Goal: Task Accomplishment & Management: Manage account settings

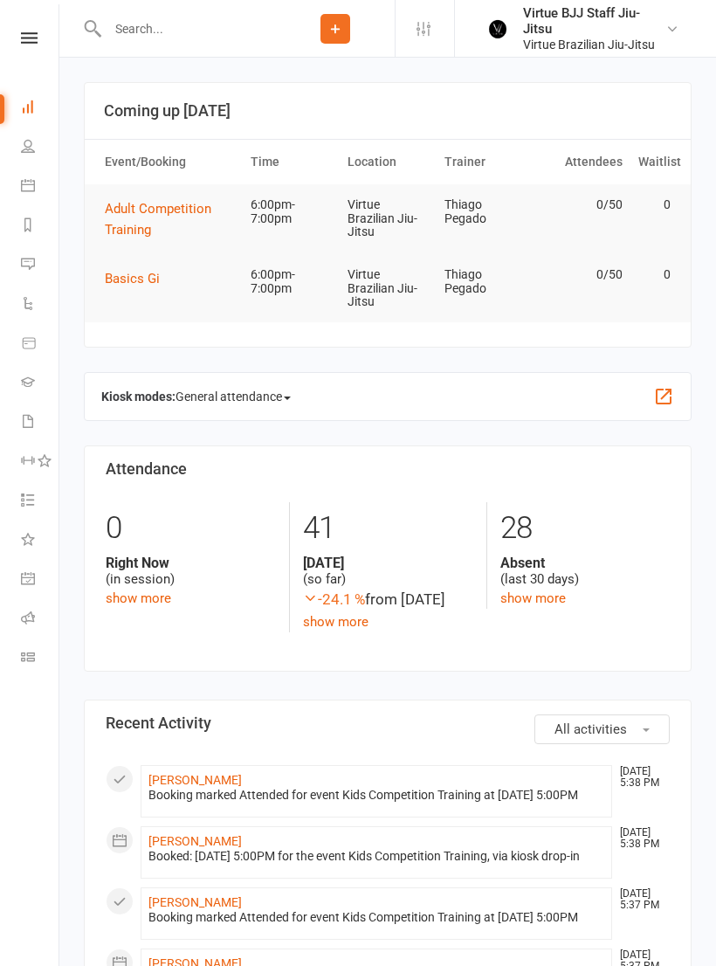
click at [21, 42] on icon at bounding box center [29, 37] width 17 height 11
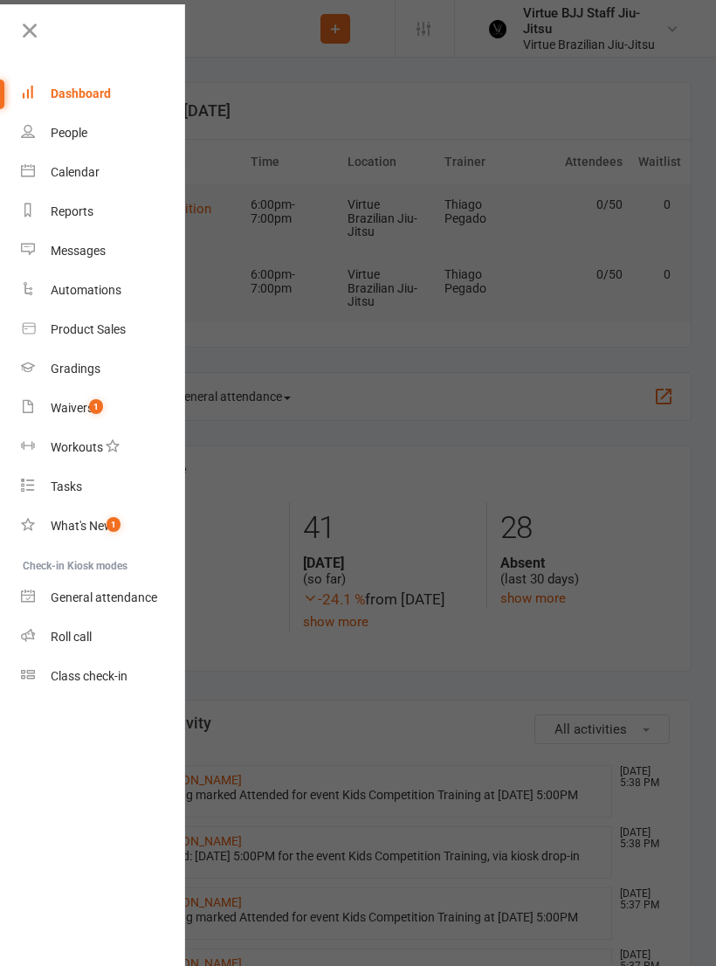
click at [100, 417] on link "Waivers 1" at bounding box center [103, 408] width 165 height 39
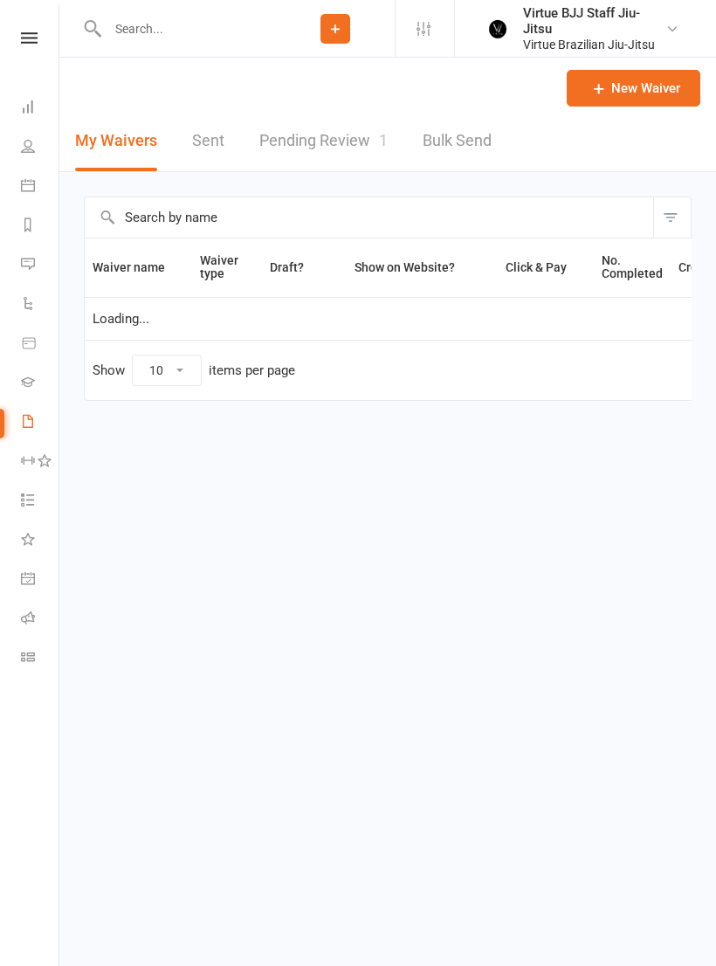
click at [385, 134] on span "1" at bounding box center [383, 140] width 9 height 18
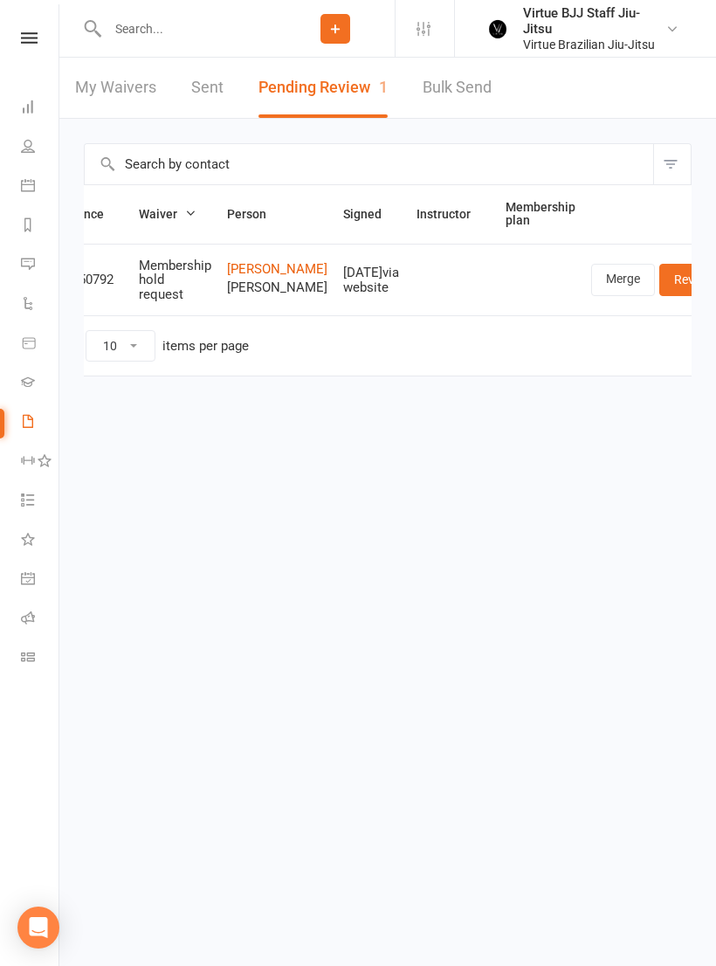
scroll to position [0, 45]
click at [661, 287] on link "Review" at bounding box center [695, 279] width 68 height 31
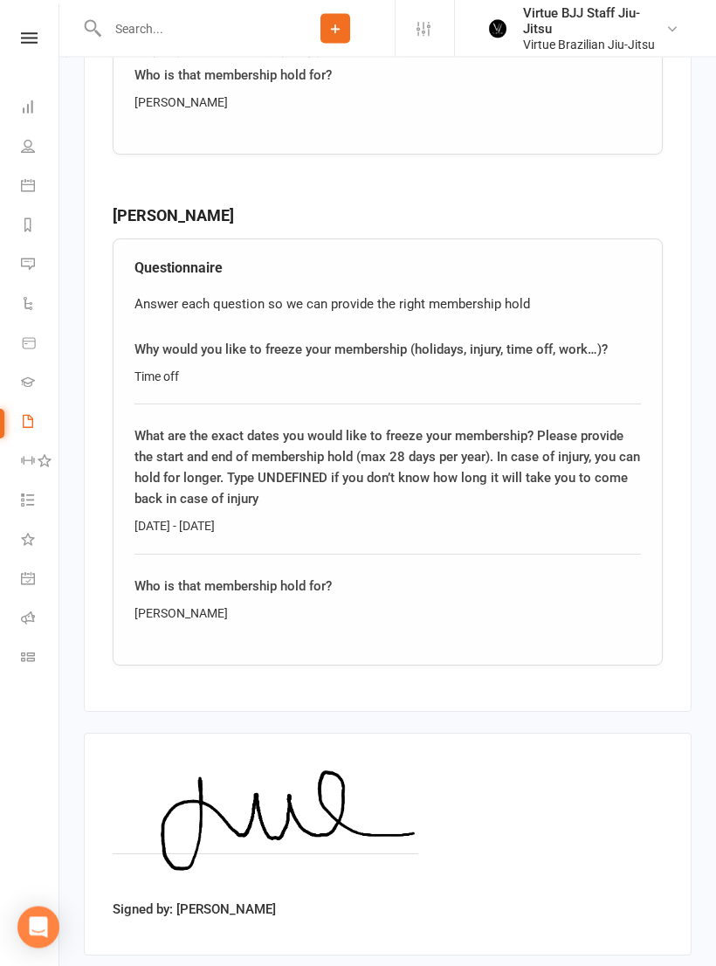
scroll to position [2126, 0]
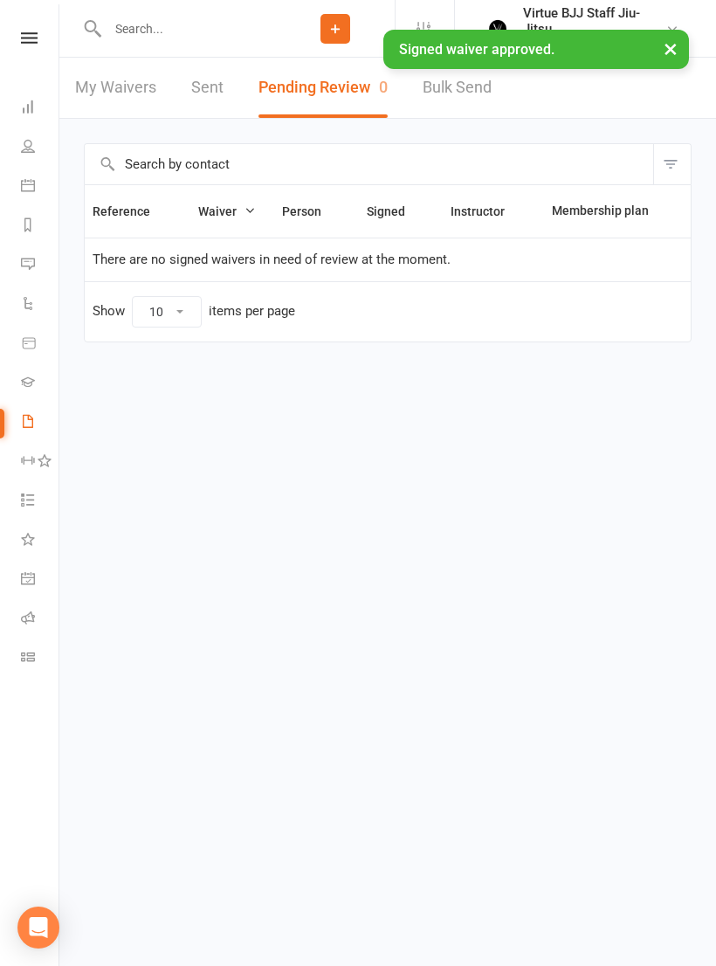
click at [250, 31] on input "text" at bounding box center [189, 29] width 174 height 24
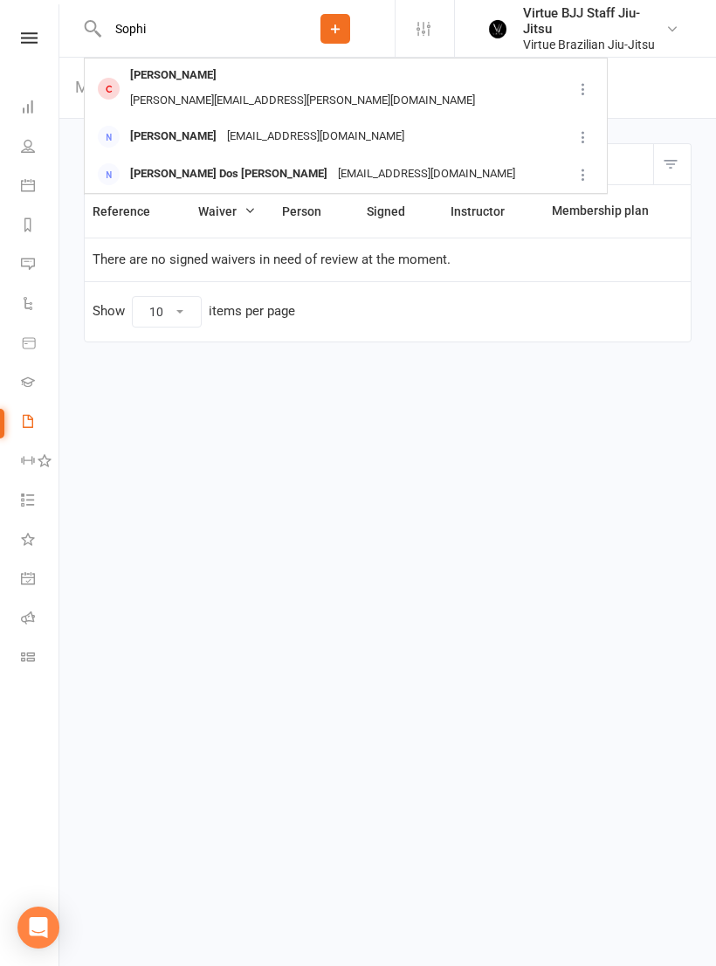
type input "Sophi"
click at [350, 84] on div "Sophia Talbot Jamile.talbot@gmail.com" at bounding box center [329, 88] width 486 height 58
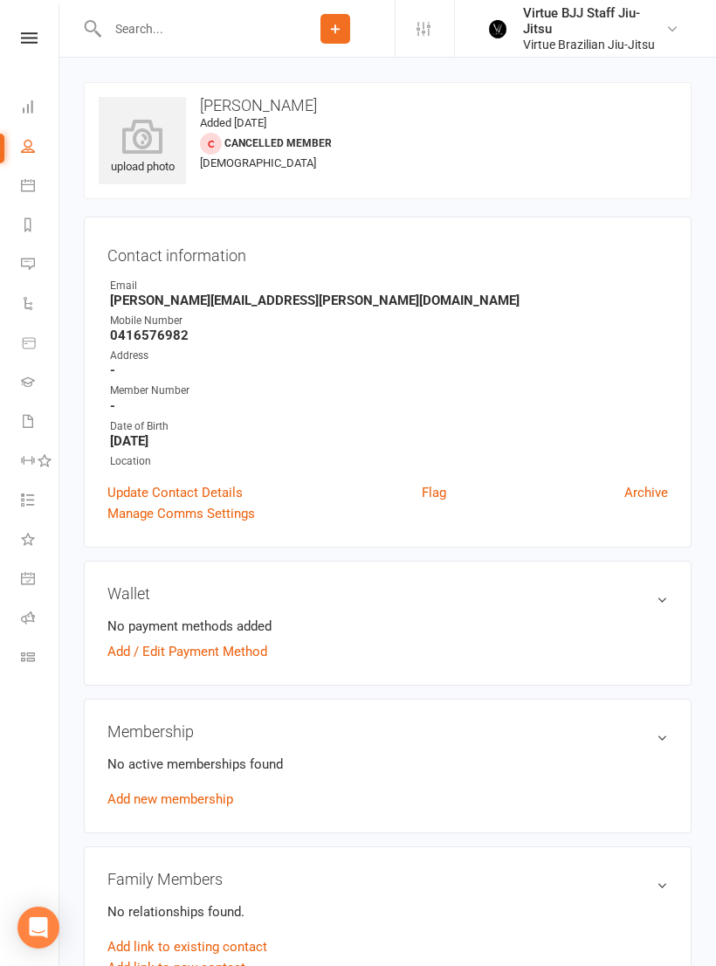
click at [206, 40] on input "text" at bounding box center [189, 29] width 174 height 24
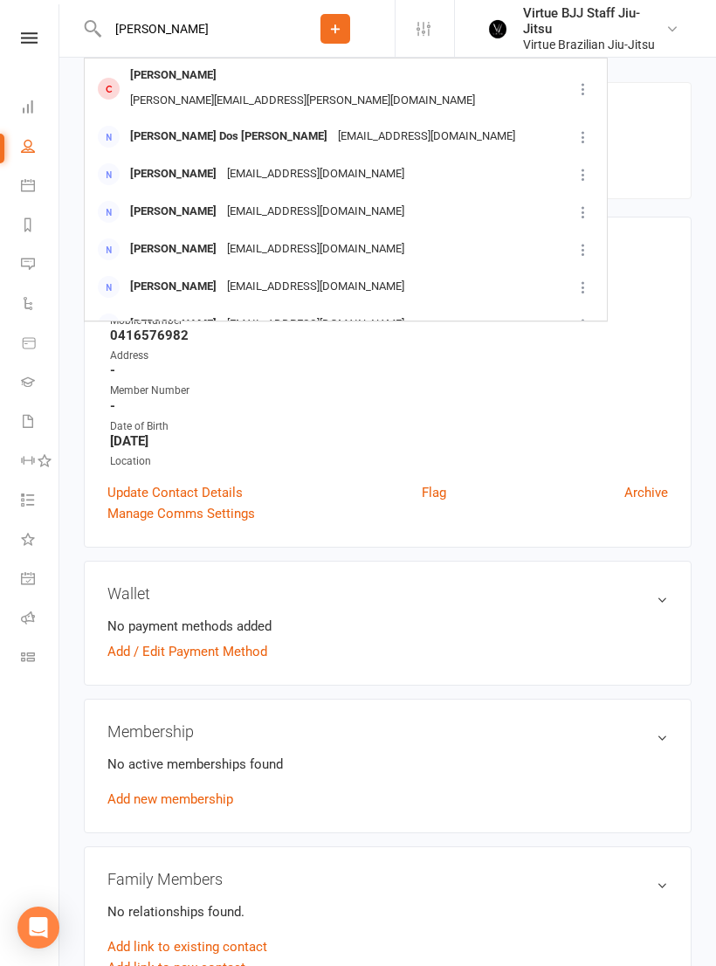
click at [243, 36] on input "[PERSON_NAME]" at bounding box center [189, 29] width 174 height 24
type input "S"
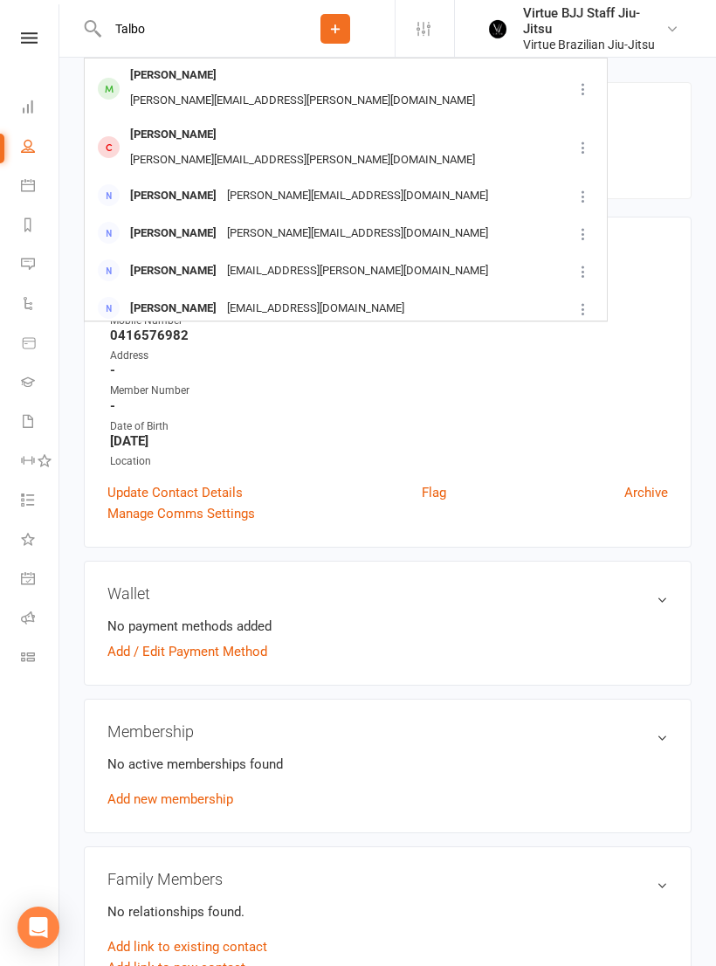
type input "Talbo"
click at [272, 88] on div "[PERSON_NAME][EMAIL_ADDRESS][PERSON_NAME][DOMAIN_NAME]" at bounding box center [302, 100] width 355 height 25
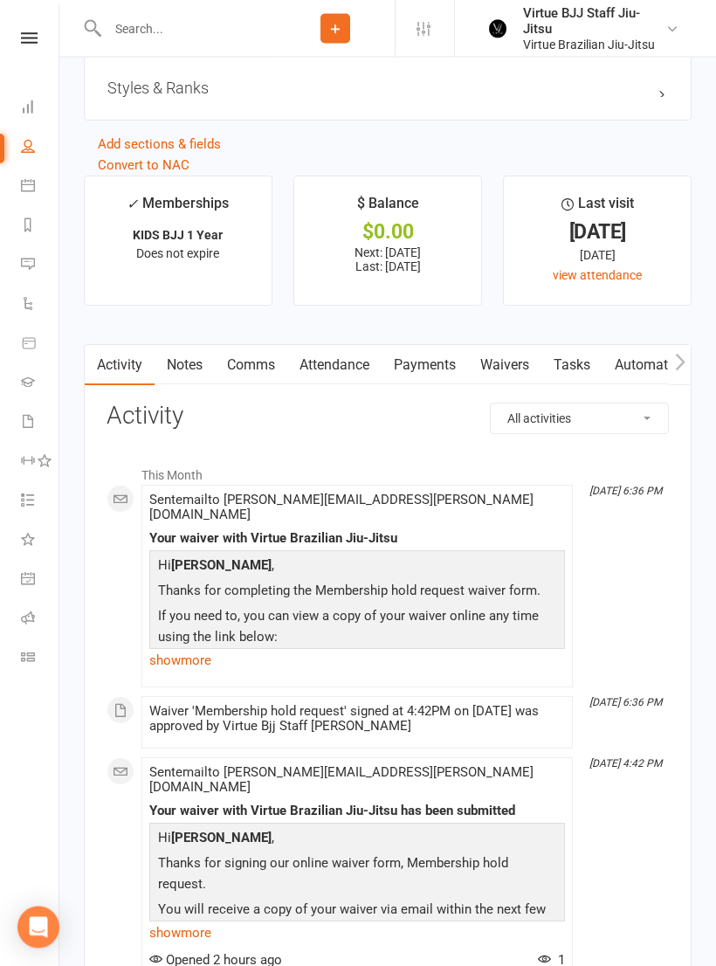
scroll to position [1796, 0]
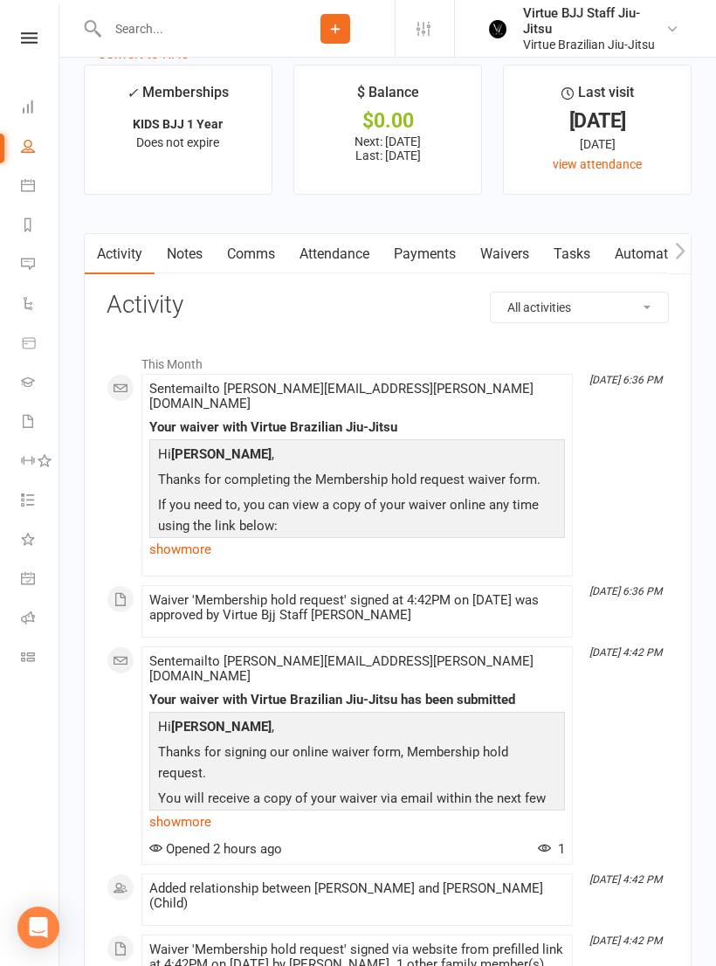
click at [508, 267] on link "Waivers" at bounding box center [504, 254] width 73 height 40
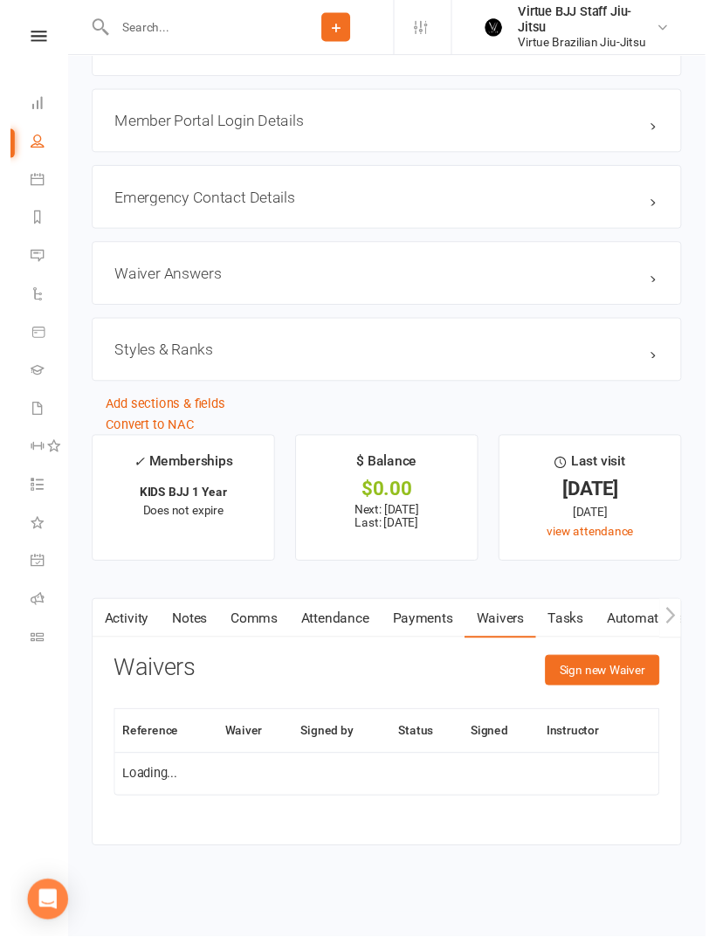
scroll to position [1425, 0]
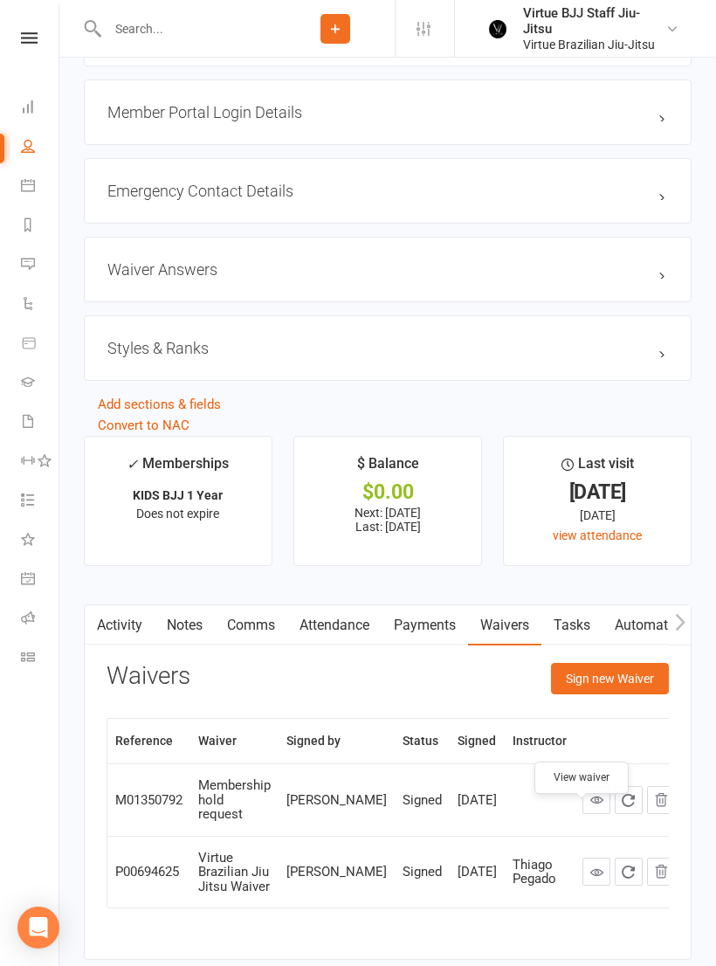
click at [583, 814] on link at bounding box center [597, 800] width 28 height 28
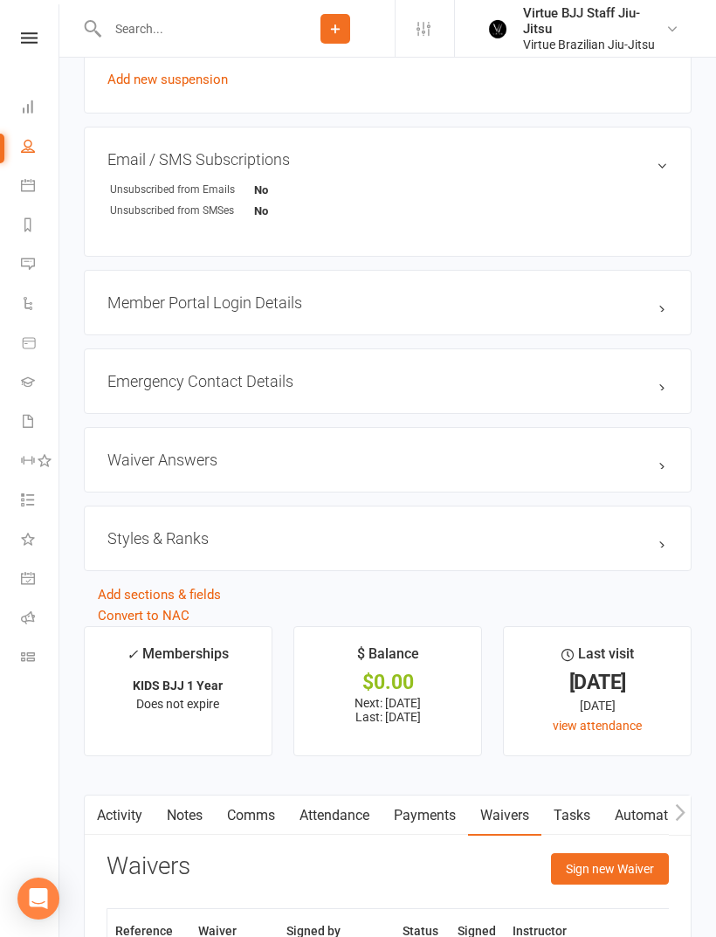
scroll to position [1503, 0]
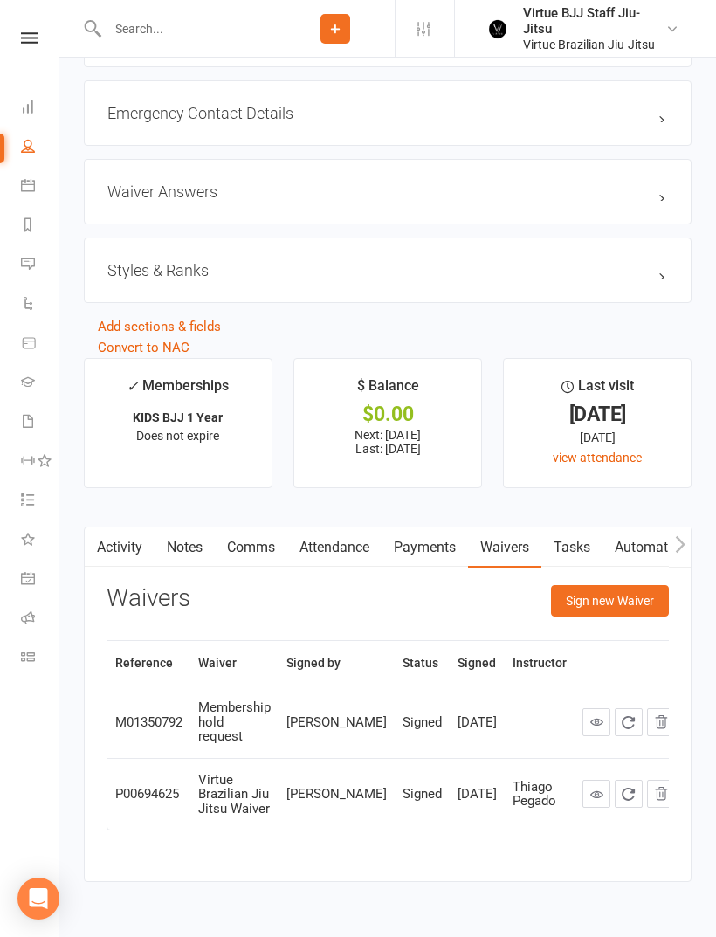
click at [590, 728] on icon at bounding box center [596, 721] width 13 height 13
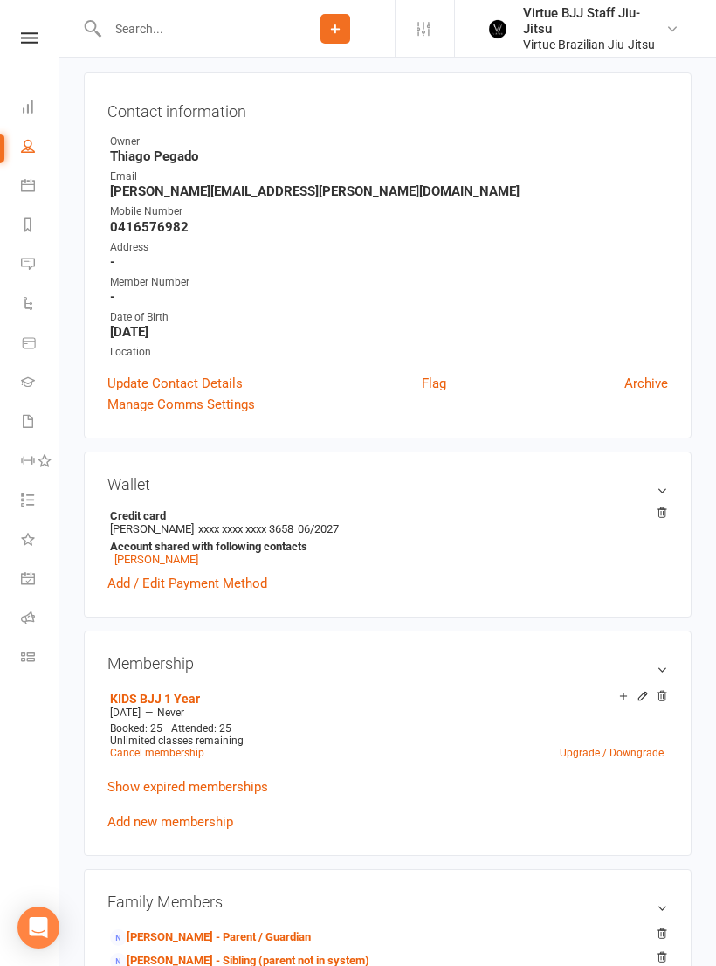
scroll to position [0, 0]
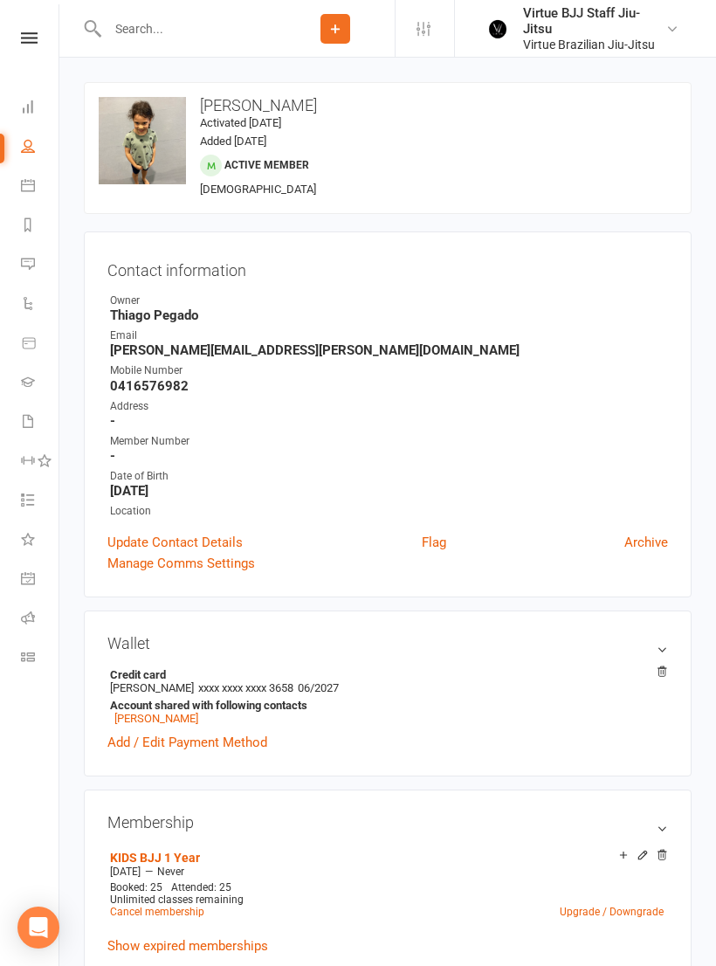
click at [198, 28] on input "text" at bounding box center [189, 29] width 174 height 24
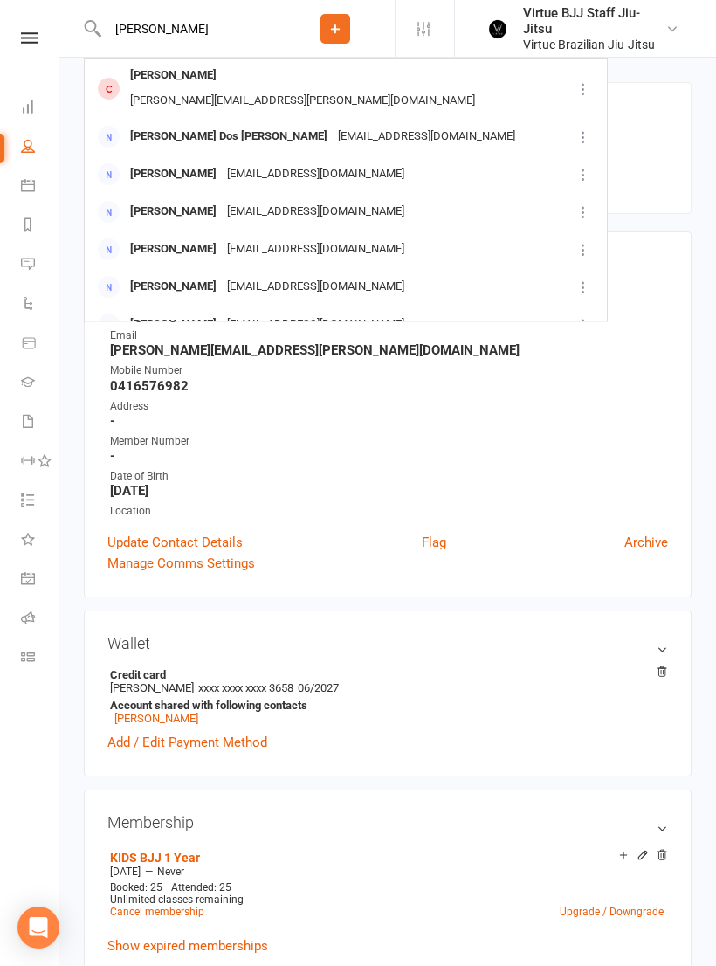
type input "Sophia"
click at [263, 88] on div "Jamile.talbot@gmail.com" at bounding box center [302, 100] width 355 height 25
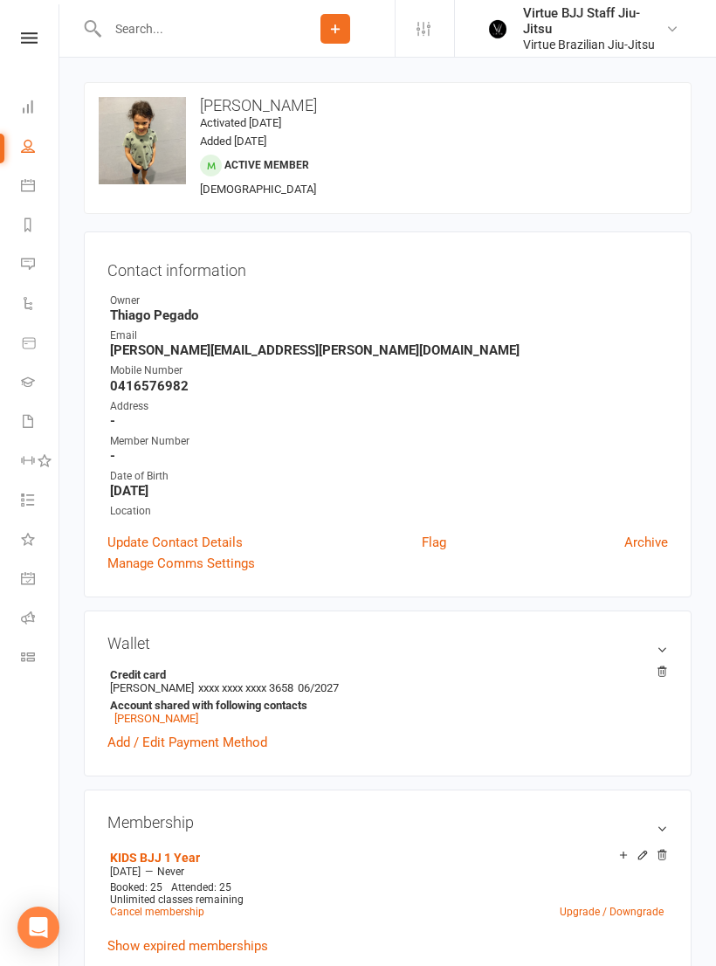
click at [224, 537] on link "Update Contact Details" at bounding box center [174, 542] width 135 height 21
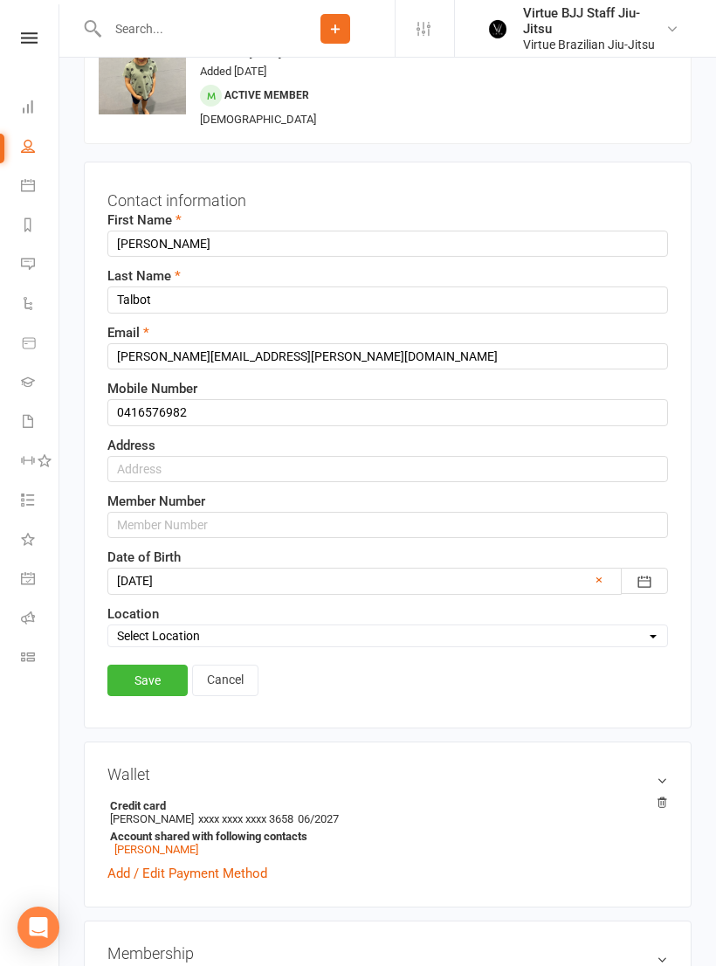
scroll to position [82, 0]
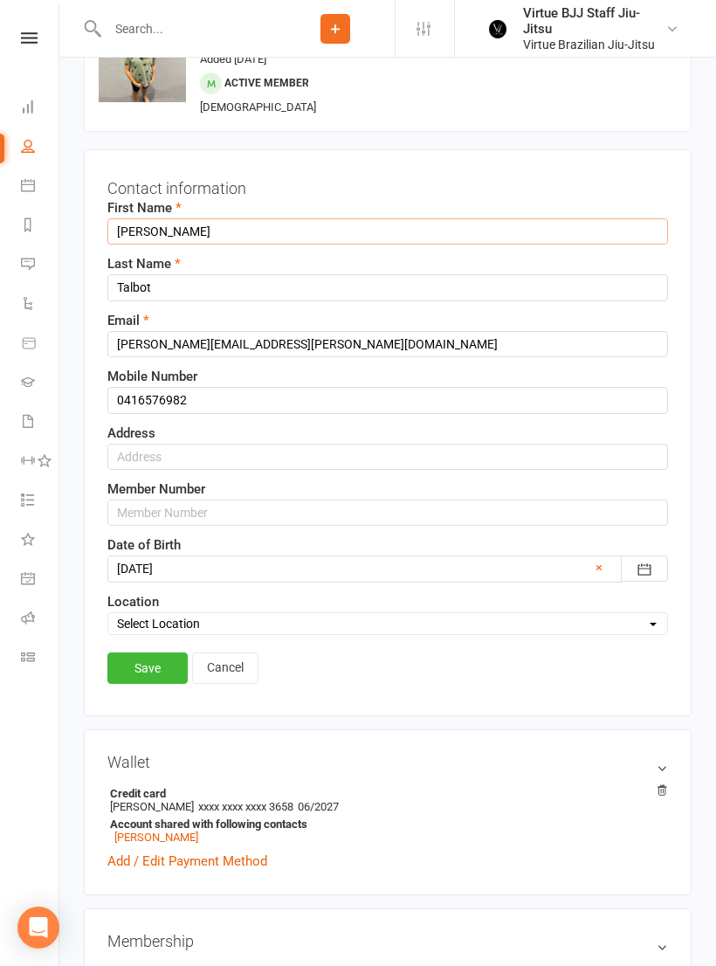
click at [247, 235] on input "Jamile" at bounding box center [387, 231] width 561 height 26
type input "J"
type input "Sophia"
click at [653, 569] on button "button" at bounding box center [644, 568] width 47 height 26
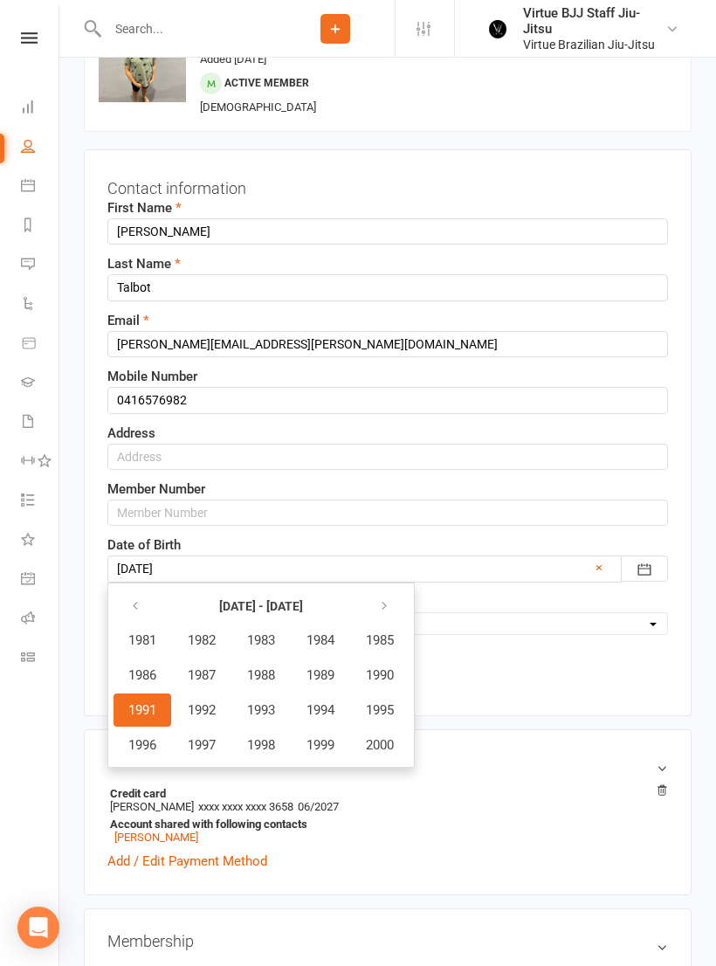
scroll to position [170, 0]
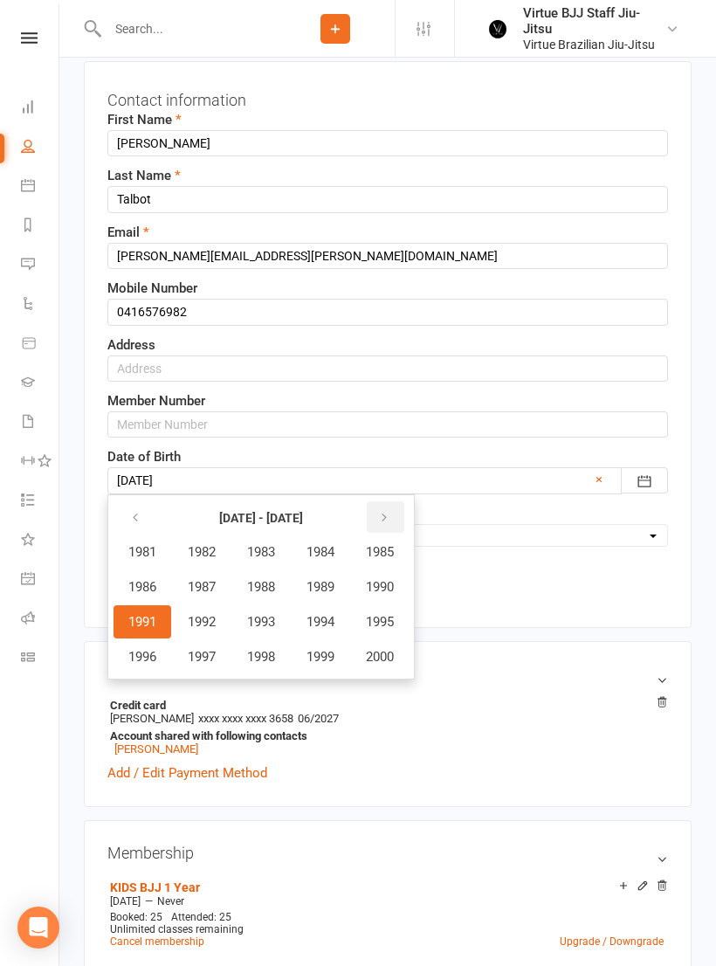
click at [390, 511] on icon "button" at bounding box center [384, 518] width 12 height 14
click at [390, 516] on icon "button" at bounding box center [384, 518] width 12 height 14
click at [146, 521] on button "button" at bounding box center [137, 516] width 38 height 31
click at [147, 514] on button "button" at bounding box center [137, 516] width 38 height 31
click at [385, 524] on button "button" at bounding box center [386, 516] width 38 height 31
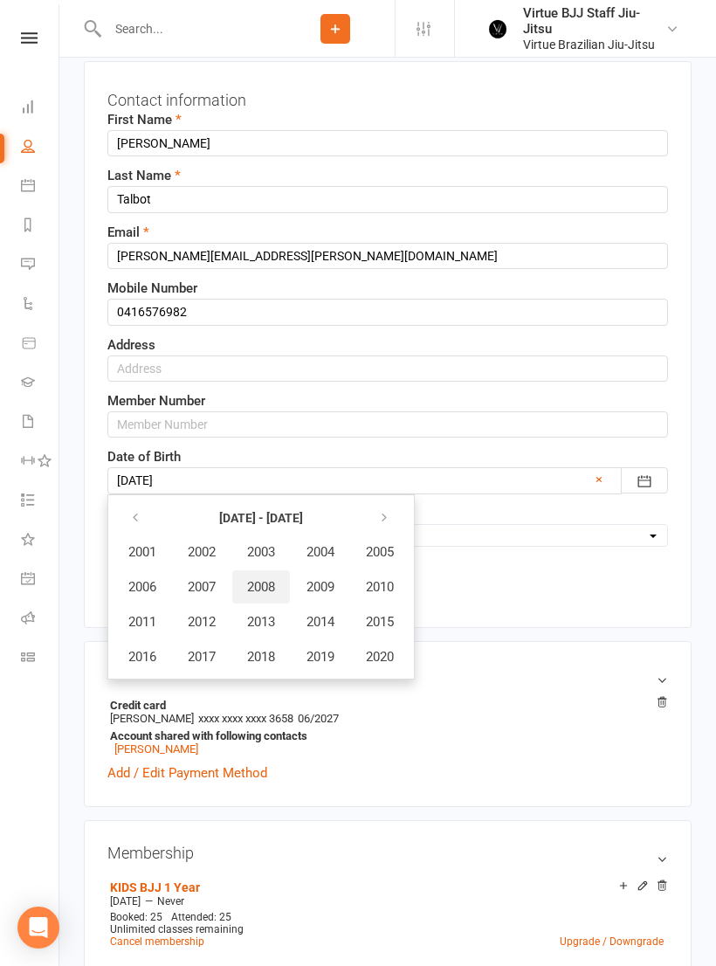
click at [276, 592] on button "2008" at bounding box center [261, 586] width 58 height 33
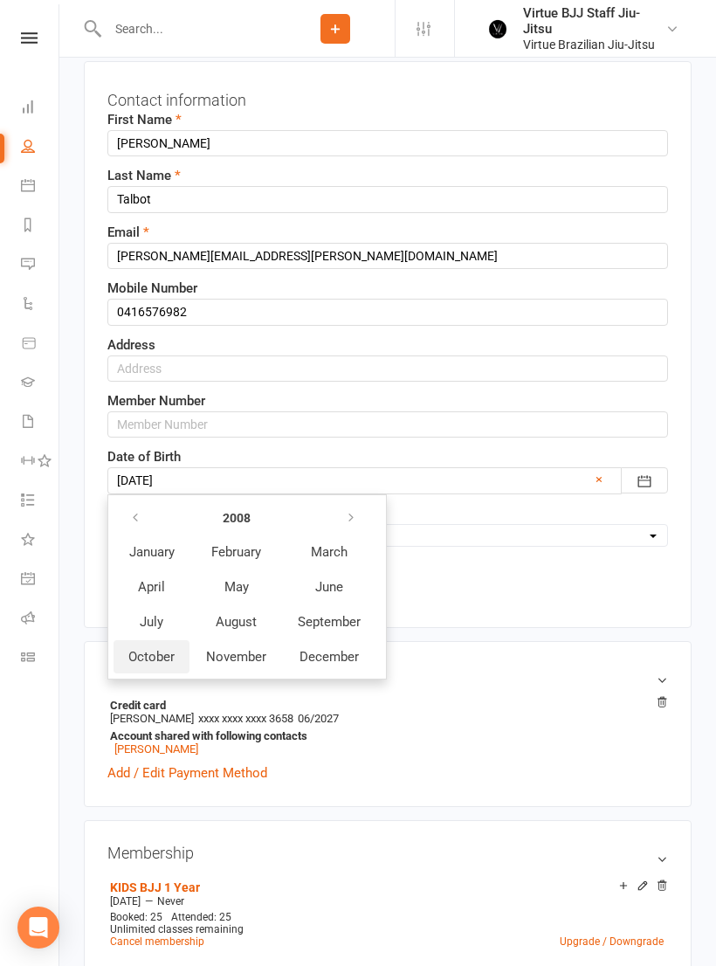
click at [163, 652] on span "October" at bounding box center [151, 657] width 46 height 16
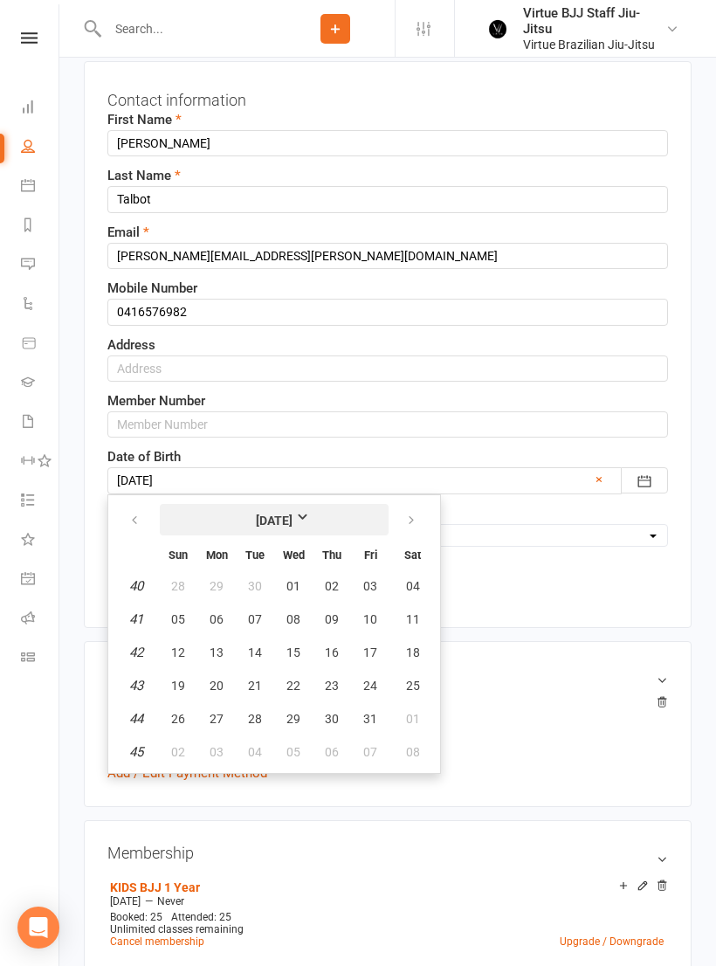
click at [293, 516] on strong "October 2008" at bounding box center [274, 520] width 37 height 19
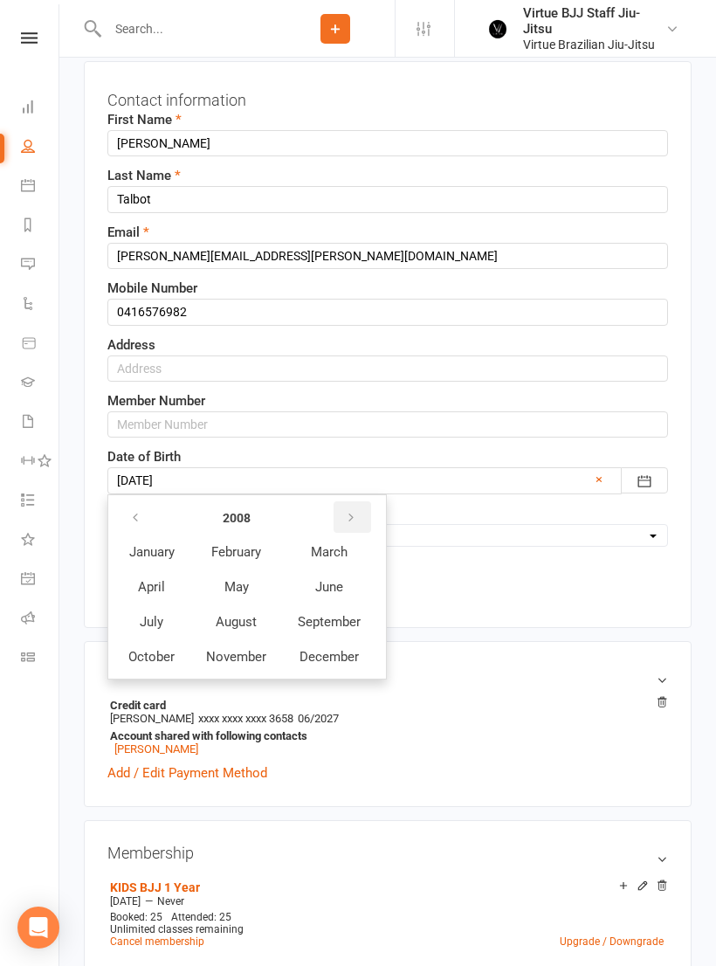
click at [355, 517] on icon "button" at bounding box center [351, 518] width 12 height 14
click at [360, 513] on button "button" at bounding box center [353, 516] width 38 height 31
click at [364, 509] on button "button" at bounding box center [353, 516] width 38 height 31
click at [363, 510] on button "button" at bounding box center [353, 516] width 38 height 31
click at [366, 521] on button "button" at bounding box center [353, 516] width 38 height 31
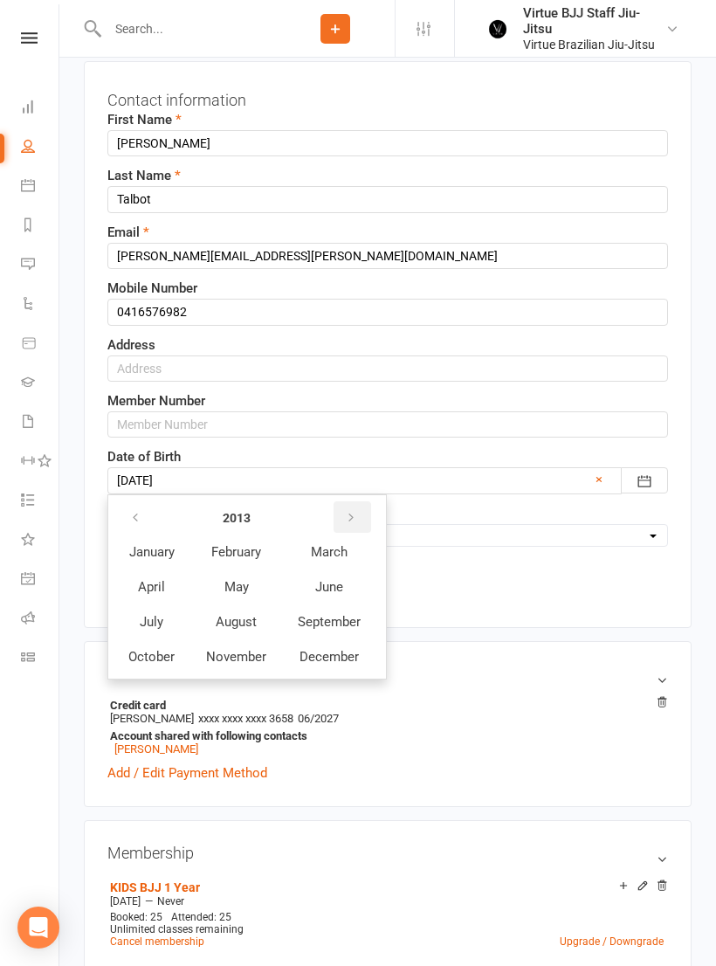
click at [368, 519] on button "button" at bounding box center [353, 516] width 38 height 31
click at [140, 519] on icon "button" at bounding box center [135, 518] width 12 height 14
click at [348, 514] on icon "button" at bounding box center [351, 518] width 12 height 14
click at [353, 514] on icon "button" at bounding box center [351, 518] width 12 height 14
click at [362, 521] on button "button" at bounding box center [353, 516] width 38 height 31
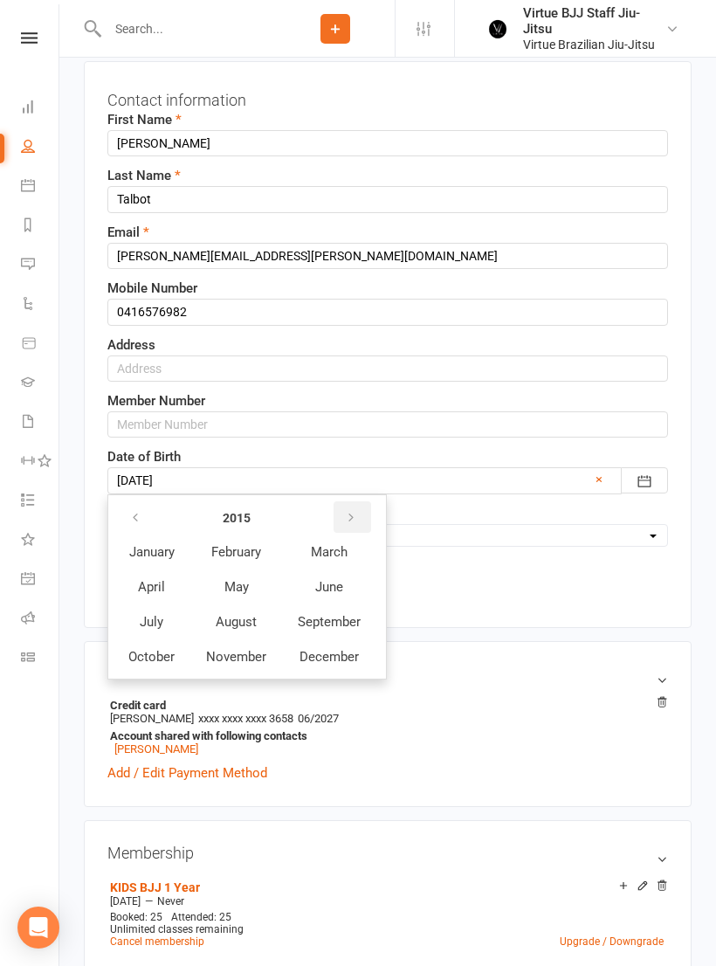
click at [368, 521] on button "button" at bounding box center [353, 516] width 38 height 31
click at [369, 519] on button "button" at bounding box center [353, 516] width 38 height 31
click at [179, 661] on button "October" at bounding box center [152, 656] width 76 height 33
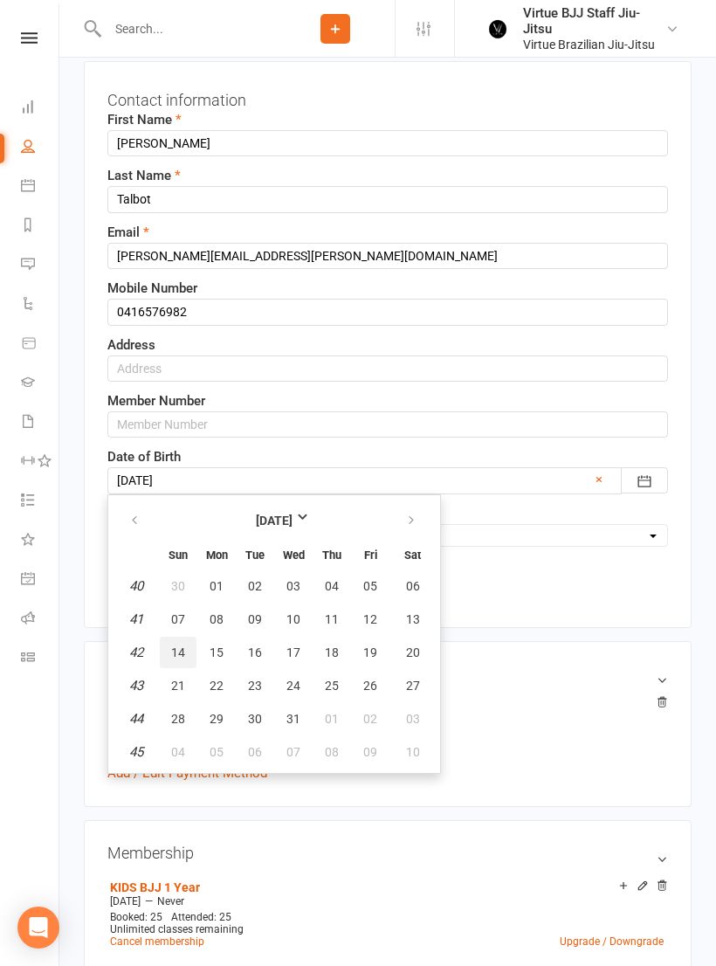
click at [185, 648] on button "14" at bounding box center [178, 652] width 37 height 31
type input "14 Oct 2018"
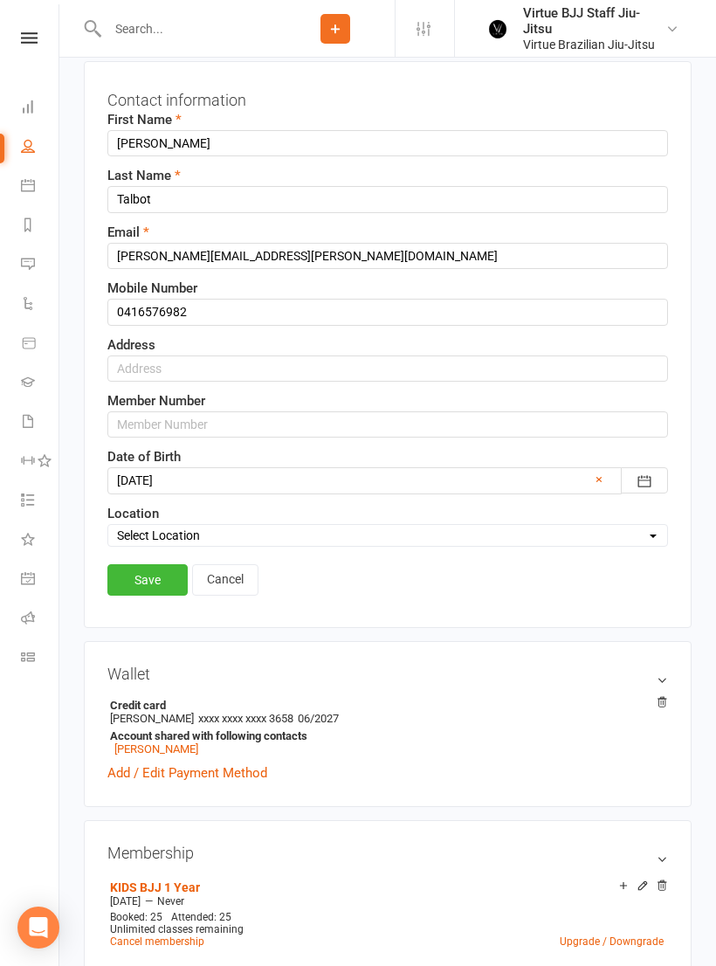
click at [153, 566] on link "Save" at bounding box center [147, 579] width 80 height 31
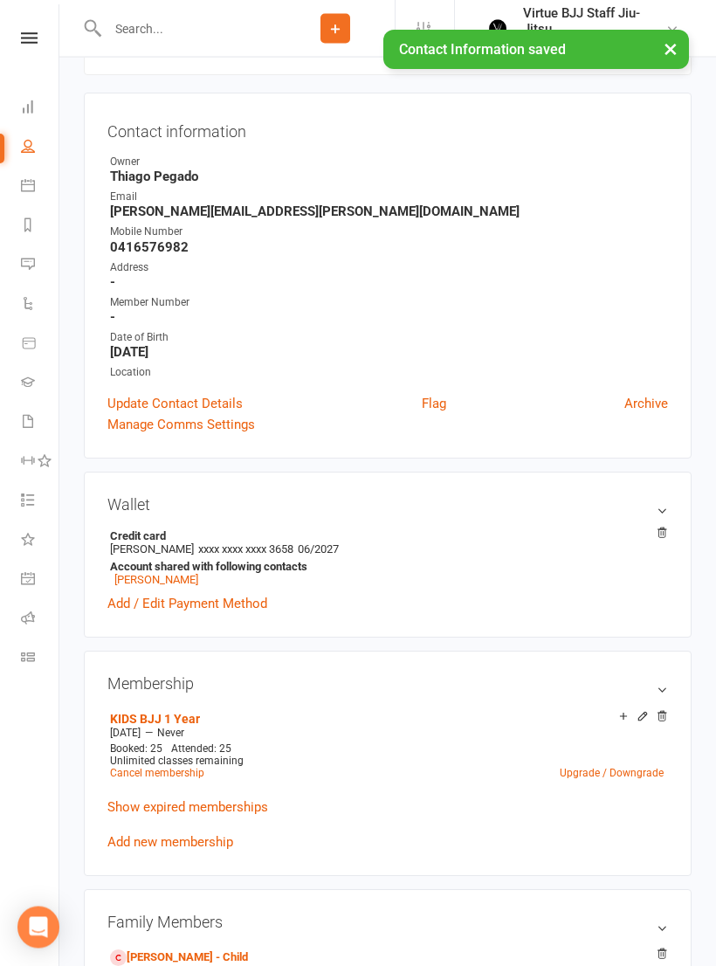
scroll to position [0, 0]
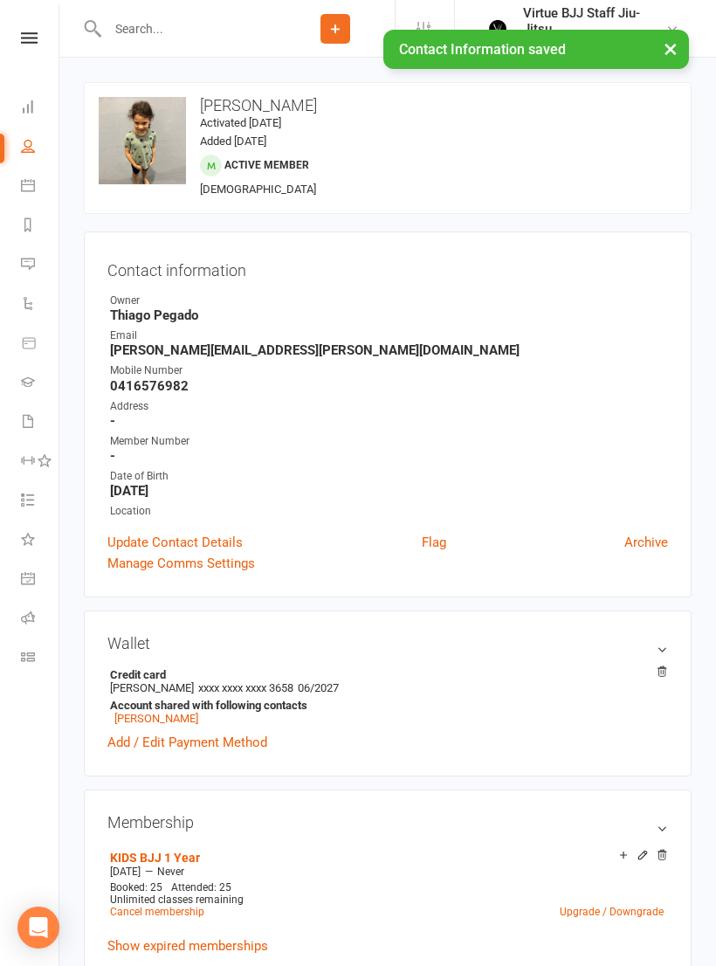
click at [224, 543] on link "Update Contact Details" at bounding box center [174, 542] width 135 height 21
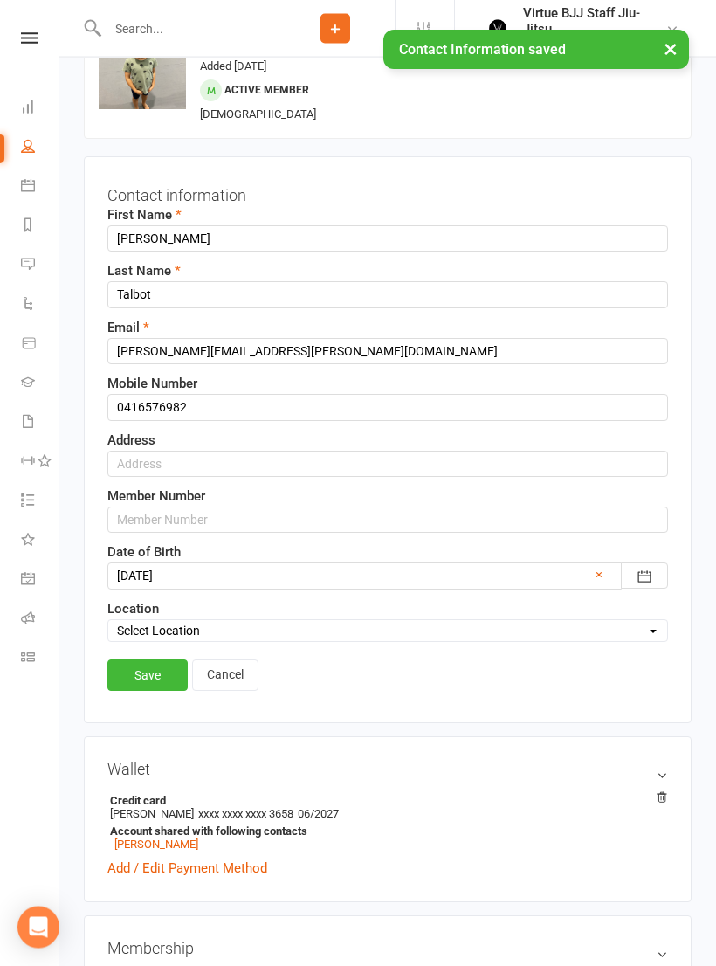
scroll to position [82, 0]
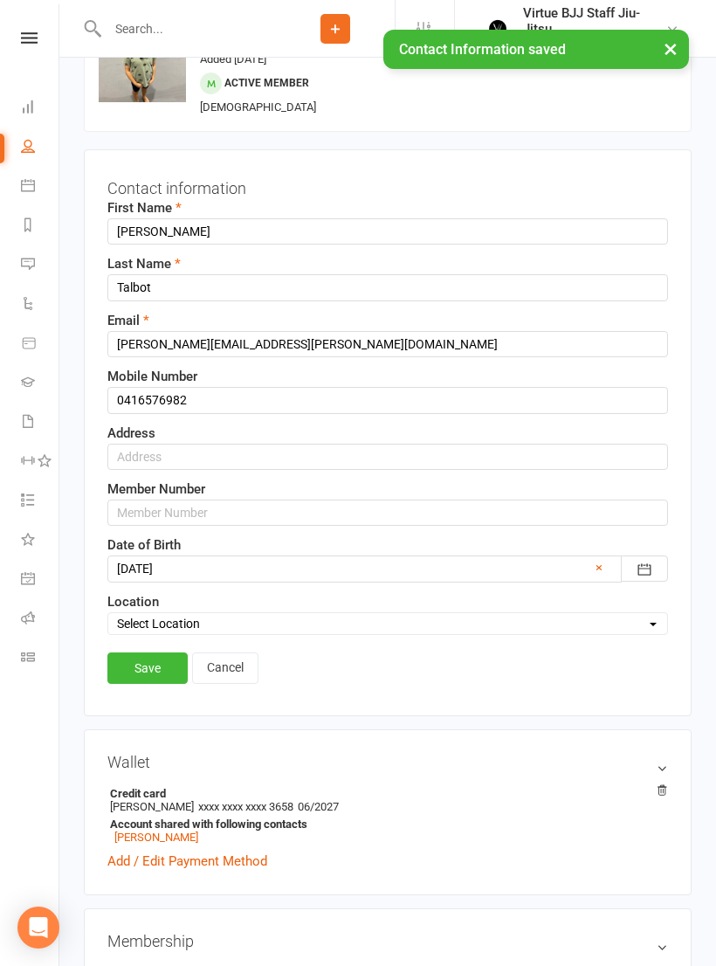
click at [144, 657] on link "Save" at bounding box center [147, 667] width 80 height 31
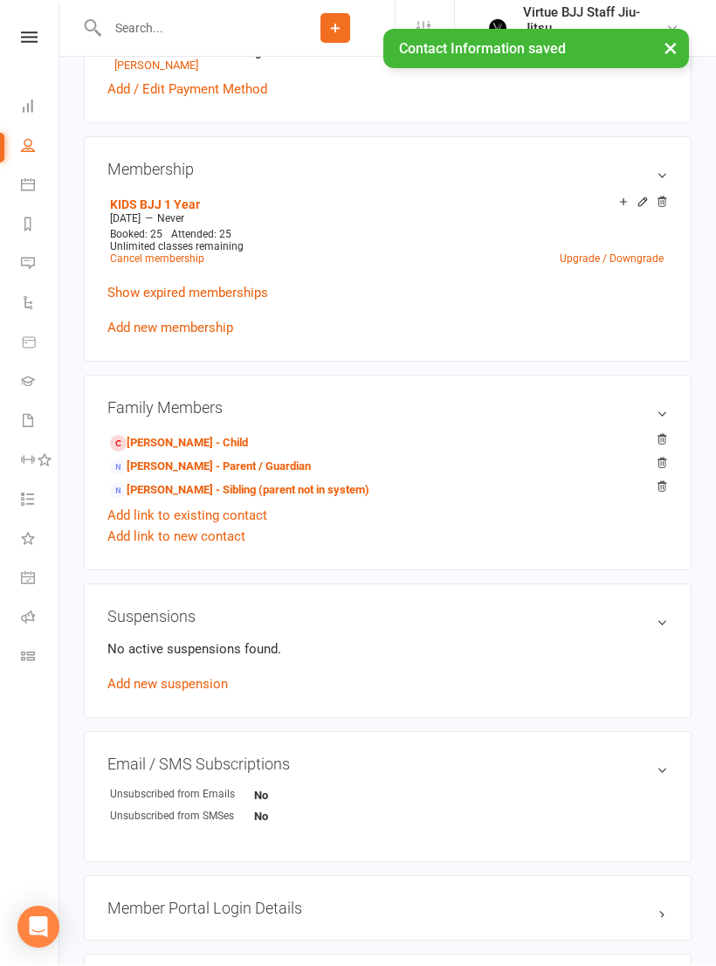
scroll to position [653, 0]
click at [226, 446] on link "Sophia Talbot - Child" at bounding box center [179, 443] width 138 height 18
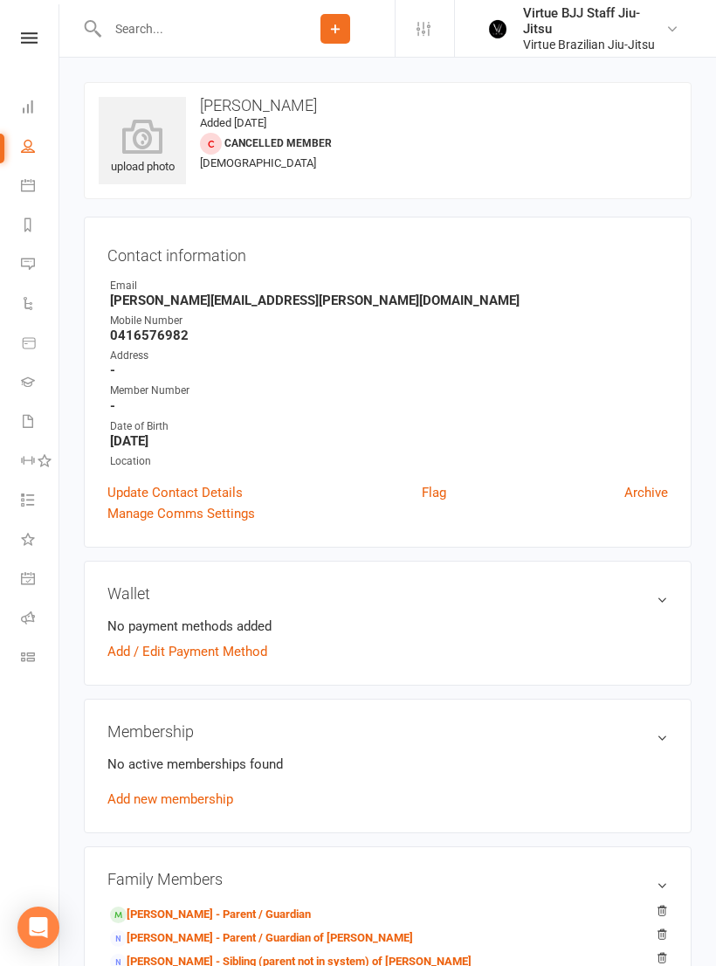
click at [661, 485] on link "Archive" at bounding box center [646, 492] width 44 height 21
click at [637, 497] on link "Archive" at bounding box center [646, 492] width 44 height 21
click at [249, 36] on input "text" at bounding box center [189, 29] width 174 height 24
click at [34, 149] on icon at bounding box center [28, 146] width 14 height 14
select select "100"
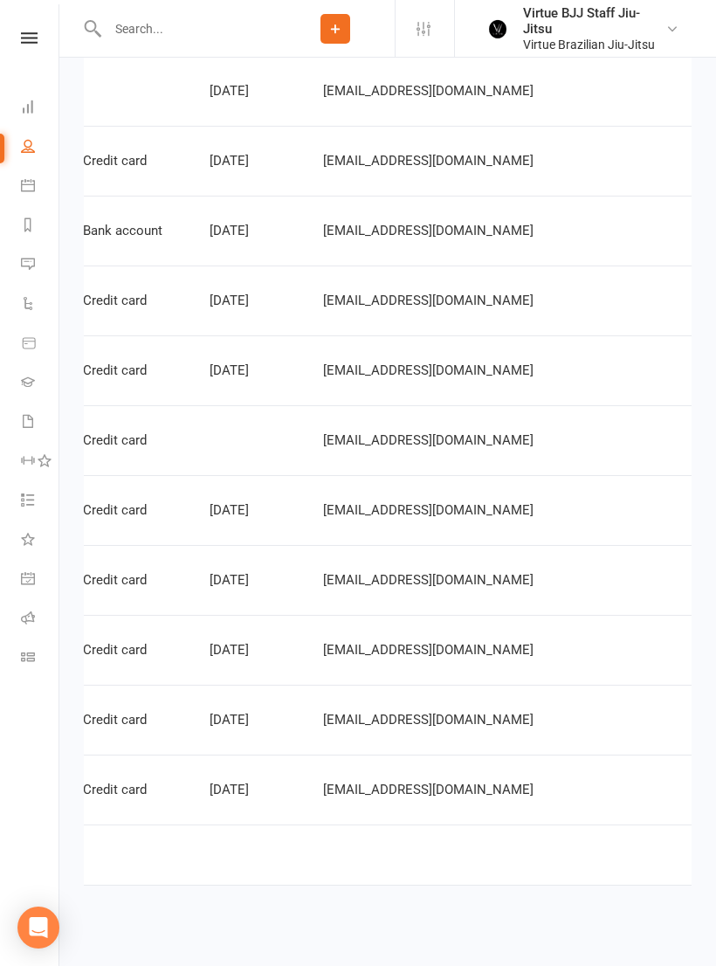
scroll to position [0, 472]
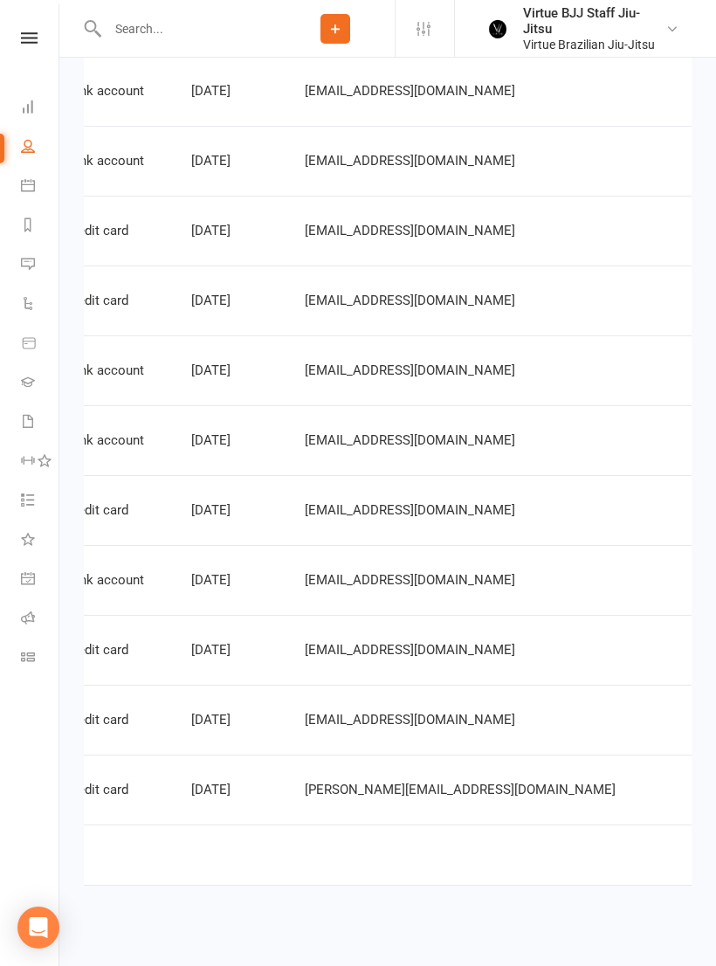
scroll to position [0, 493]
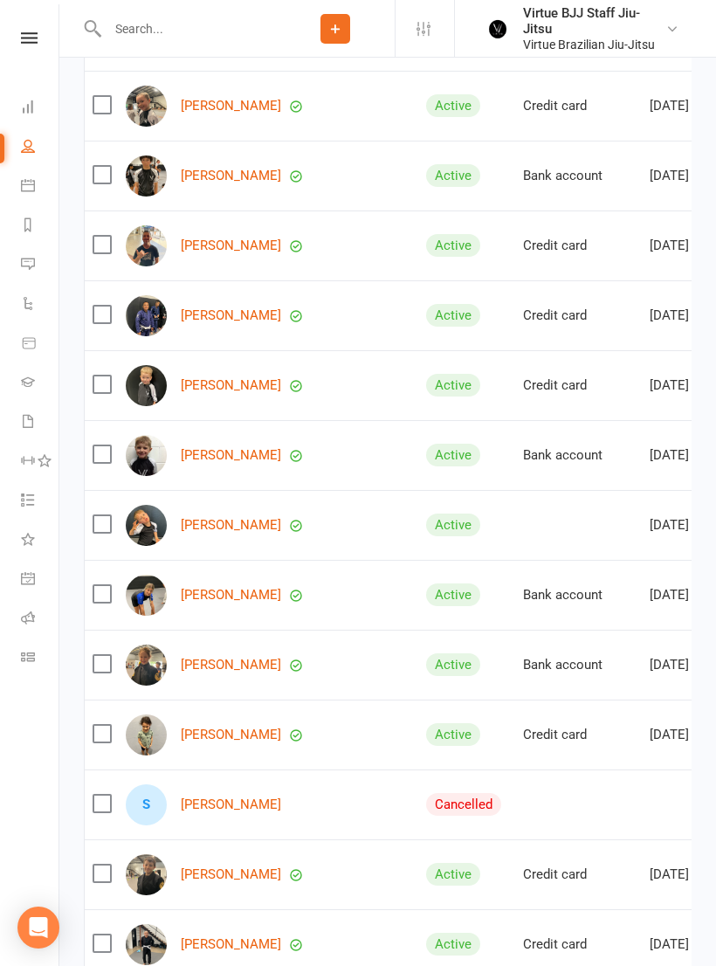
scroll to position [1135, 0]
click at [100, 801] on label at bounding box center [101, 804] width 17 height 17
click at [100, 796] on input "checkbox" at bounding box center [101, 796] width 17 height 0
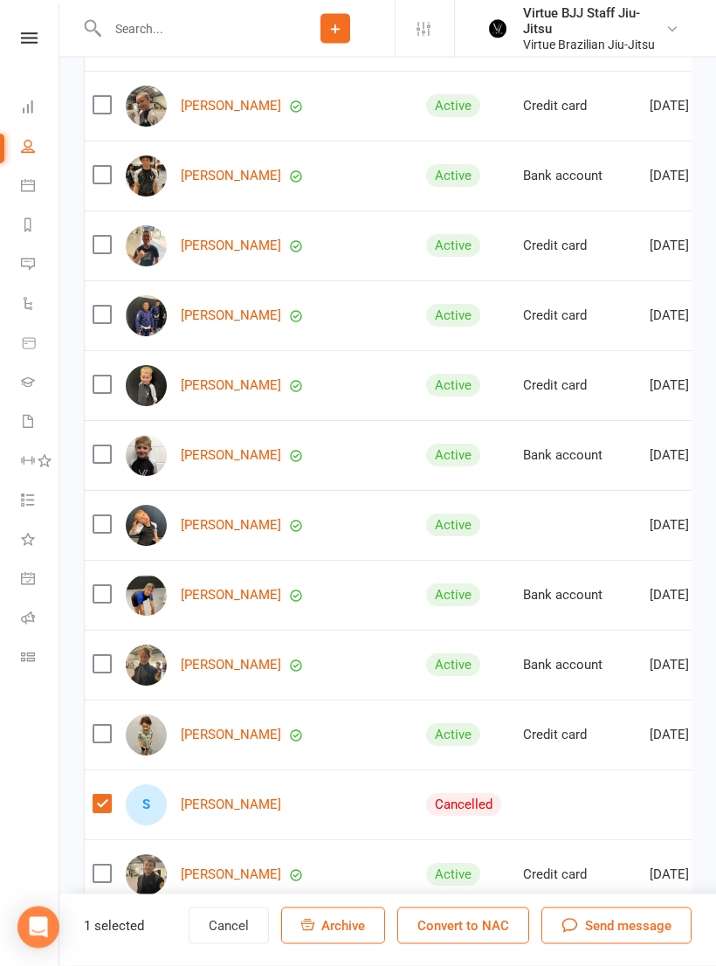
scroll to position [1136, 0]
click at [493, 944] on button "Convert to NAC" at bounding box center [463, 925] width 132 height 37
click at [496, 944] on button "Convert to NAC" at bounding box center [463, 925] width 132 height 37
click at [24, 156] on link "People" at bounding box center [40, 147] width 39 height 39
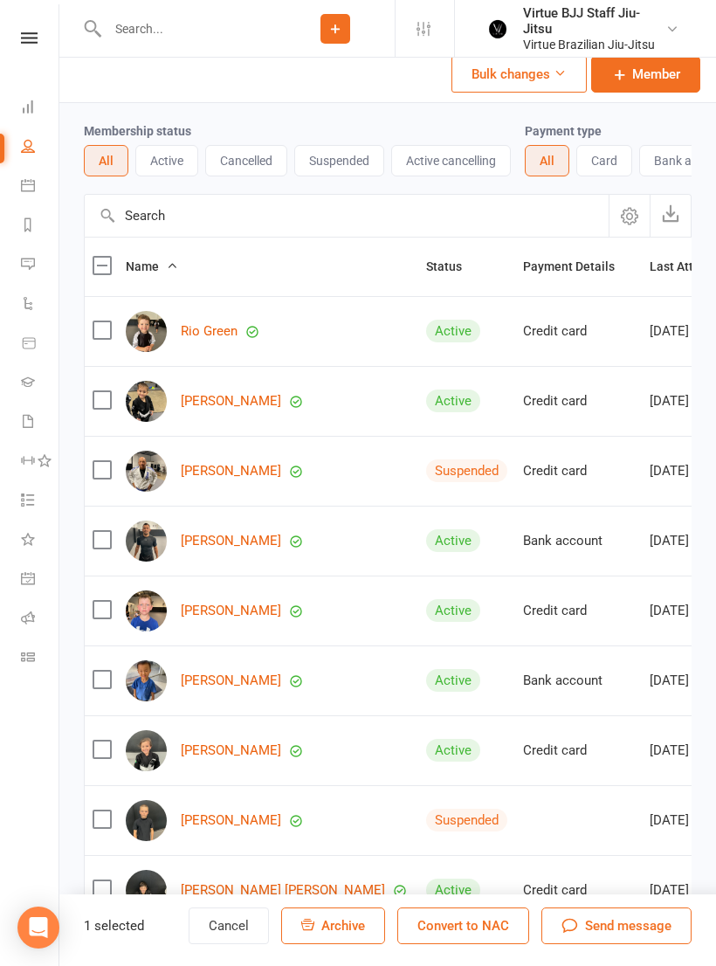
scroll to position [0, 0]
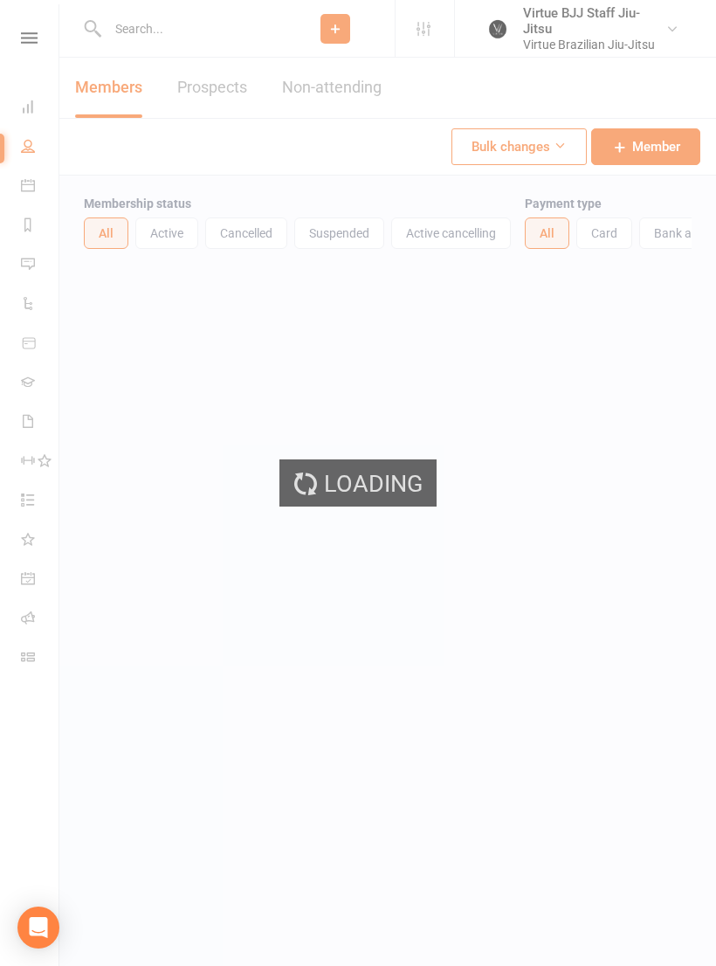
select select "100"
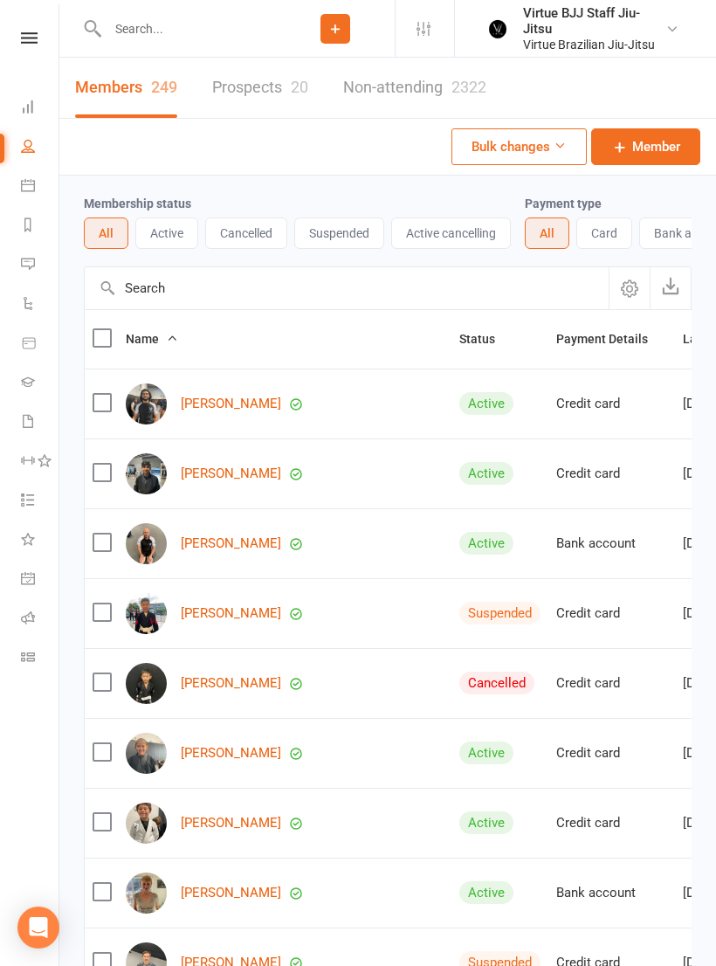
click at [266, 242] on button "Cancelled" at bounding box center [246, 232] width 82 height 31
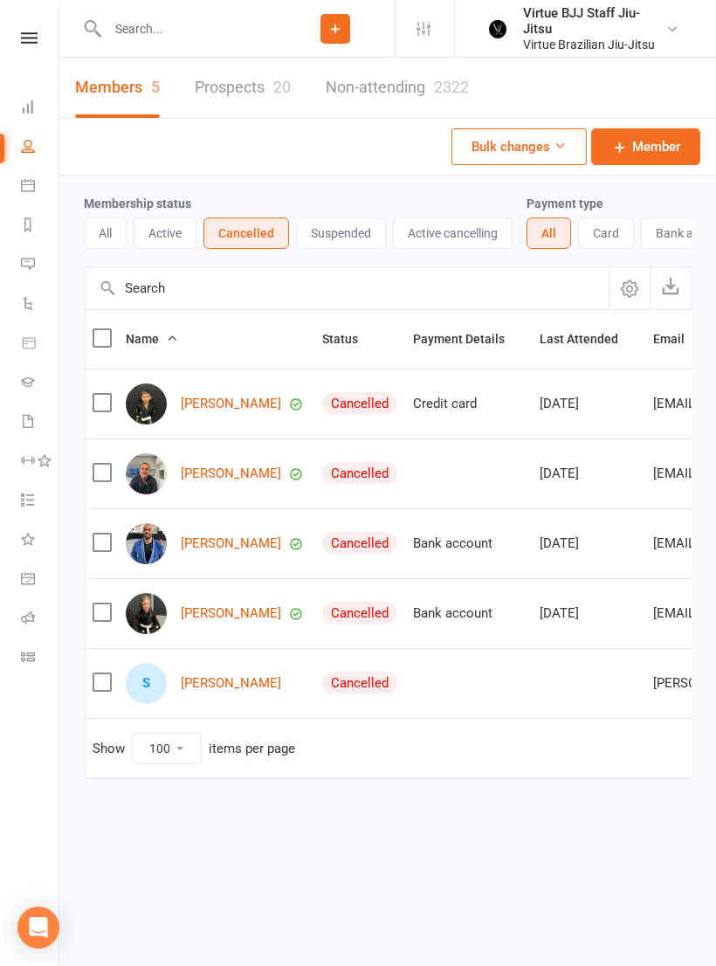
click at [106, 678] on label at bounding box center [101, 681] width 17 height 17
click at [106, 673] on input "checkbox" at bounding box center [101, 673] width 17 height 0
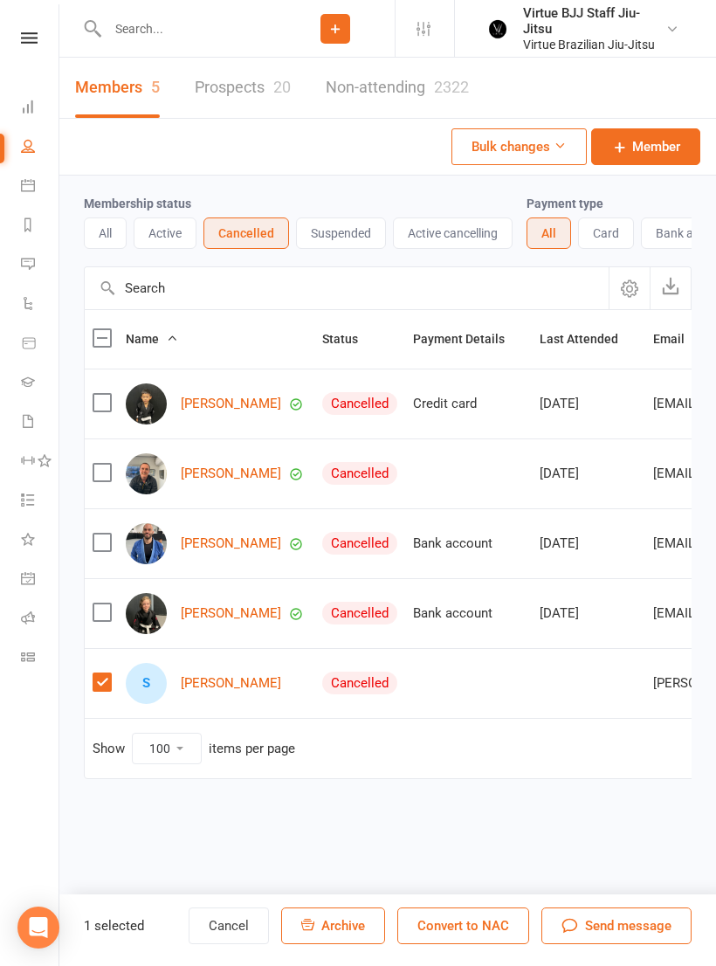
click at [513, 911] on button "Convert to NAC" at bounding box center [463, 925] width 132 height 37
checkbox input "true"
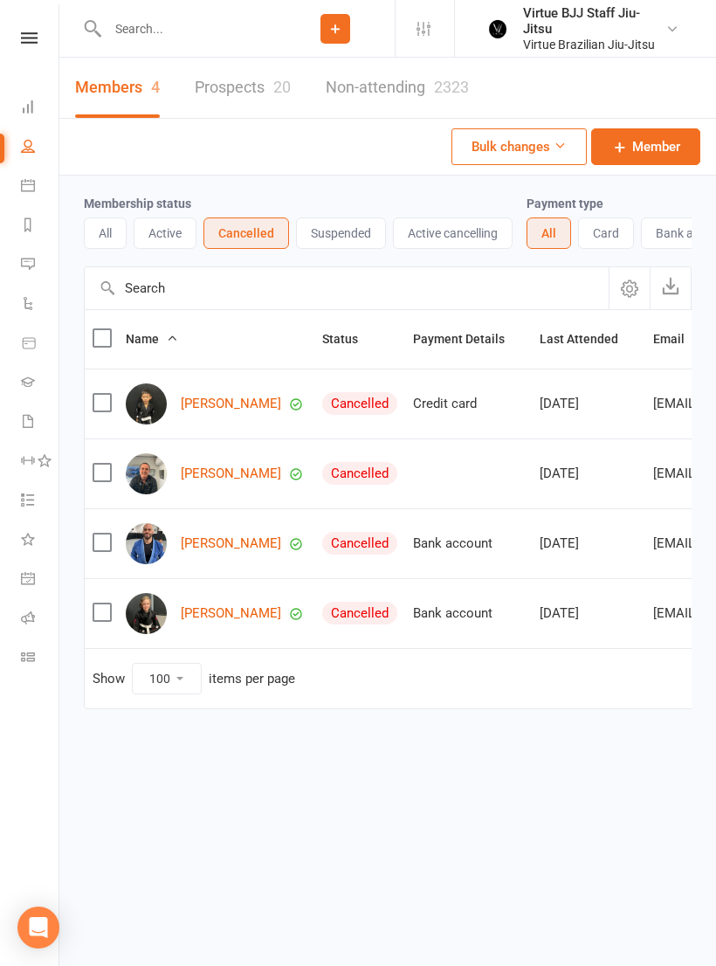
click at [217, 27] on input "text" at bounding box center [189, 29] width 174 height 24
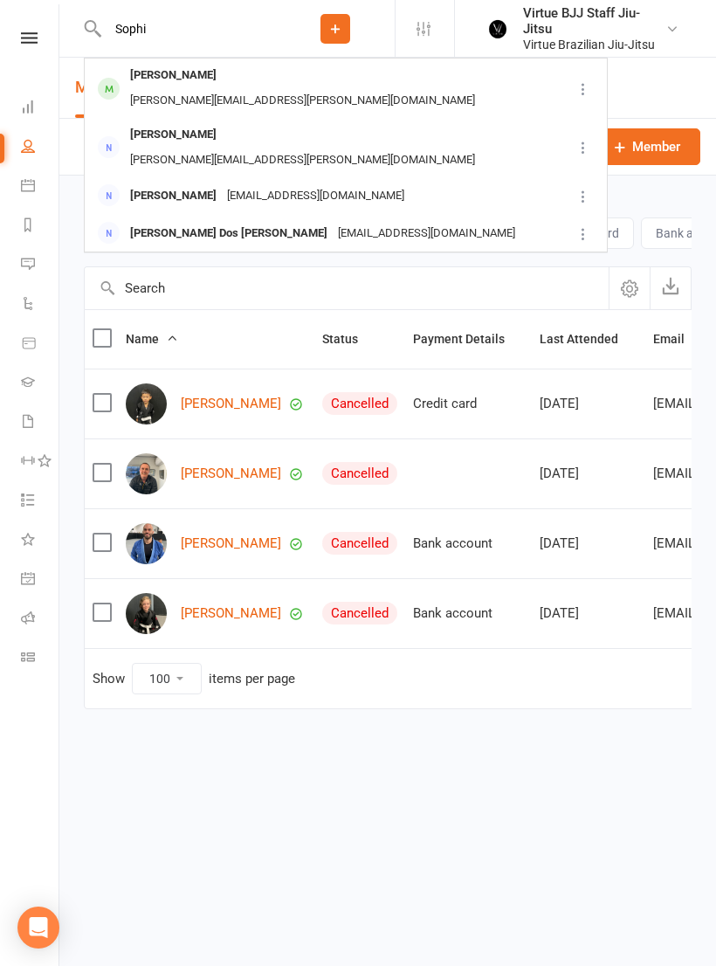
type input "Sophi"
click at [283, 88] on div "Jamile.talbot@gmail.com" at bounding box center [302, 100] width 355 height 25
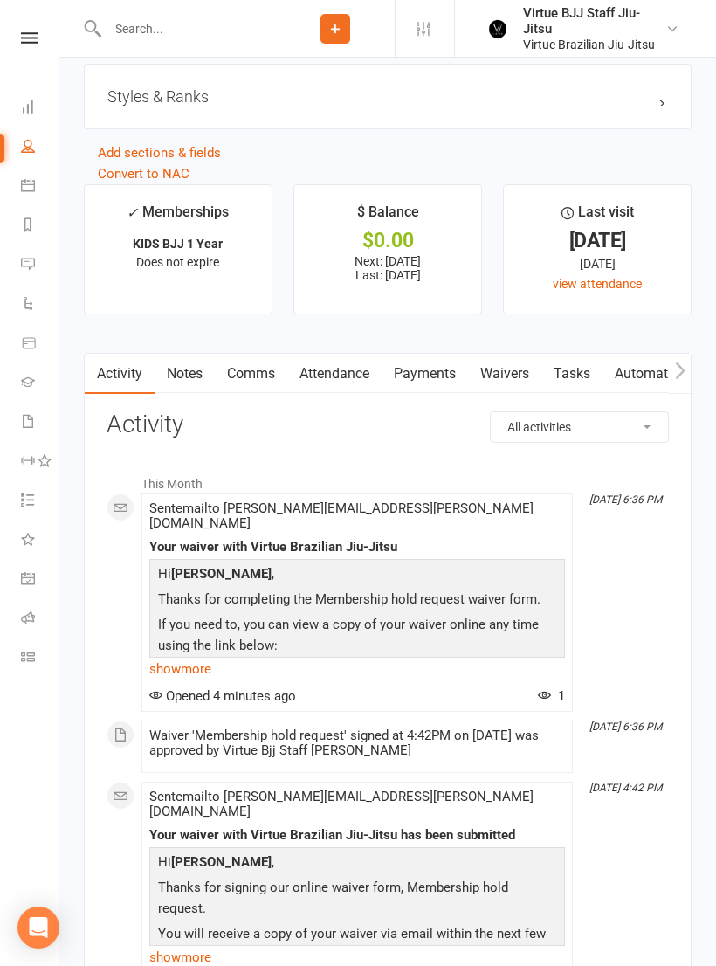
click at [503, 382] on link "Waivers" at bounding box center [504, 374] width 73 height 40
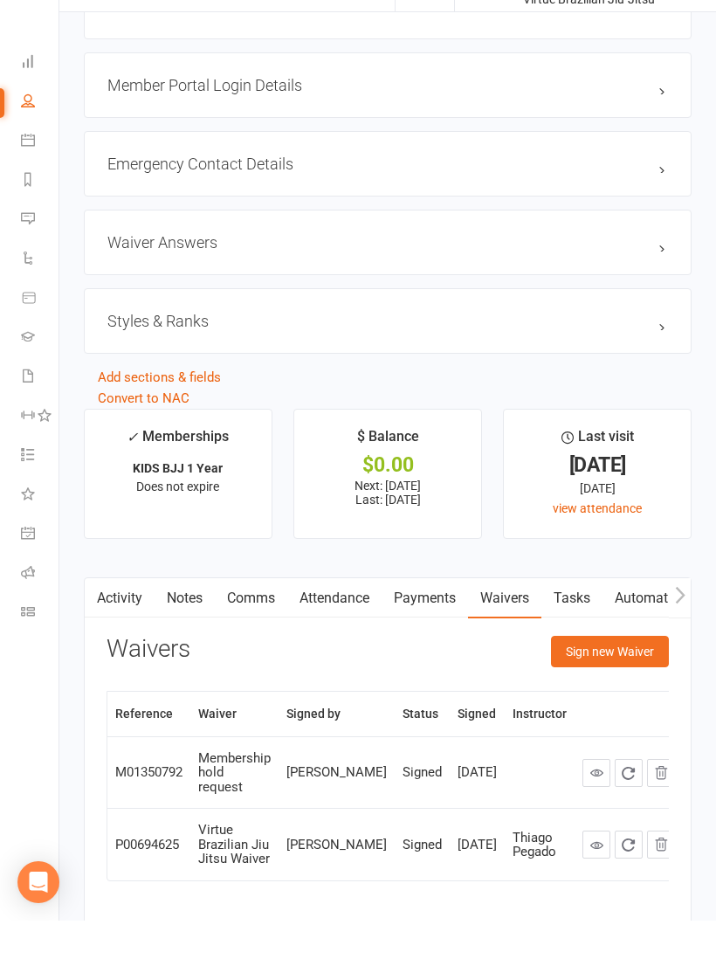
scroll to position [1527, 0]
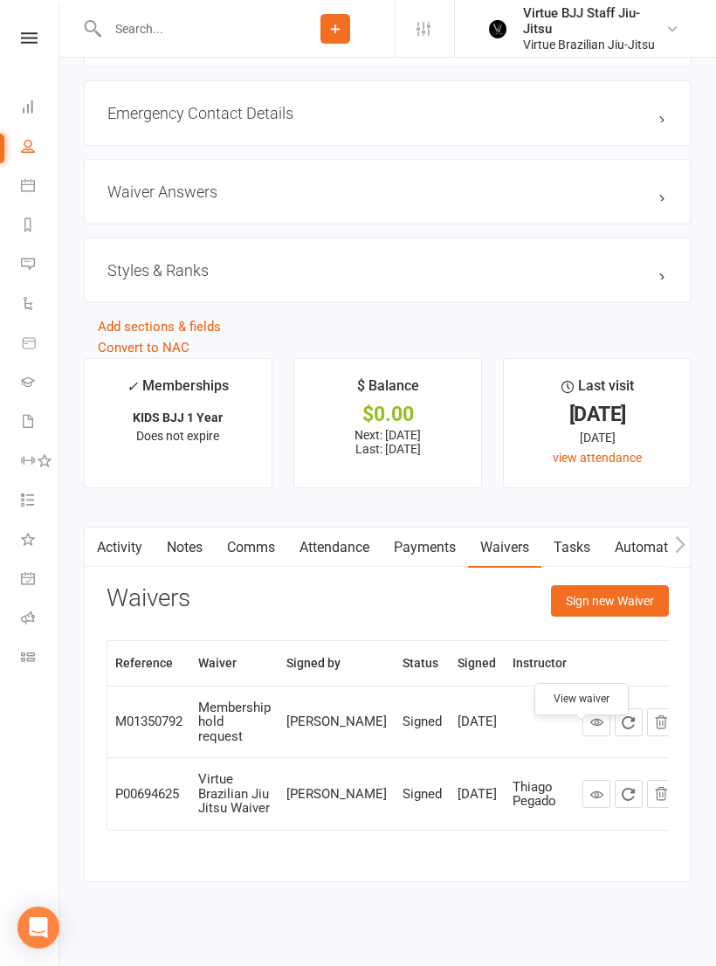
click at [590, 728] on icon at bounding box center [596, 721] width 13 height 13
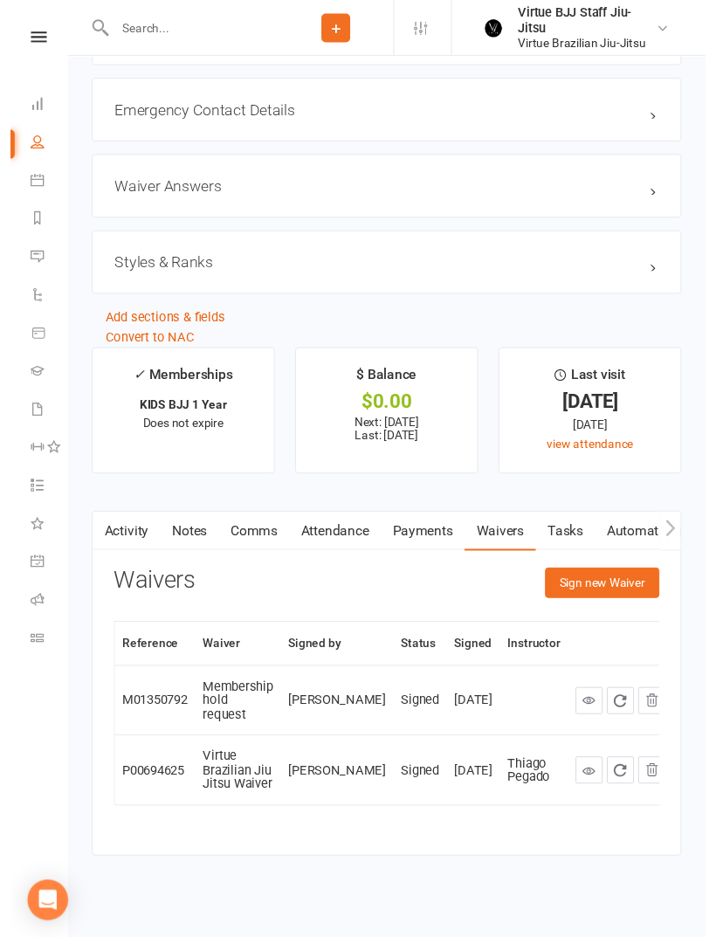
scroll to position [1526, 0]
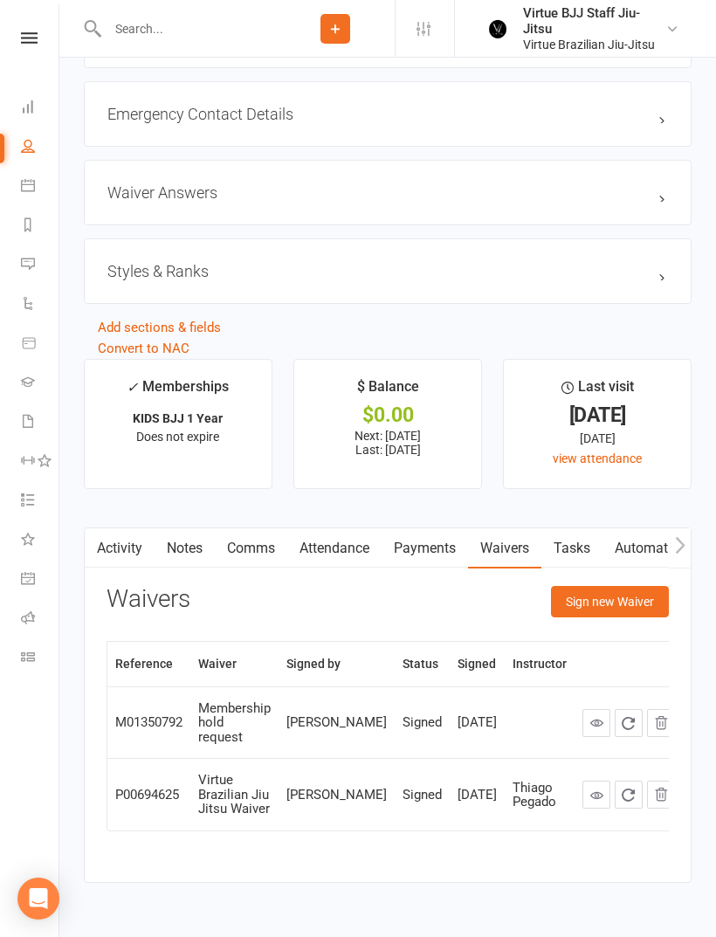
click at [445, 561] on link "Payments" at bounding box center [425, 548] width 86 height 40
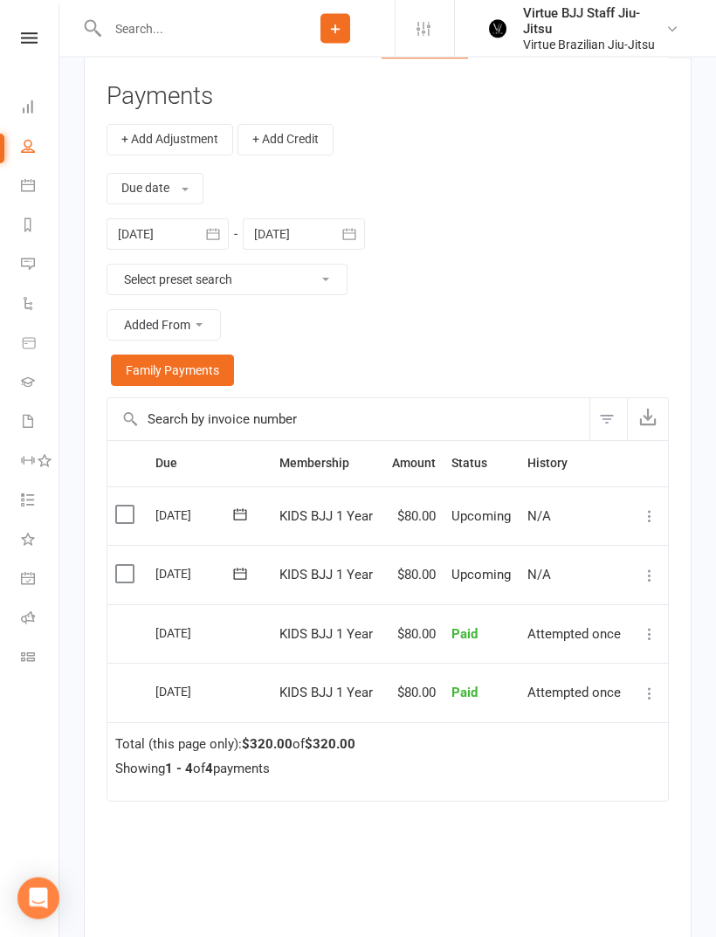
scroll to position [2038, 0]
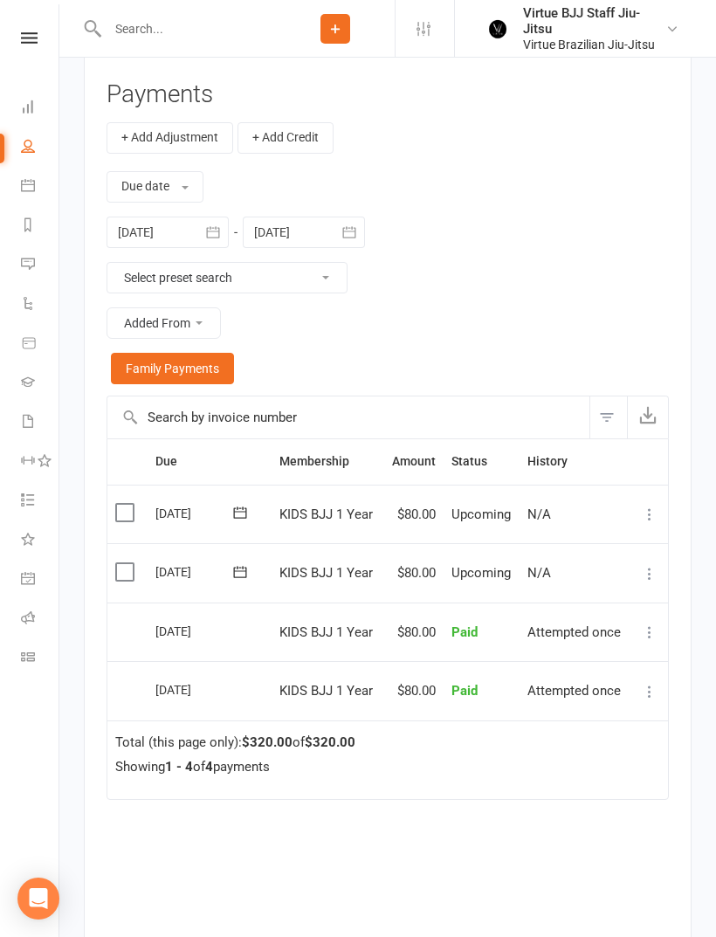
click at [650, 581] on icon at bounding box center [649, 573] width 17 height 17
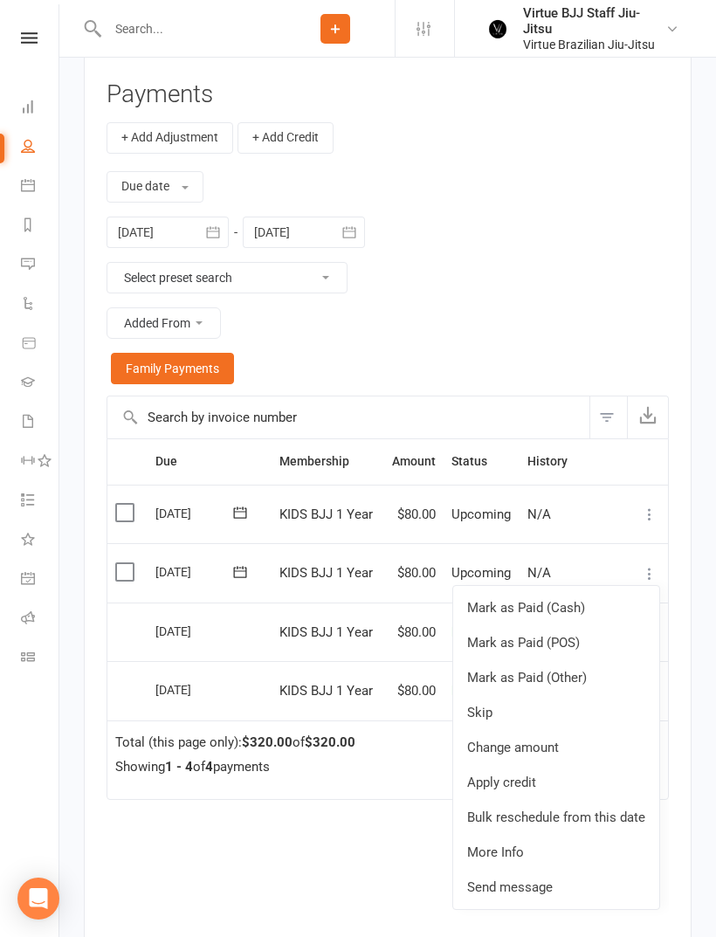
click at [573, 748] on link "Change amount" at bounding box center [556, 747] width 206 height 35
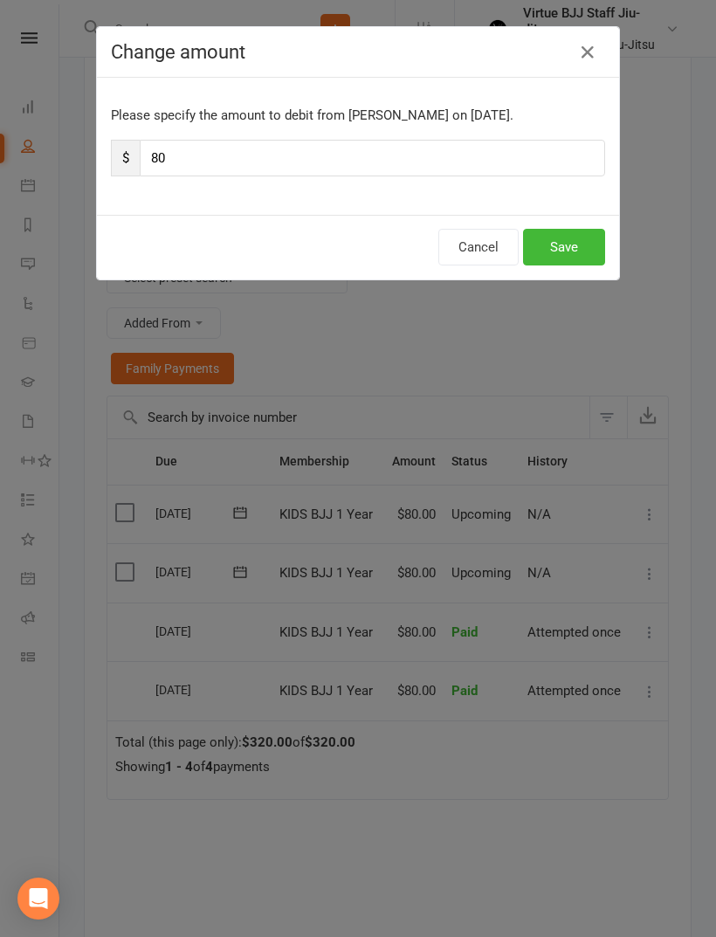
click at [362, 161] on input "80" at bounding box center [373, 158] width 466 height 37
type input "8"
type input "5"
click at [583, 258] on button "Save" at bounding box center [564, 247] width 82 height 37
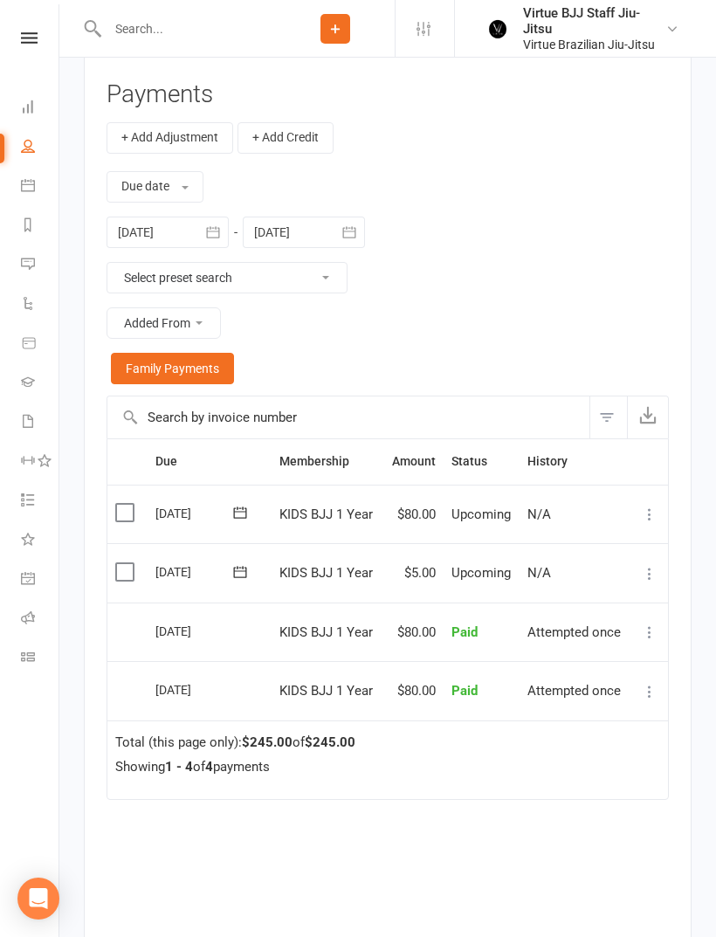
click at [636, 521] on td "Mark as Paid (Cash) Mark as Paid (POS) Mark as Paid (Other) Skip Change amount …" at bounding box center [650, 514] width 38 height 59
click at [647, 523] on icon at bounding box center [649, 514] width 17 height 17
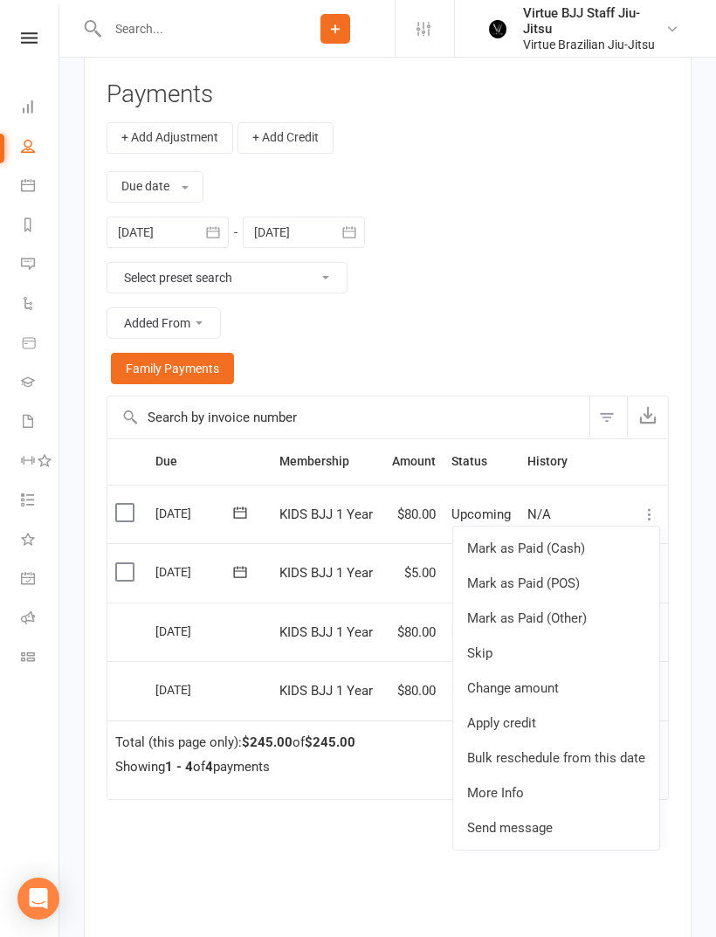
click at [579, 686] on link "Change amount" at bounding box center [556, 688] width 206 height 35
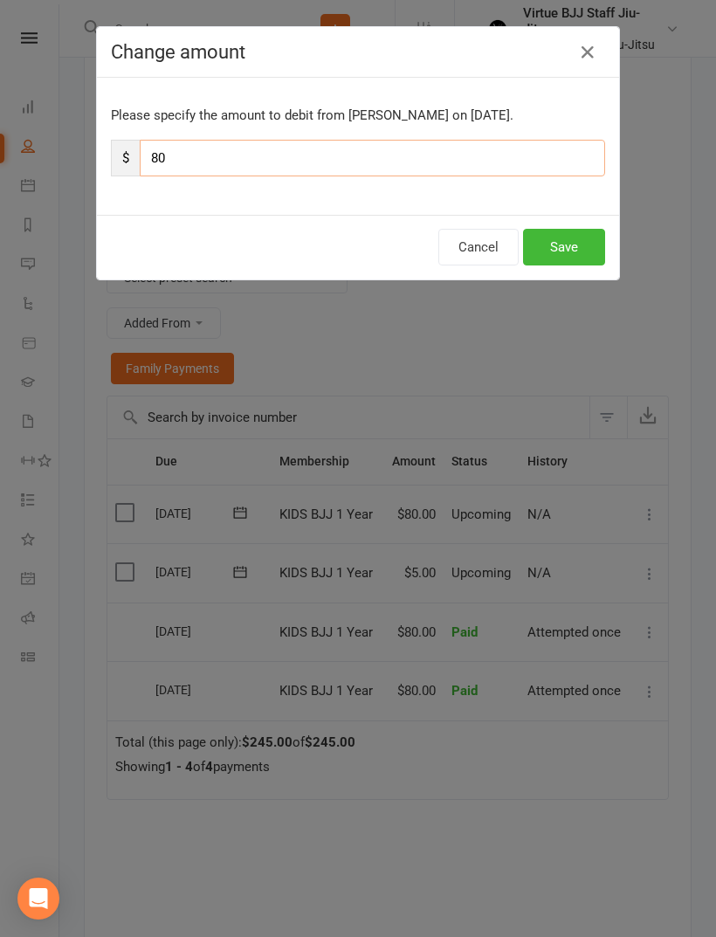
click at [364, 158] on input "80" at bounding box center [373, 158] width 466 height 37
type input "8"
type input "5"
click at [569, 230] on button "Save" at bounding box center [564, 247] width 82 height 37
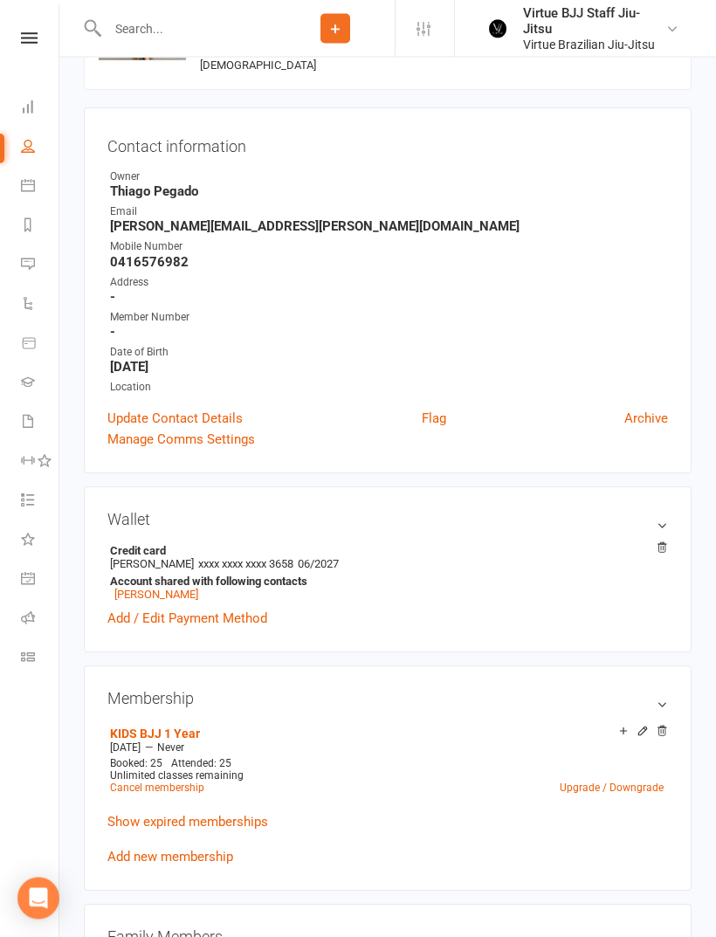
scroll to position [0, 0]
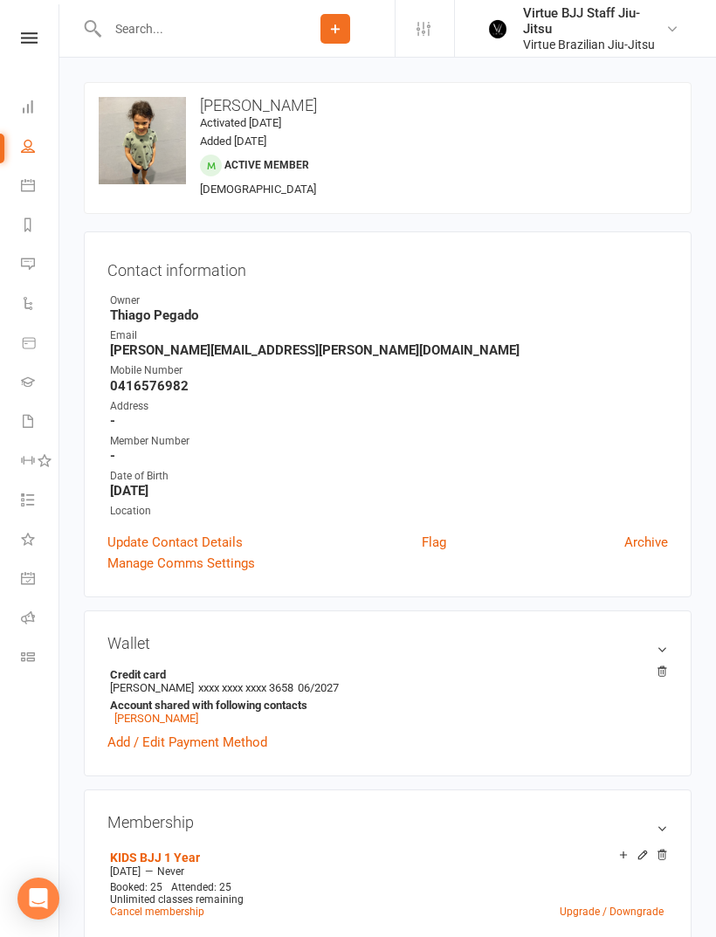
click at [21, 41] on icon at bounding box center [29, 37] width 17 height 11
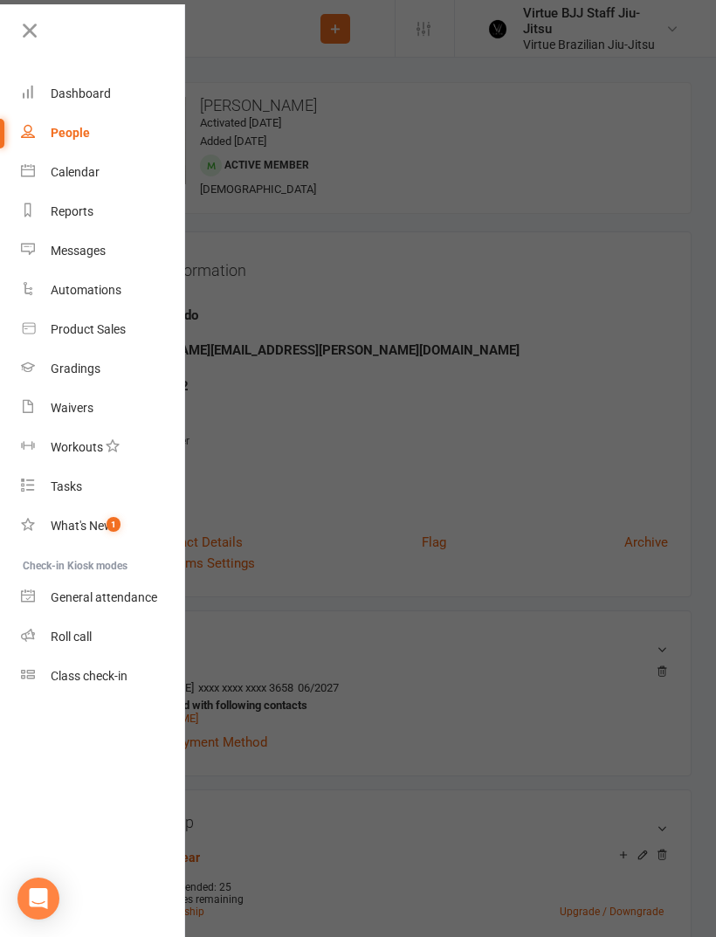
click at [120, 693] on link "Class check-in" at bounding box center [103, 676] width 165 height 39
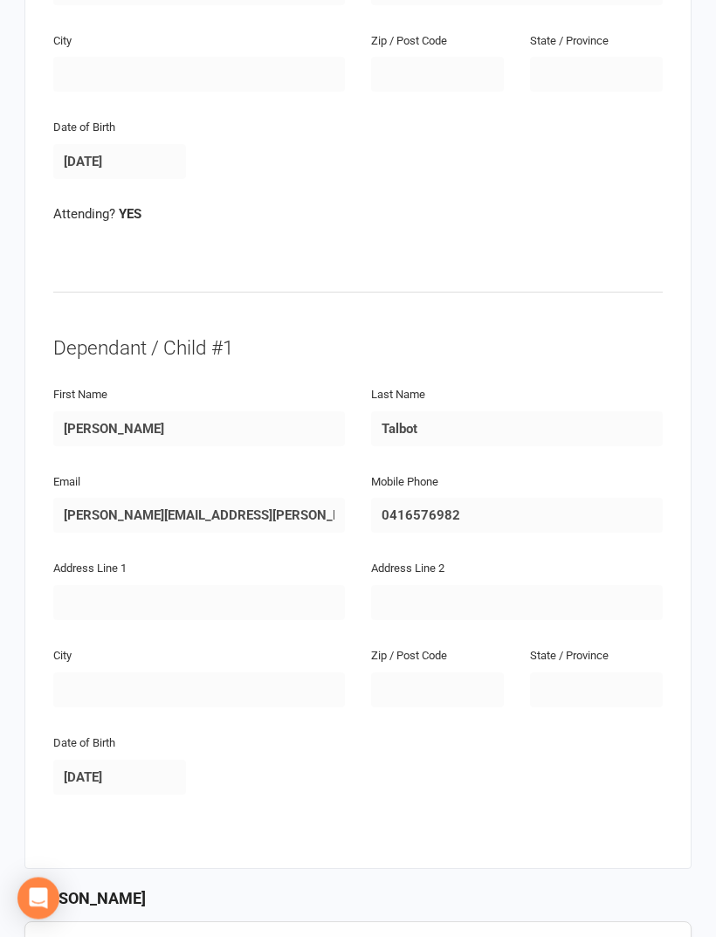
scroll to position [538, 0]
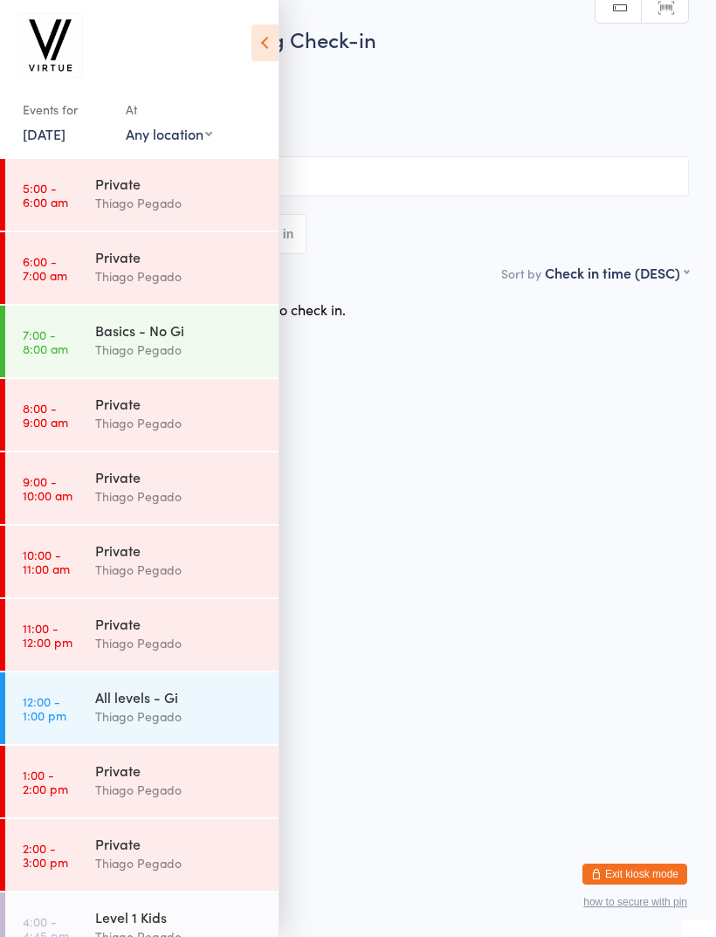
click at [240, 348] on div "Thiago Pegado" at bounding box center [179, 350] width 169 height 20
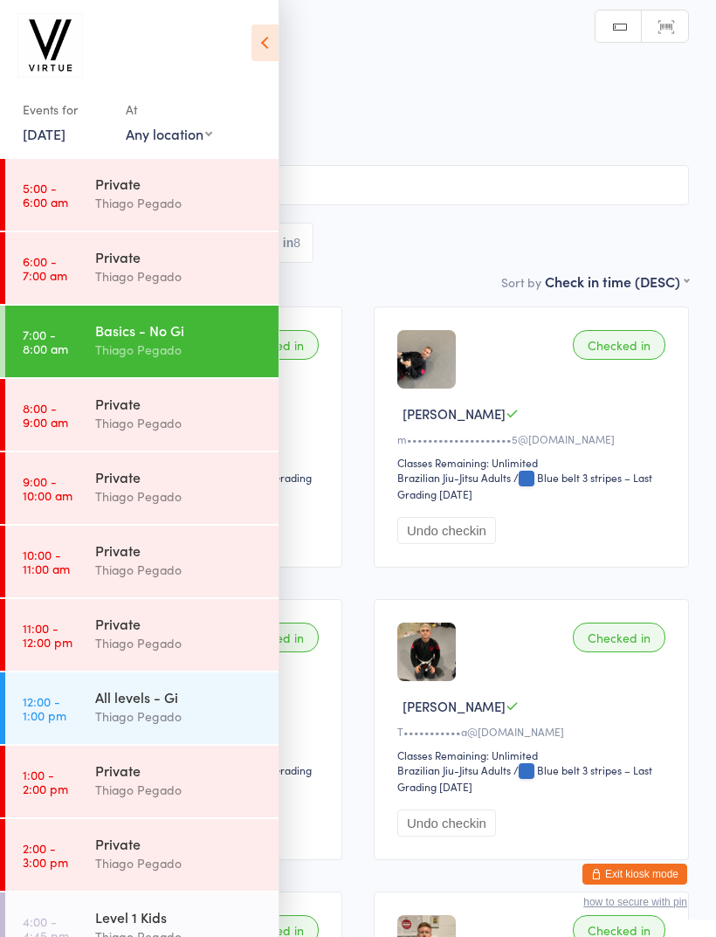
click at [234, 705] on div "All levels - Gi" at bounding box center [179, 696] width 169 height 19
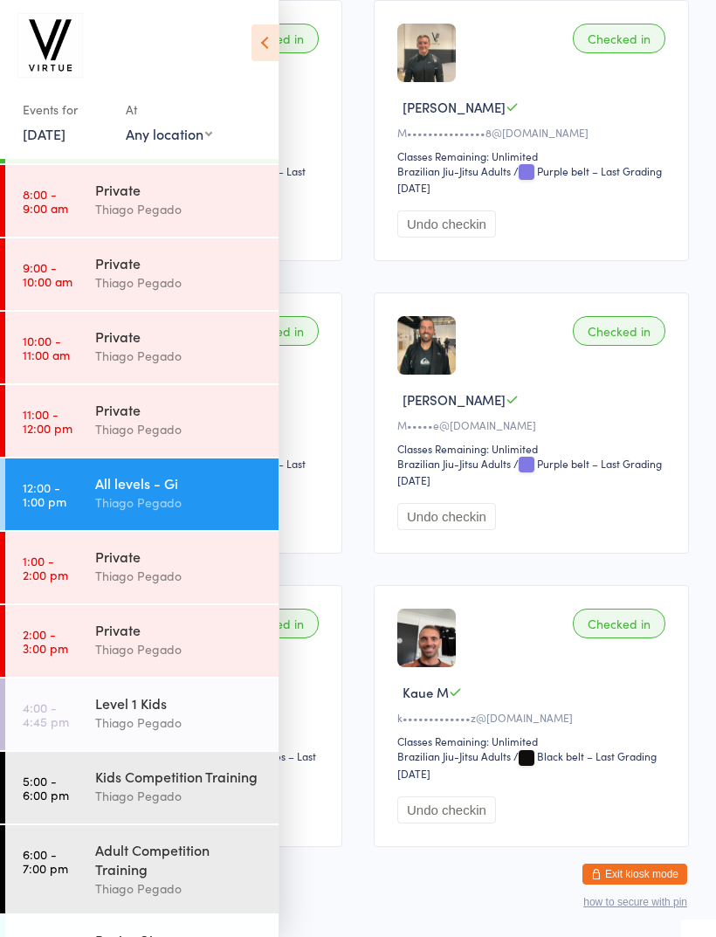
scroll to position [213, 0]
click at [220, 872] on div "Adult Competition Training" at bounding box center [179, 860] width 169 height 38
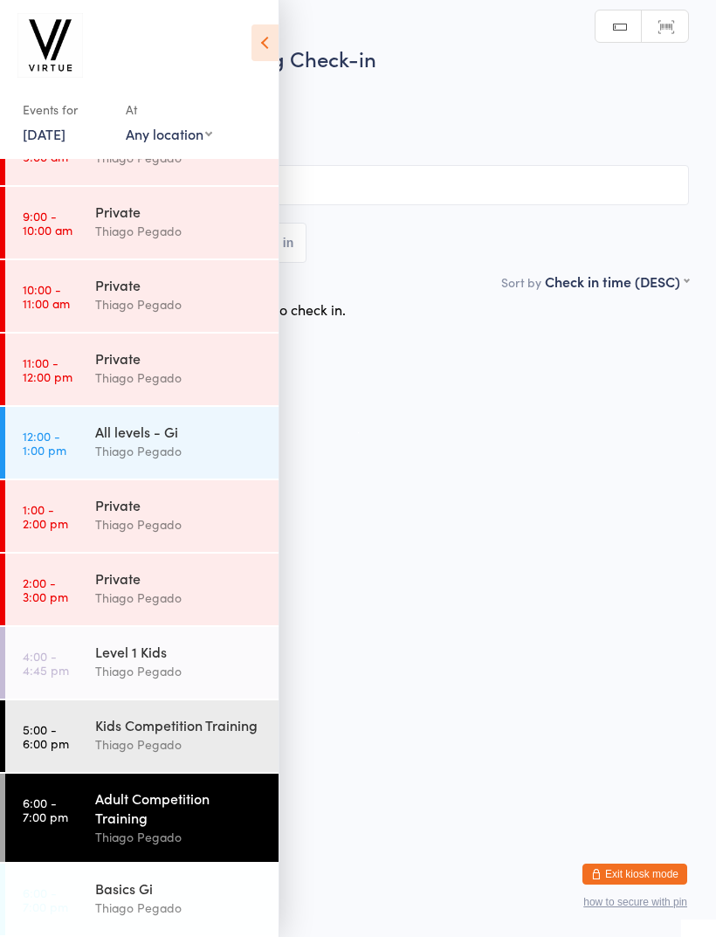
scroll to position [269, 0]
click at [207, 903] on div "Thiago Pegado" at bounding box center [179, 908] width 169 height 20
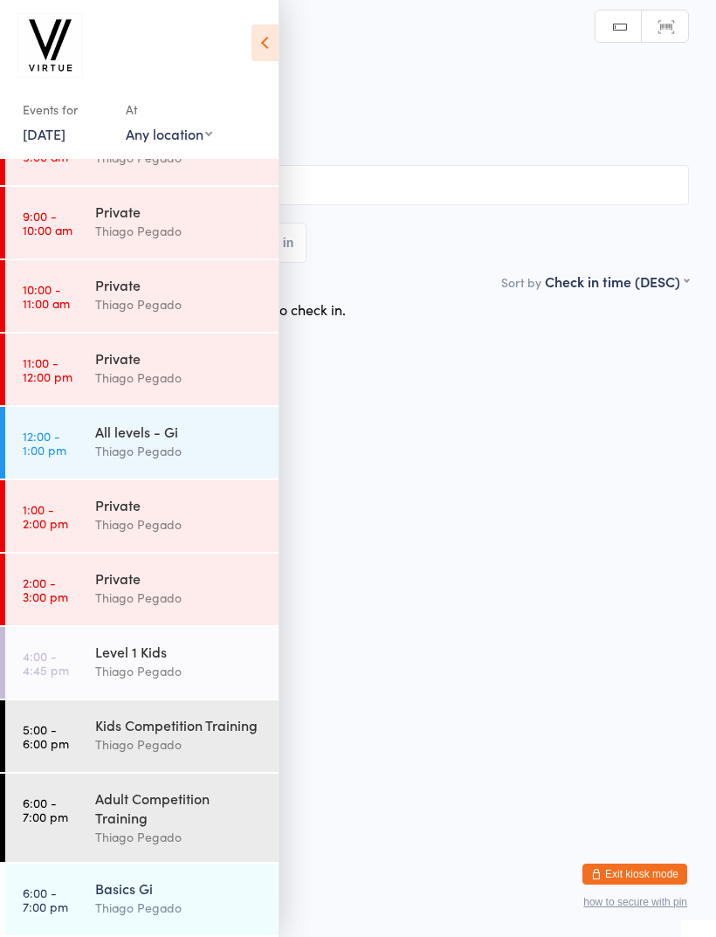
click at [272, 44] on icon at bounding box center [265, 42] width 27 height 37
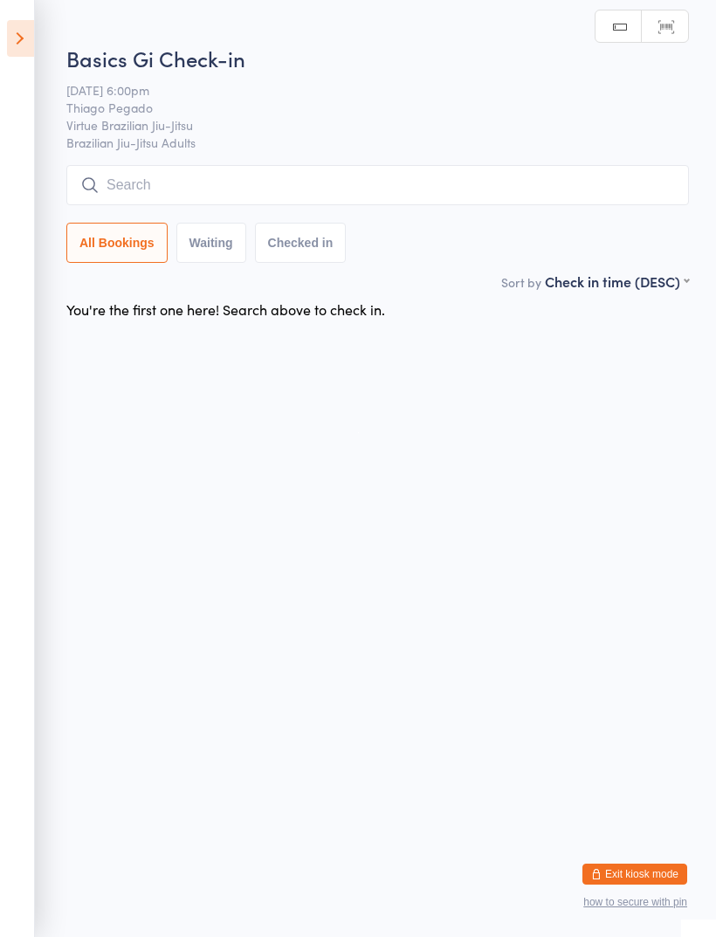
click at [372, 186] on input "search" at bounding box center [377, 185] width 623 height 40
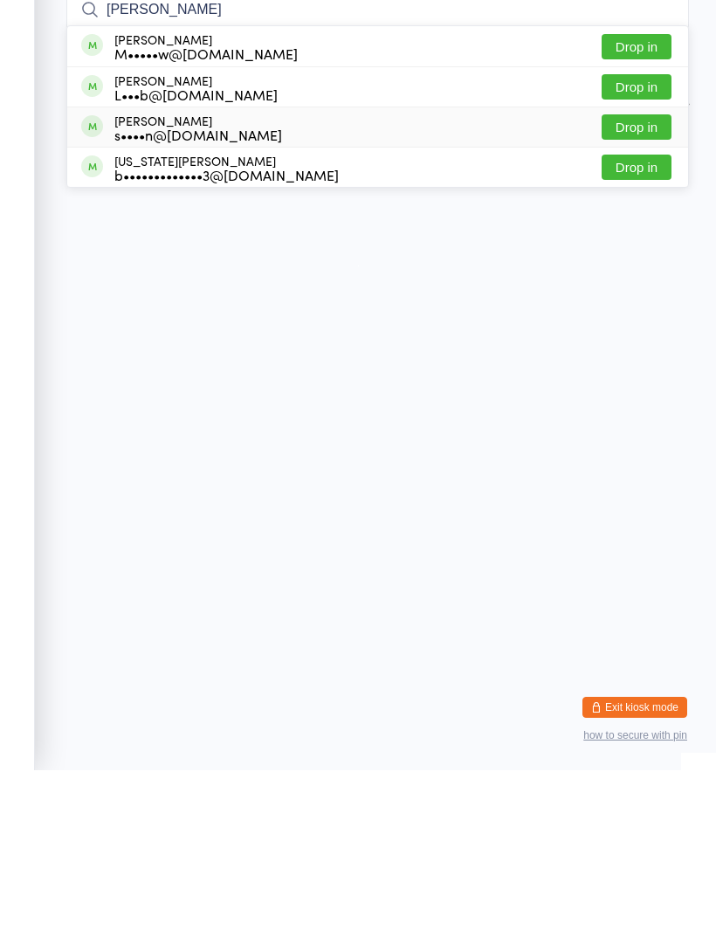
type input "George"
click at [266, 274] on div "George Sattsaev s••••n@gmail.com Drop in" at bounding box center [377, 293] width 621 height 39
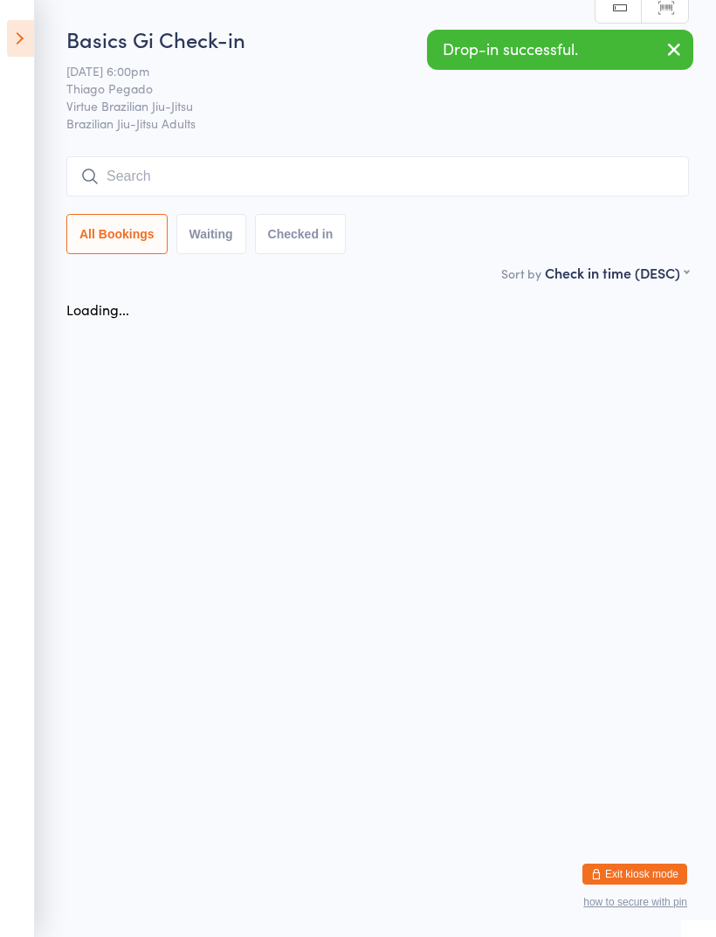
click at [266, 169] on input "search" at bounding box center [377, 176] width 623 height 40
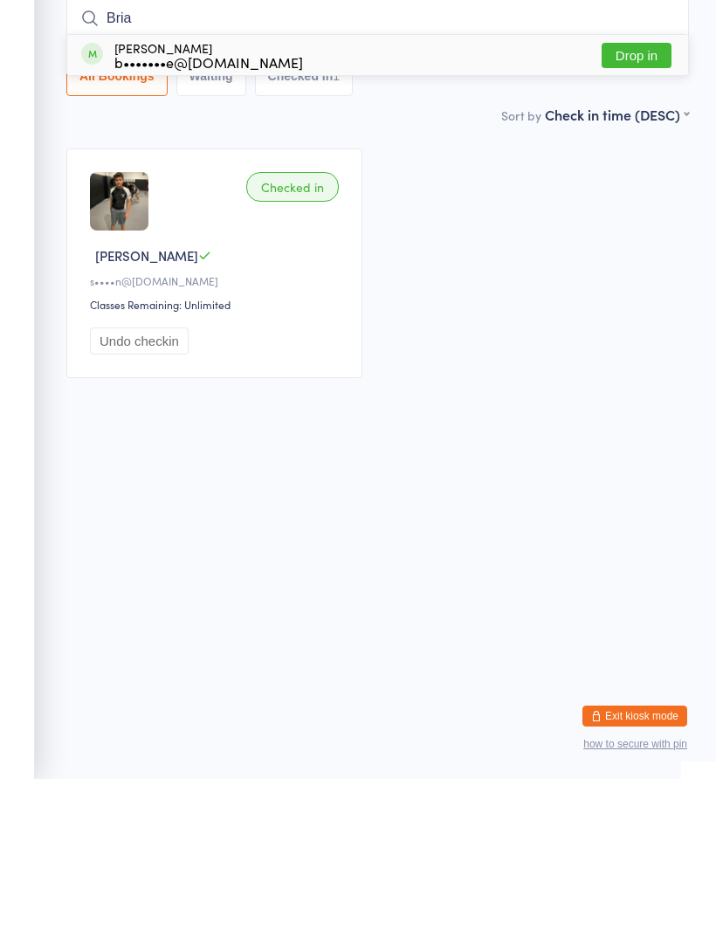
type input "Bria"
click at [269, 193] on div "Brianna Crane b•••••••e@hotmail.com Drop in" at bounding box center [377, 213] width 621 height 40
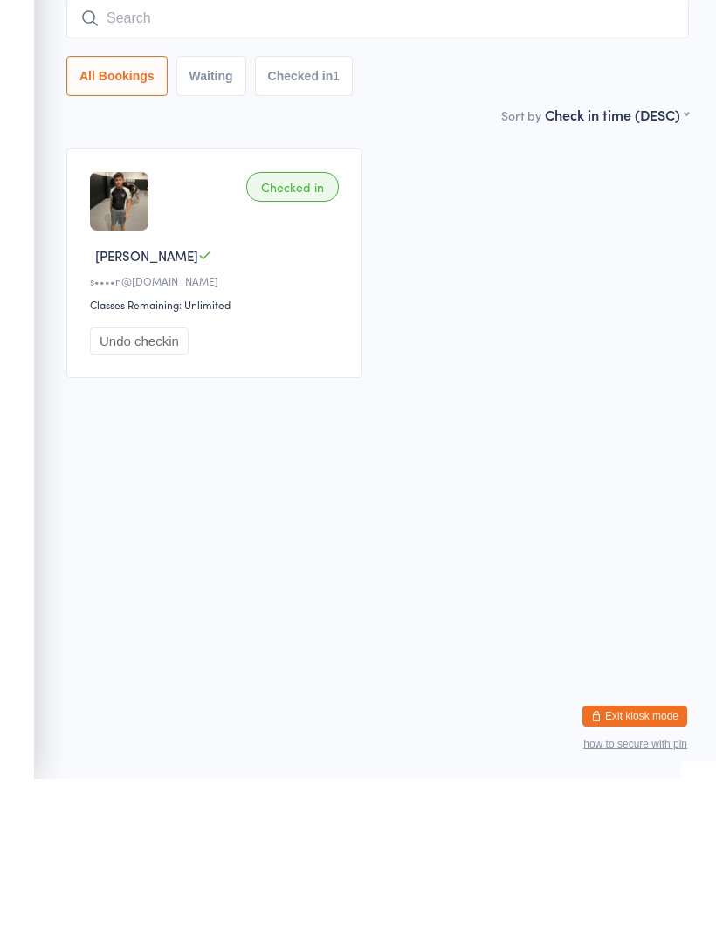
click at [301, 156] on input "search" at bounding box center [377, 176] width 623 height 40
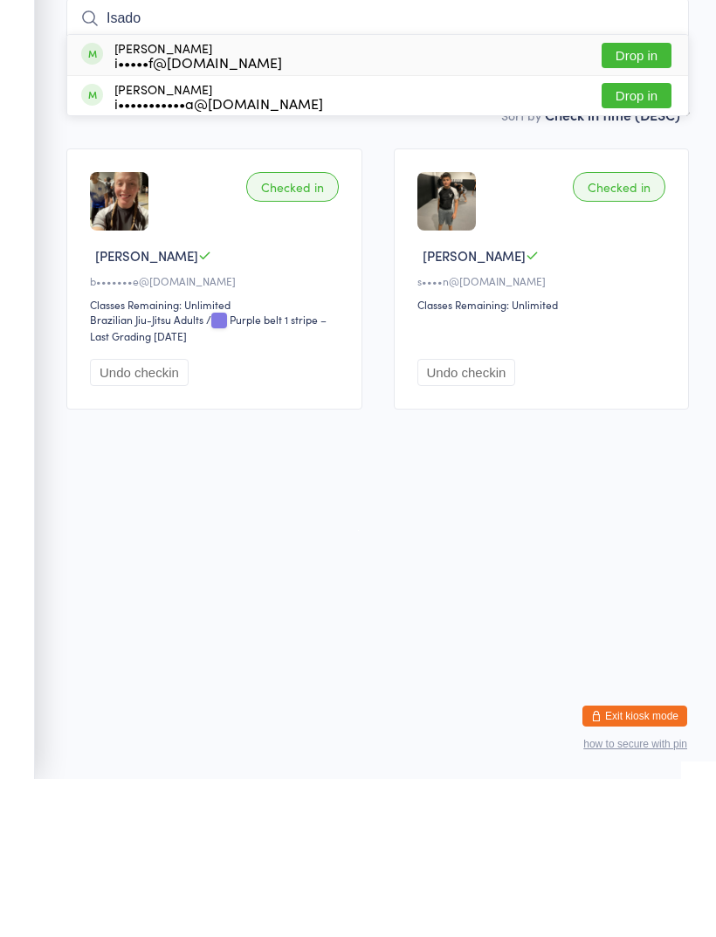
type input "Isado"
click at [260, 193] on div "Isadora Figueiredo i•••••f@hotmail.com Drop in" at bounding box center [377, 213] width 621 height 40
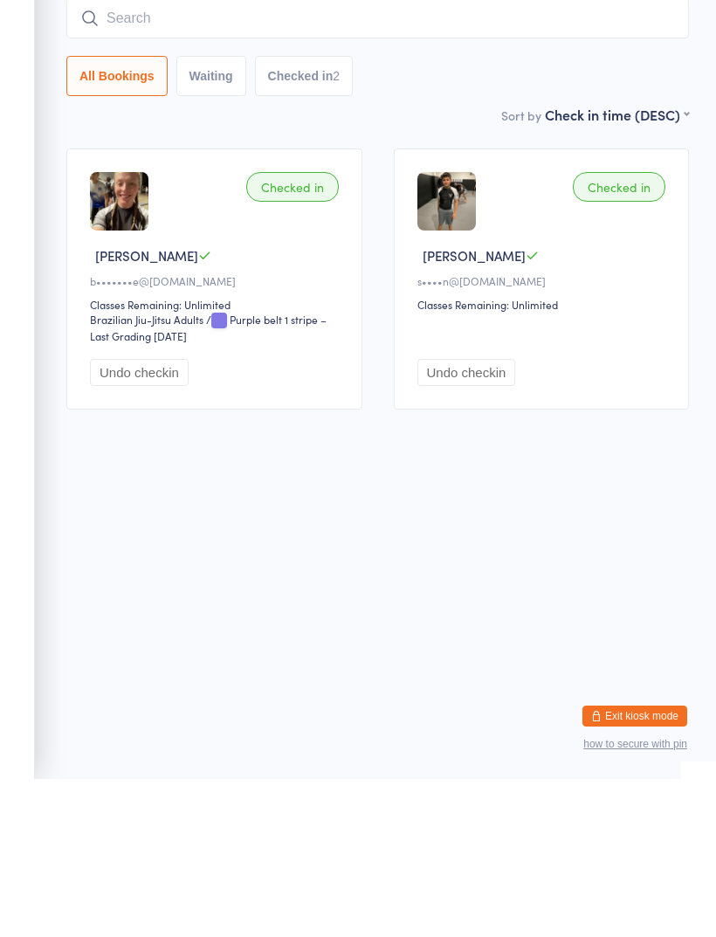
click at [265, 156] on input "search" at bounding box center [377, 176] width 623 height 40
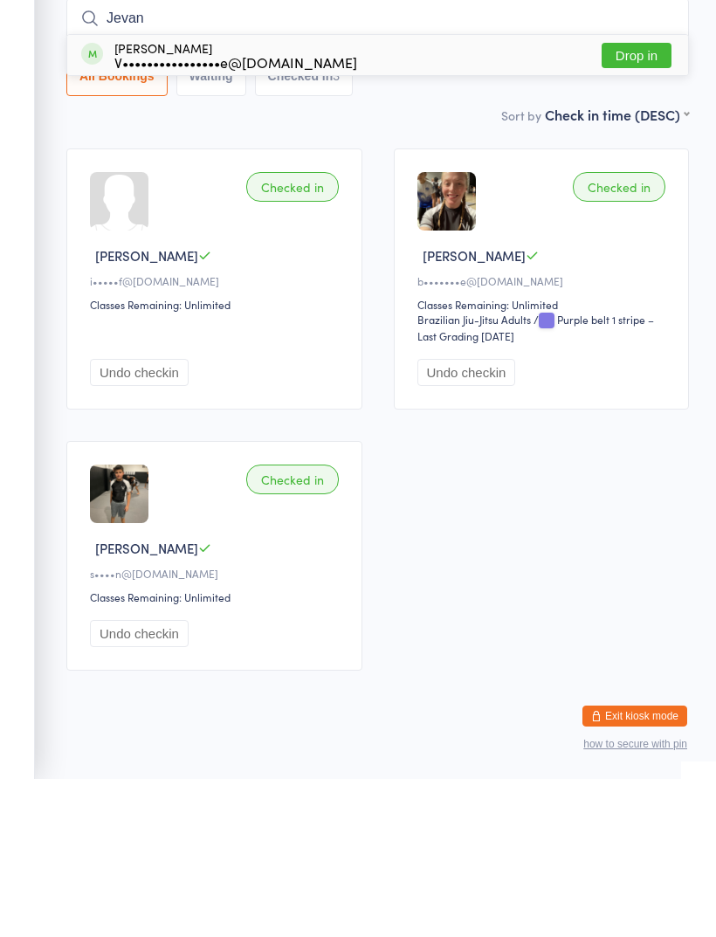
type input "Jevan"
click at [266, 213] on div "V••••••••••••••••e@gmail.com" at bounding box center [235, 220] width 243 height 14
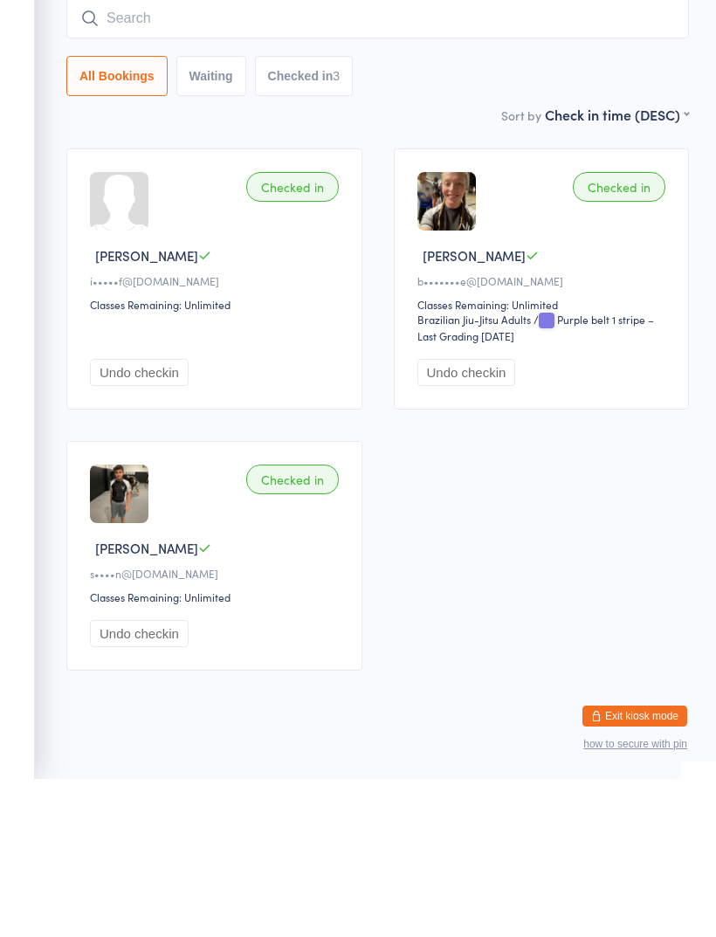
scroll to position [36, 0]
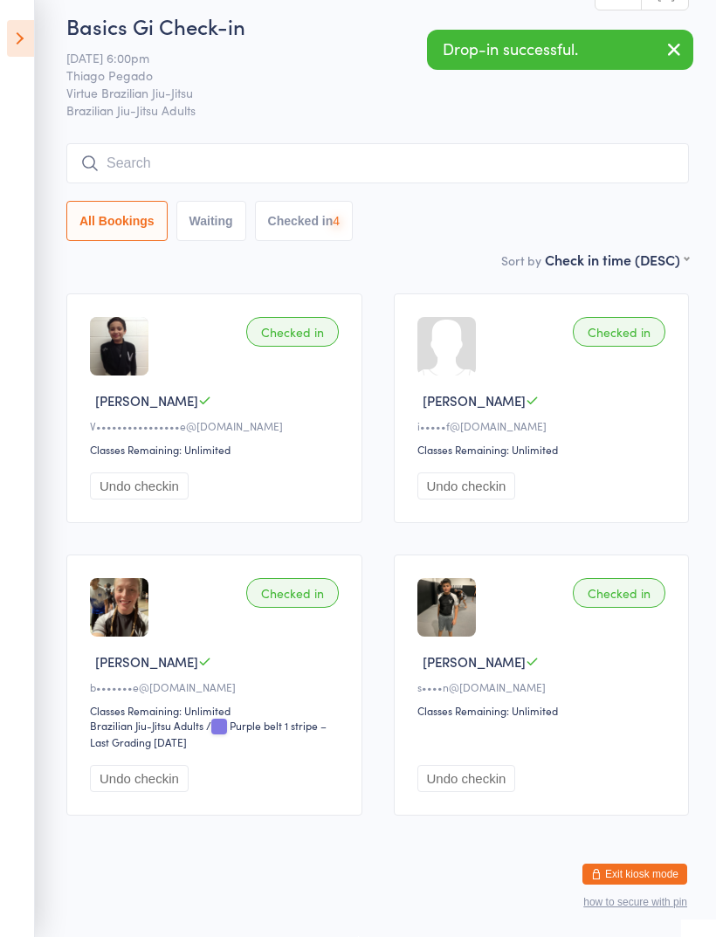
click at [271, 143] on input "search" at bounding box center [377, 163] width 623 height 40
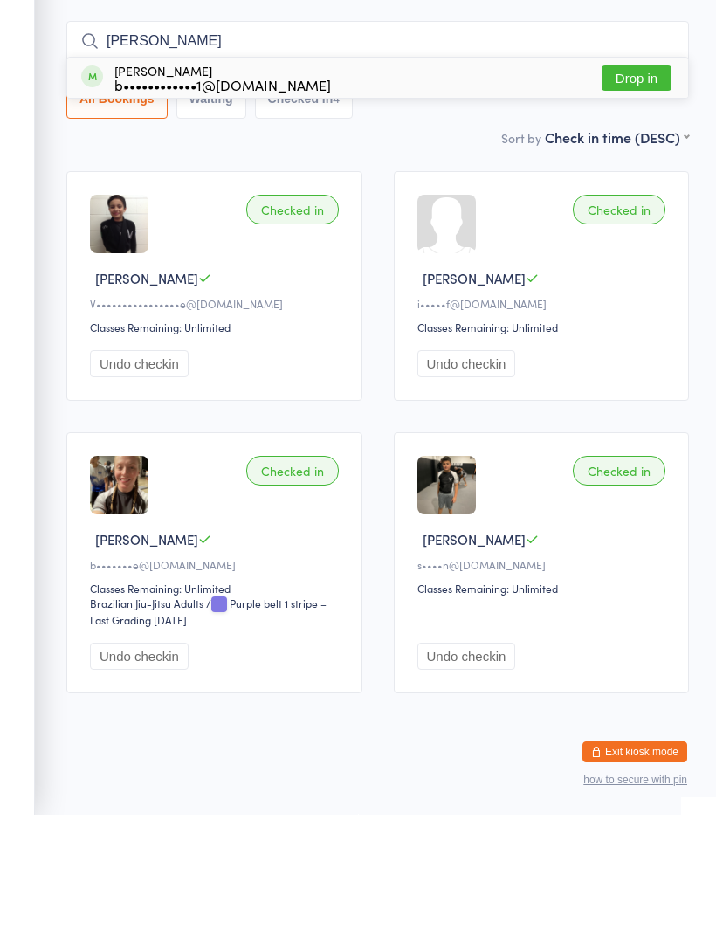
type input "Bruno"
click at [264, 200] on div "b••••••••••••1@gmail.com" at bounding box center [222, 207] width 217 height 14
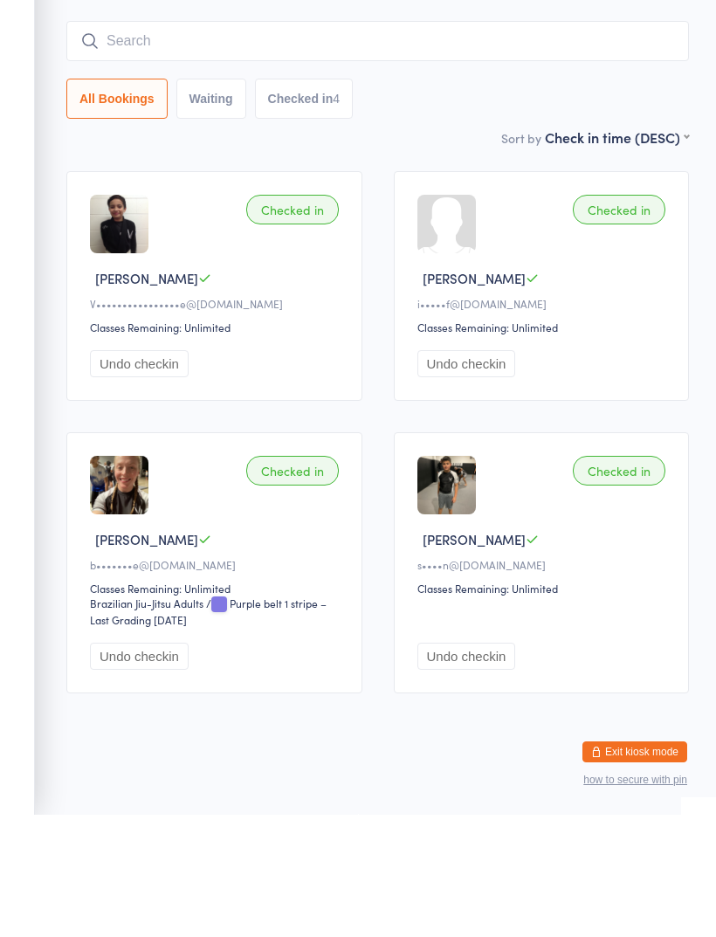
click at [267, 143] on input "search" at bounding box center [377, 163] width 623 height 40
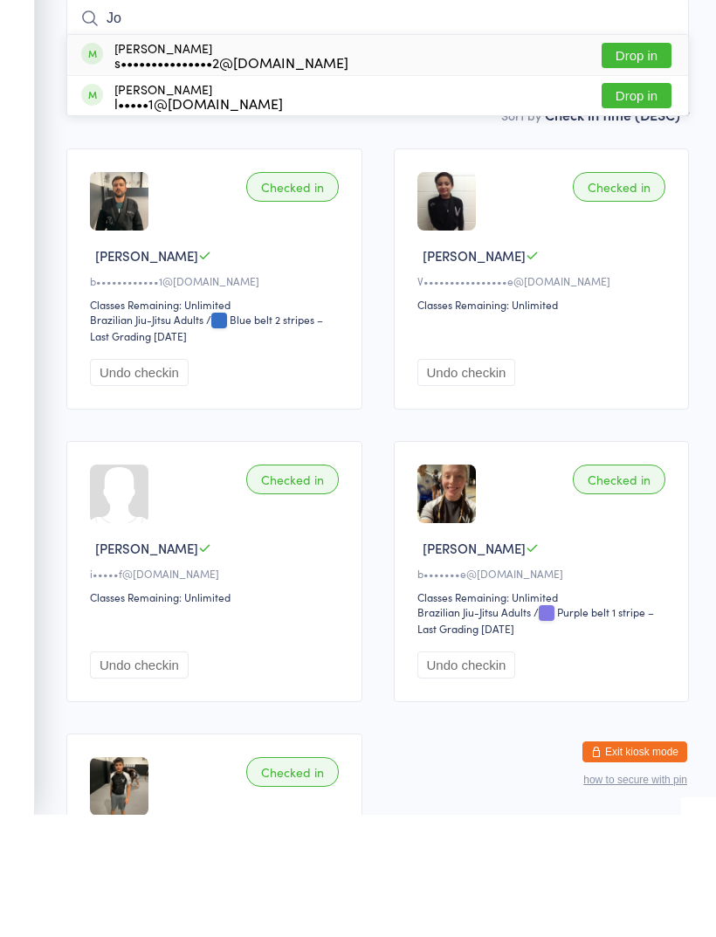
type input "J"
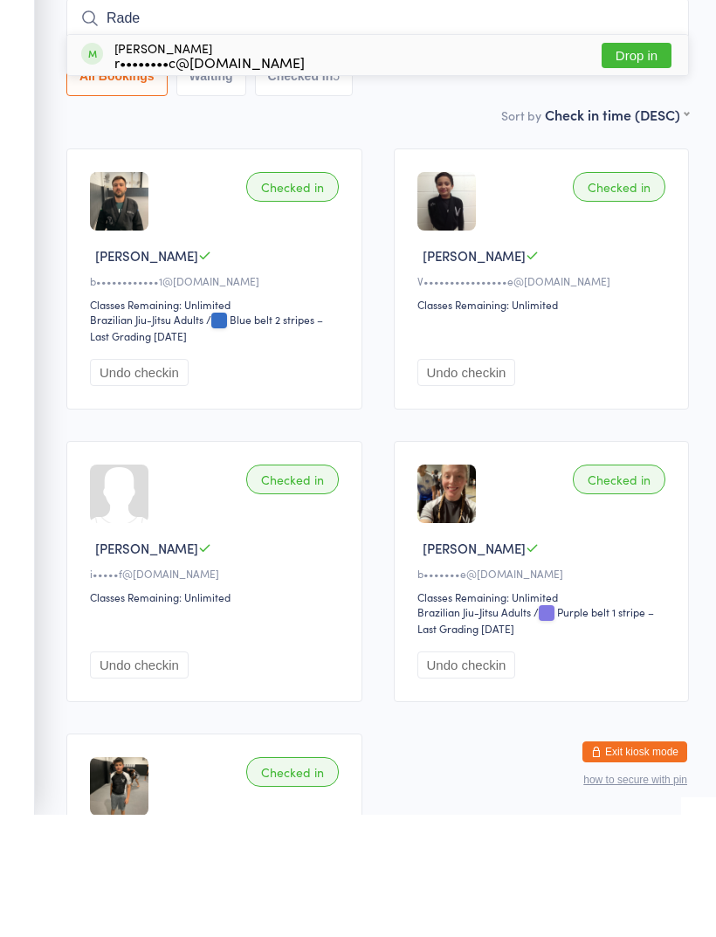
type input "Rade"
click at [320, 157] on div "Rade Lazic r••••••••c@live.com.au Drop in" at bounding box center [377, 177] width 621 height 40
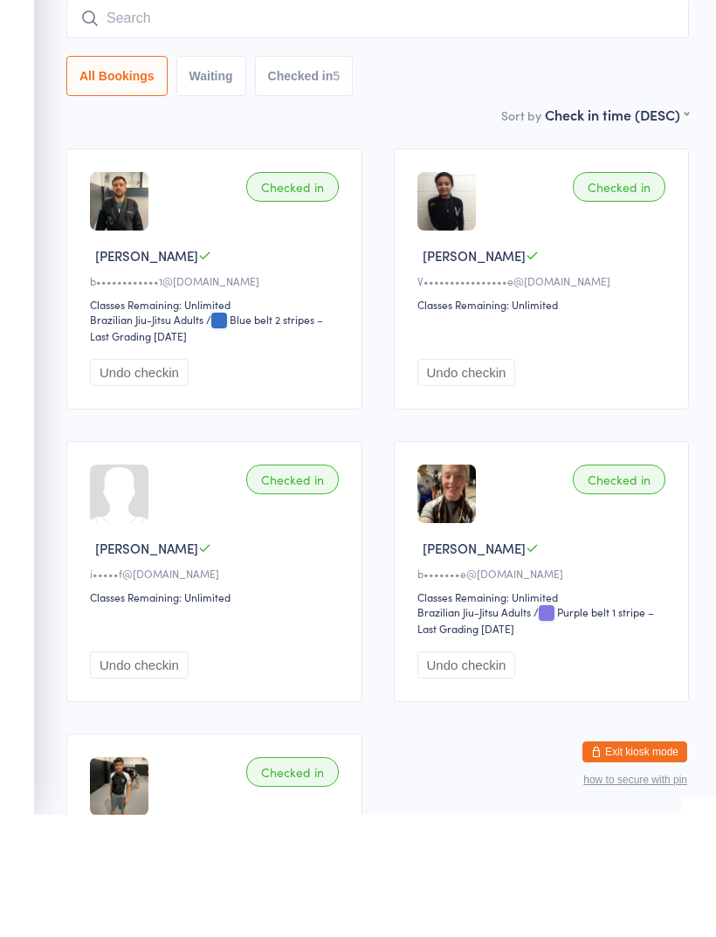
click at [430, 121] on input "search" at bounding box center [377, 141] width 623 height 40
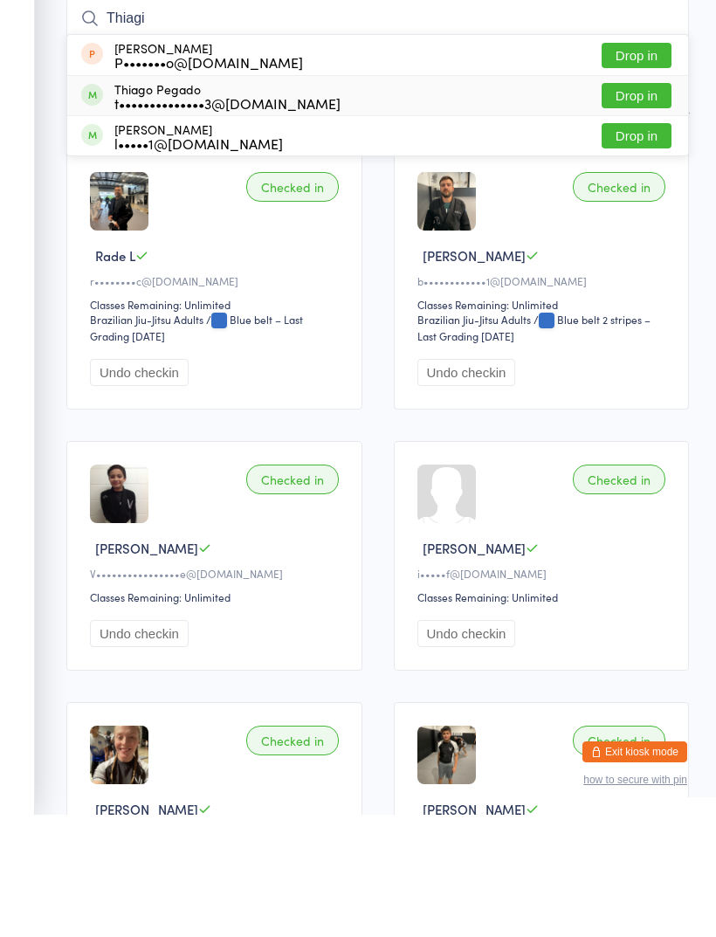
type input "Thiagi"
click at [268, 218] on div "t••••••••••••••3@gmail.com" at bounding box center [227, 225] width 226 height 14
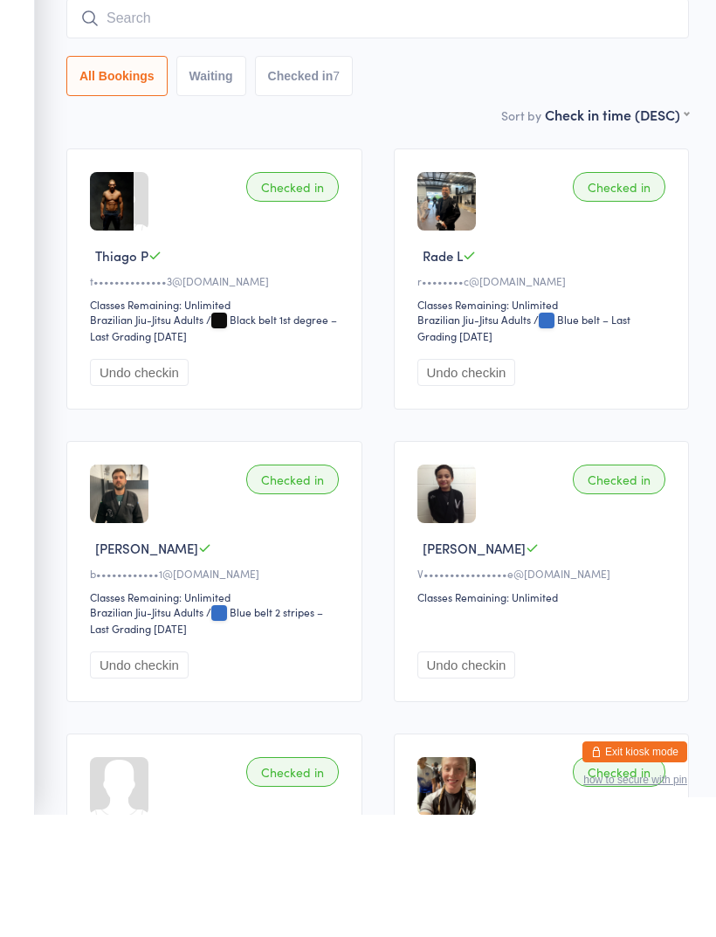
scroll to position [0, 0]
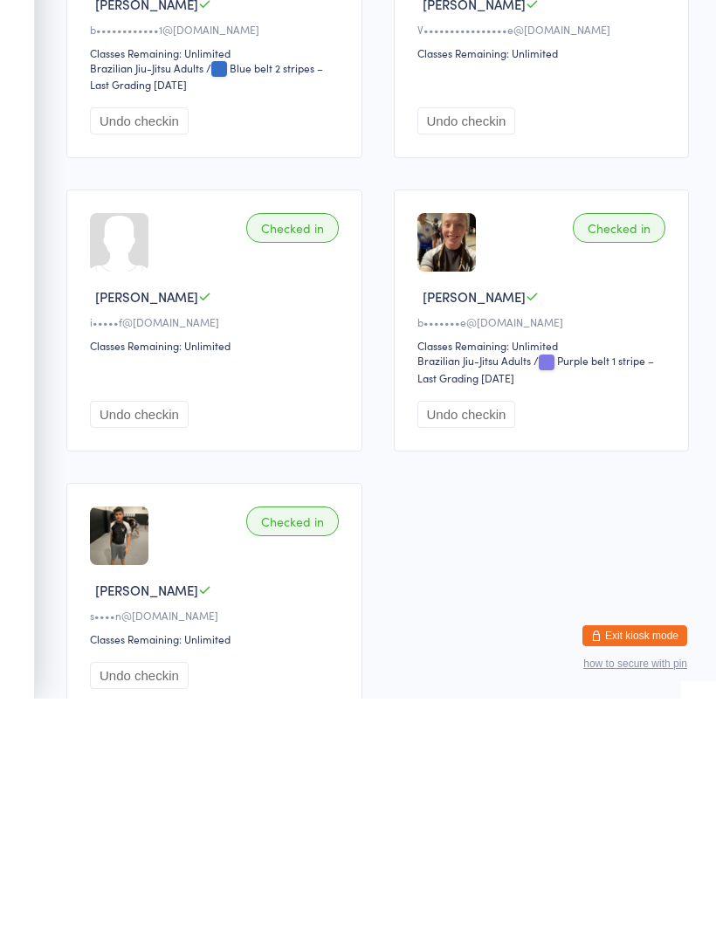
click at [665, 864] on button "Exit kiosk mode" at bounding box center [635, 874] width 105 height 21
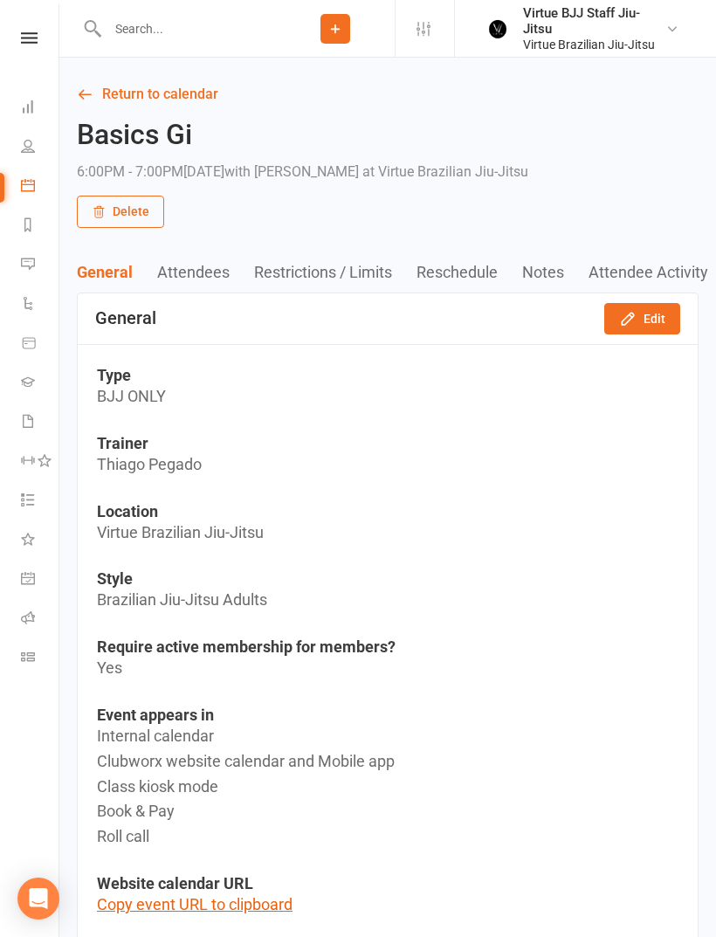
click at [34, 150] on icon at bounding box center [28, 146] width 14 height 14
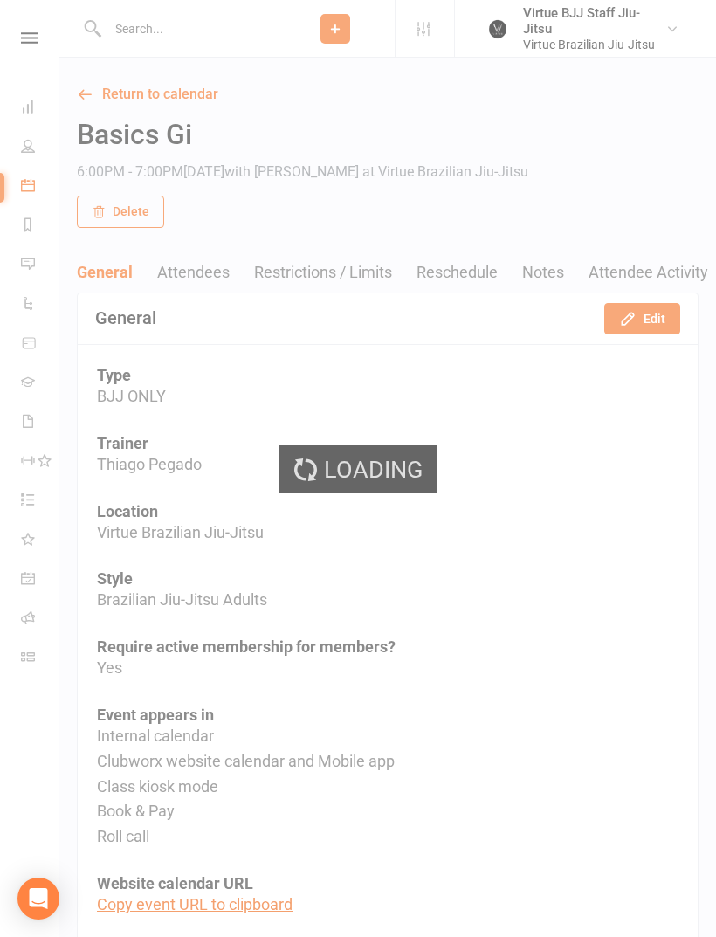
select select "100"
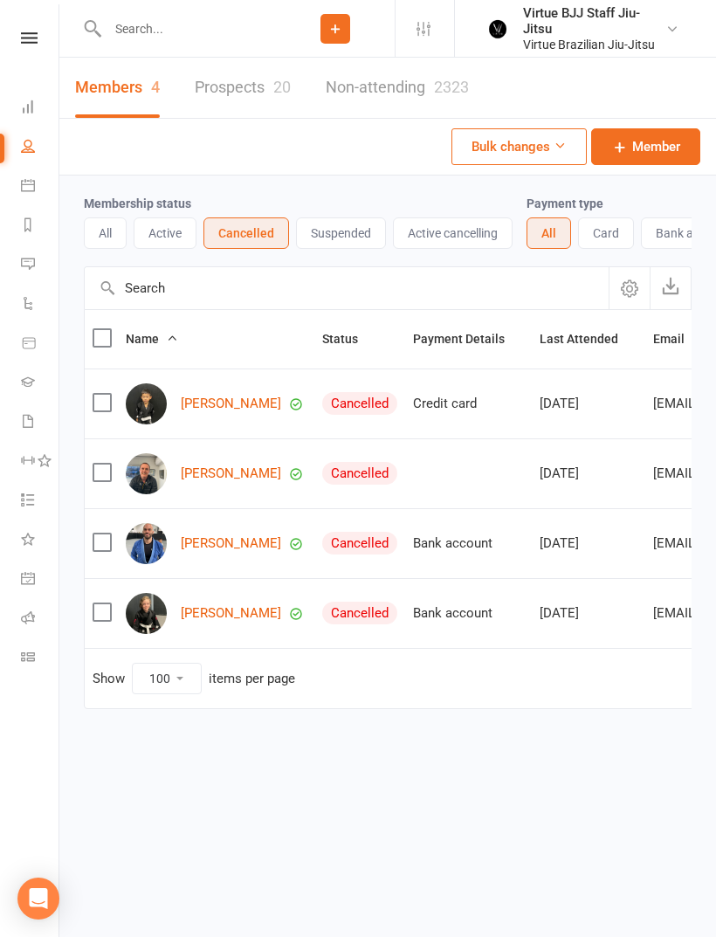
click at [362, 237] on button "Suspended" at bounding box center [341, 232] width 90 height 31
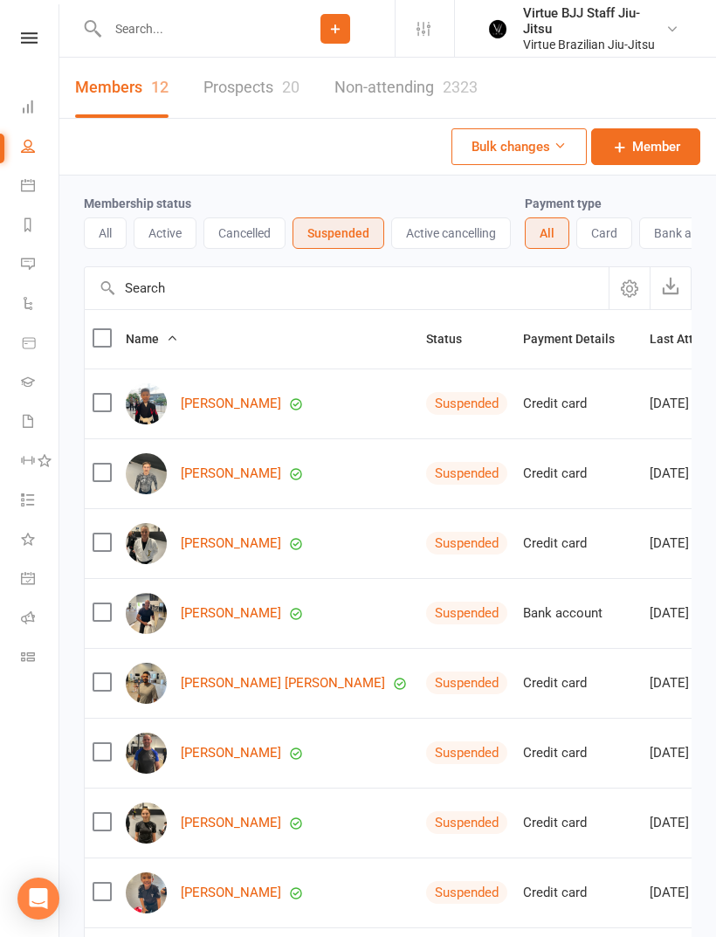
click at [280, 90] on link "Prospects 20" at bounding box center [251, 88] width 96 height 60
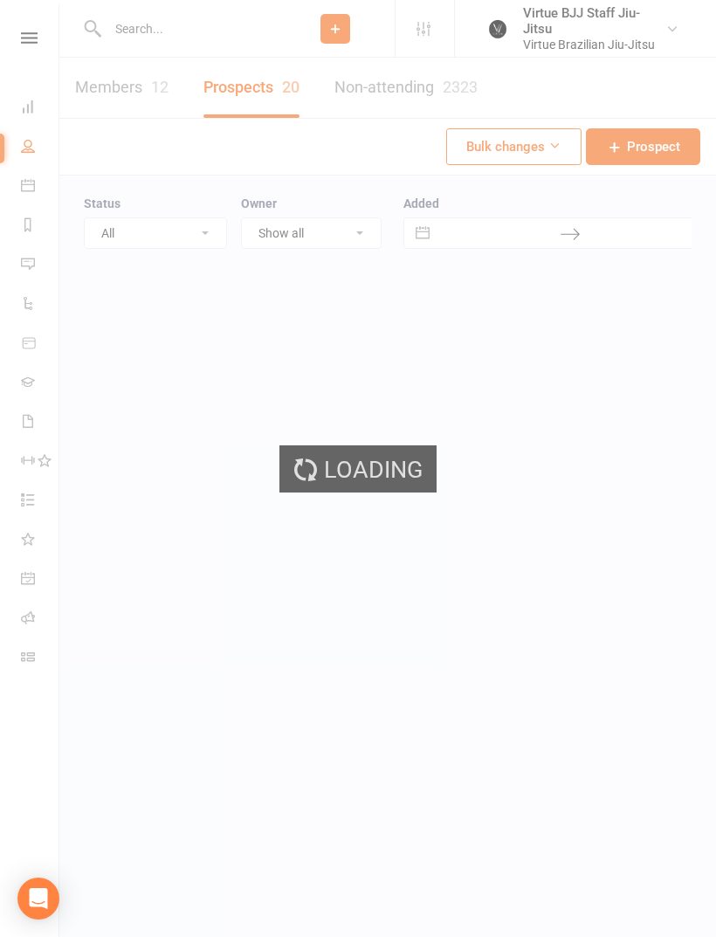
select select "100"
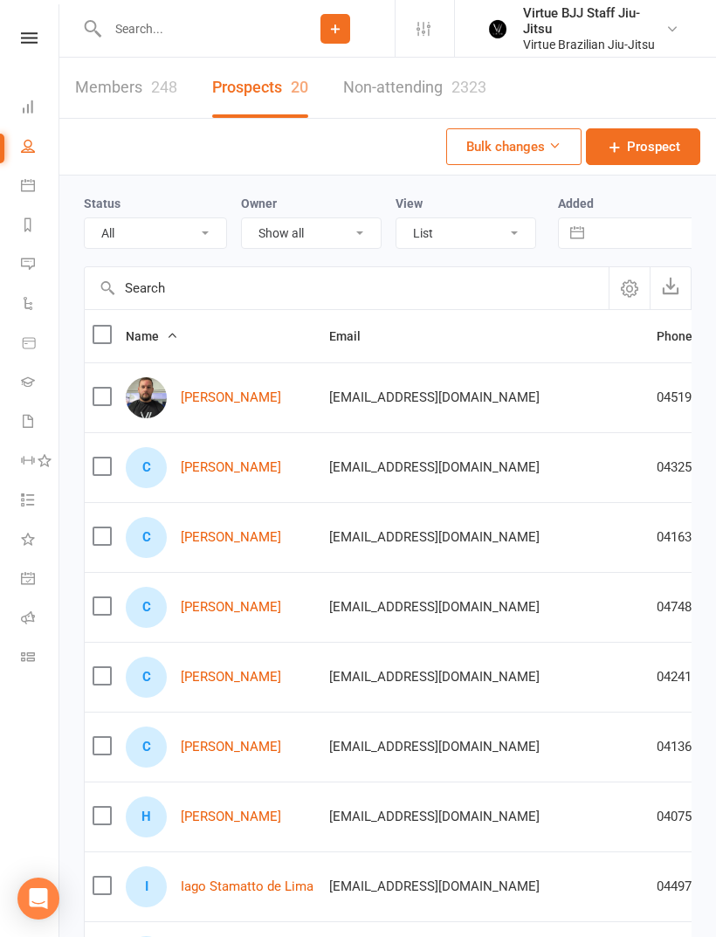
click at [101, 337] on label at bounding box center [101, 334] width 17 height 17
click at [101, 326] on input "checkbox" at bounding box center [101, 326] width 17 height 0
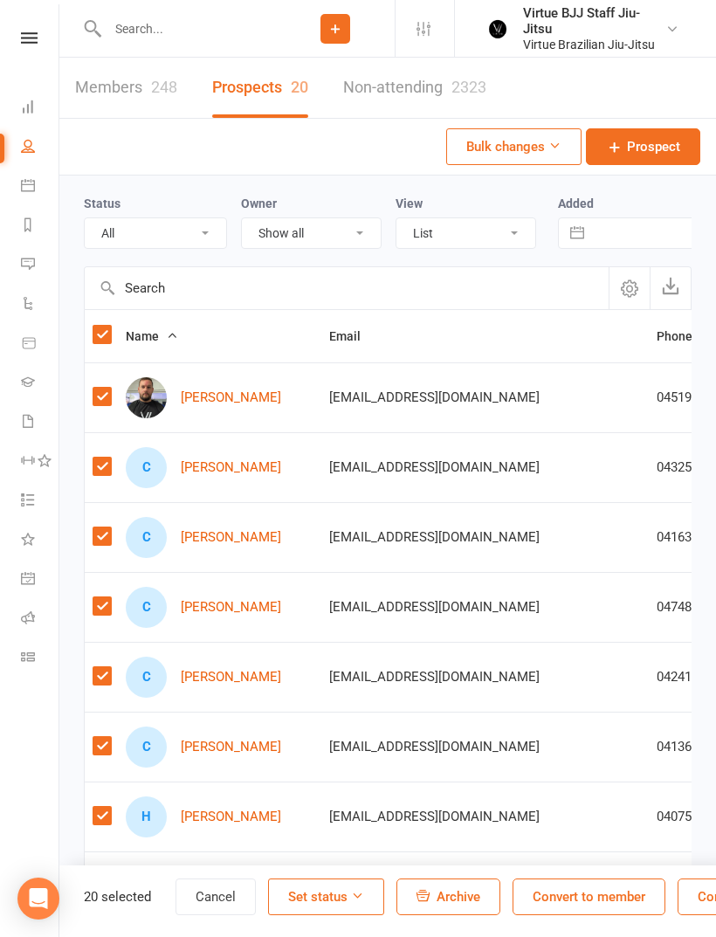
click at [103, 399] on label at bounding box center [101, 396] width 17 height 17
click at [103, 388] on input "checkbox" at bounding box center [101, 388] width 17 height 0
checkbox input "false"
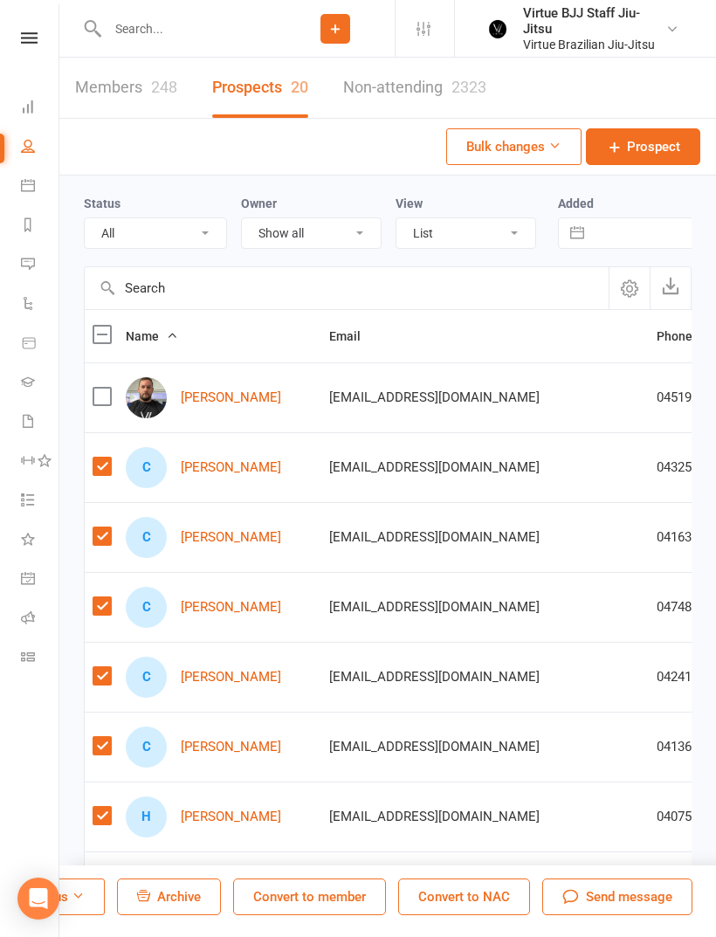
scroll to position [0, 279]
click at [494, 897] on button "Convert to NAC" at bounding box center [464, 897] width 132 height 37
checkbox input "true"
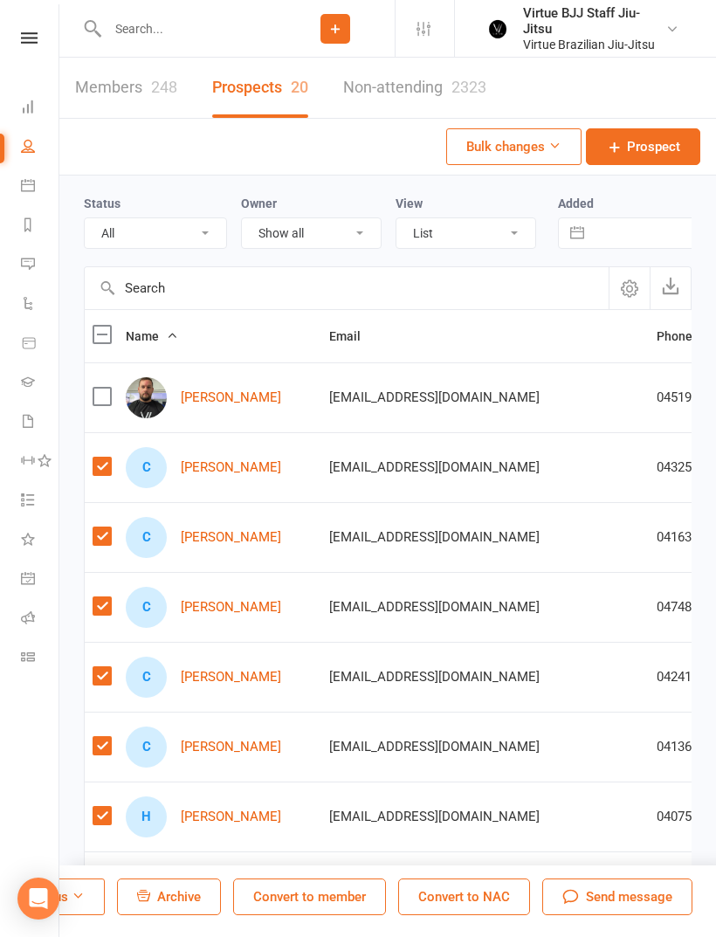
checkbox input "true"
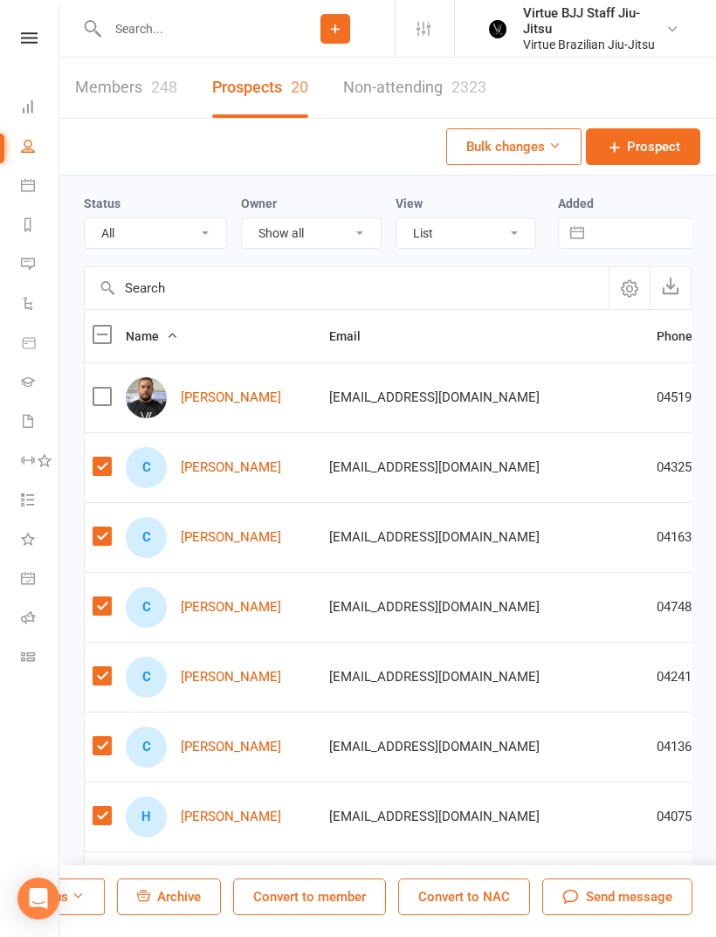
checkbox input "true"
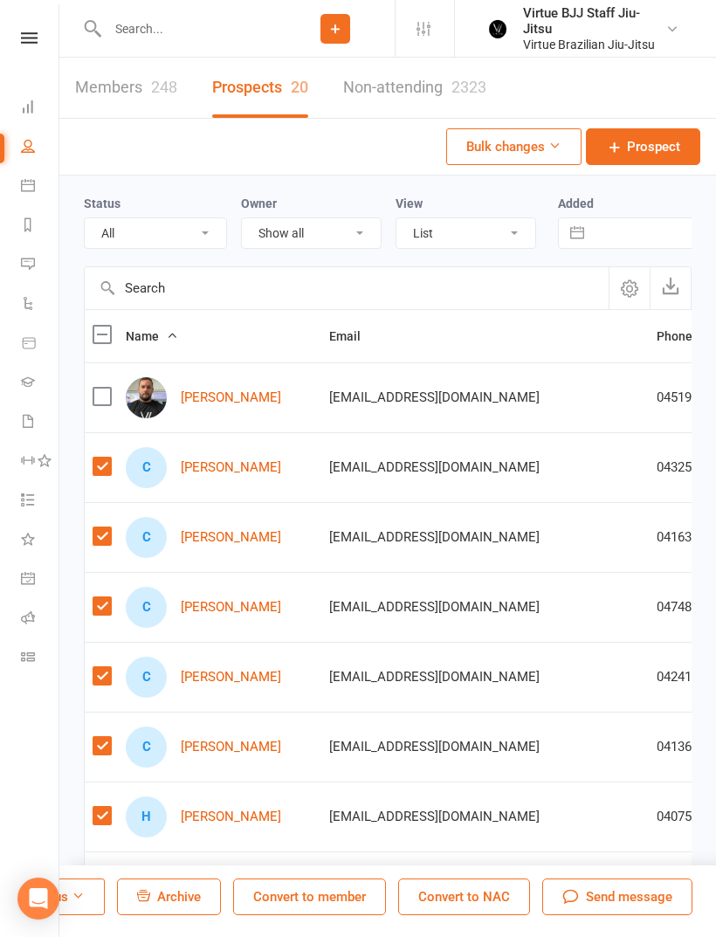
checkbox input "true"
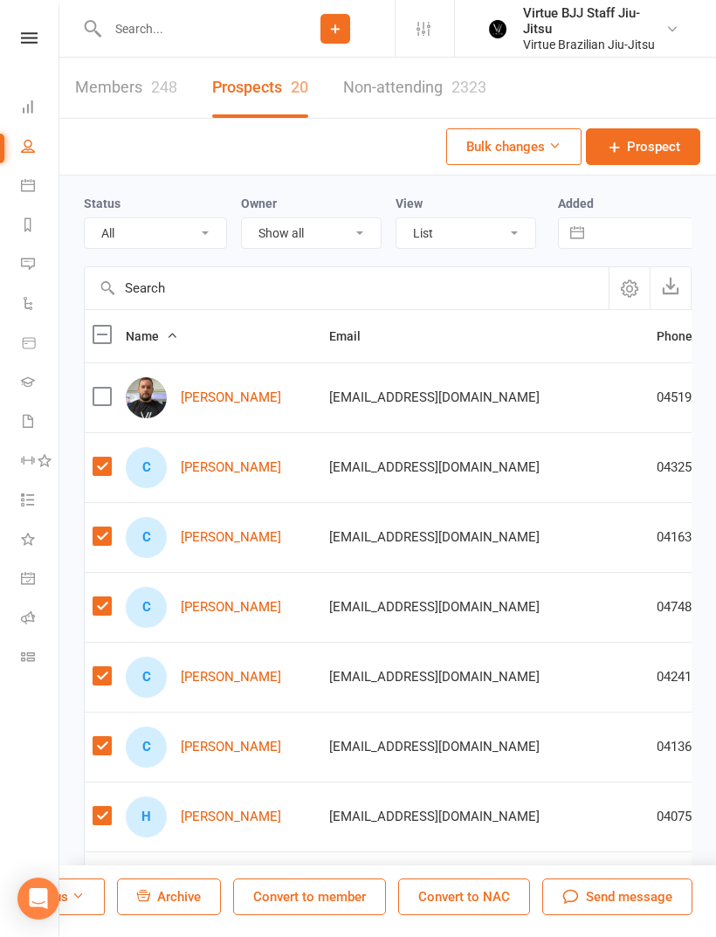
checkbox input "true"
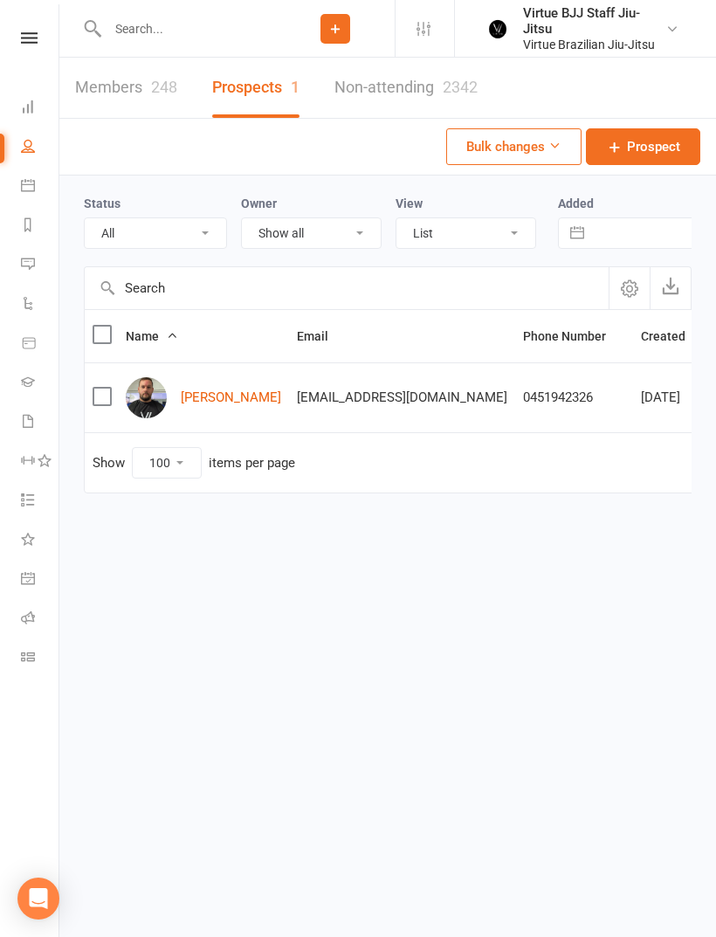
click at [208, 24] on input "text" at bounding box center [189, 29] width 174 height 24
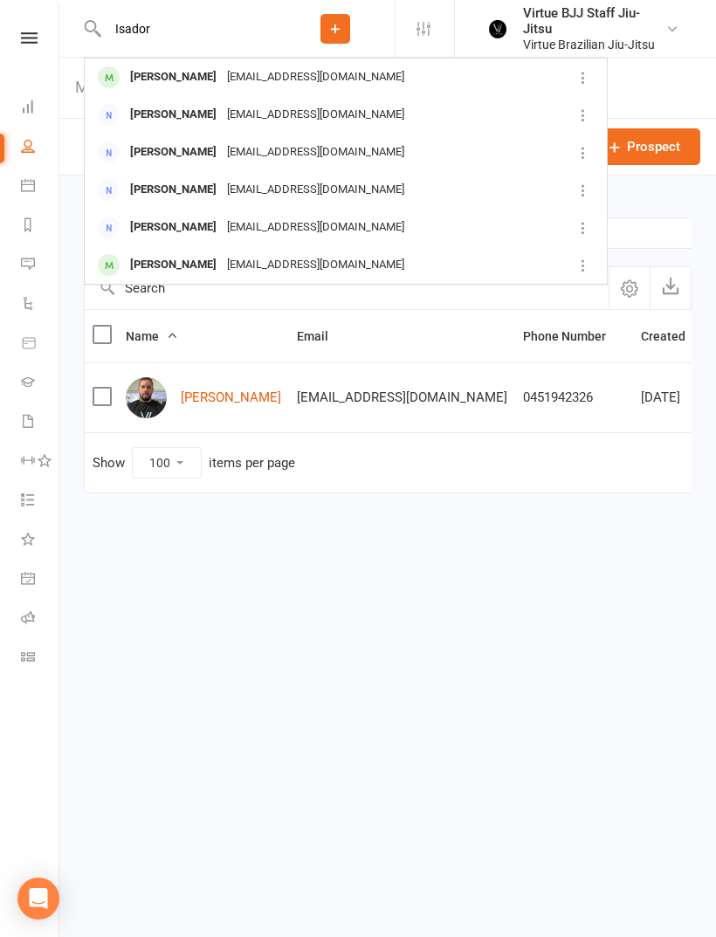
type input "Isador"
click at [281, 79] on div "[EMAIL_ADDRESS][DOMAIN_NAME]" at bounding box center [316, 77] width 188 height 25
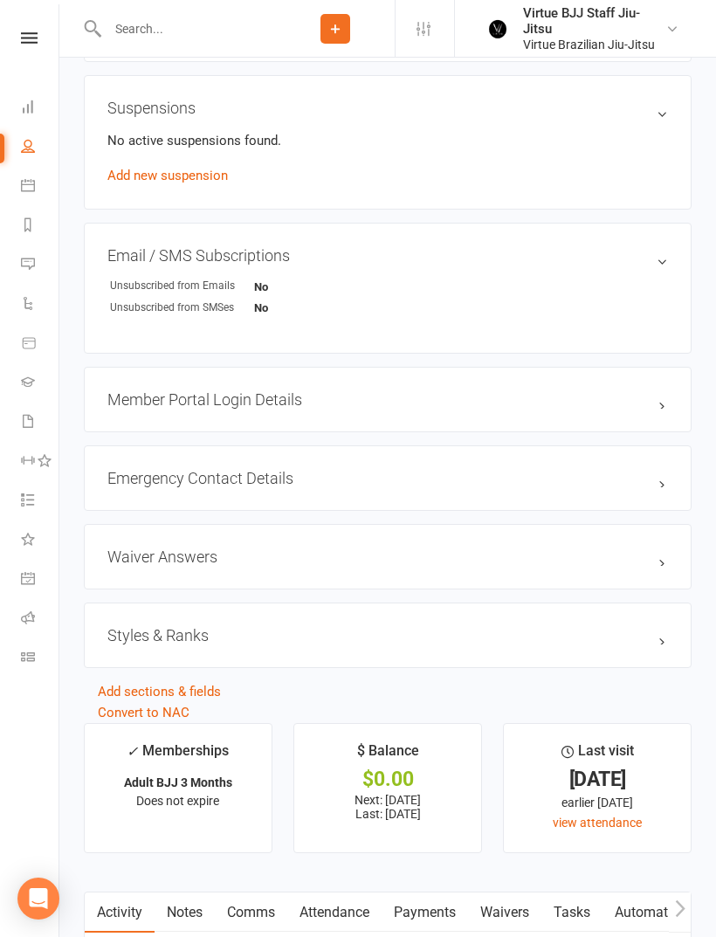
scroll to position [1050, 0]
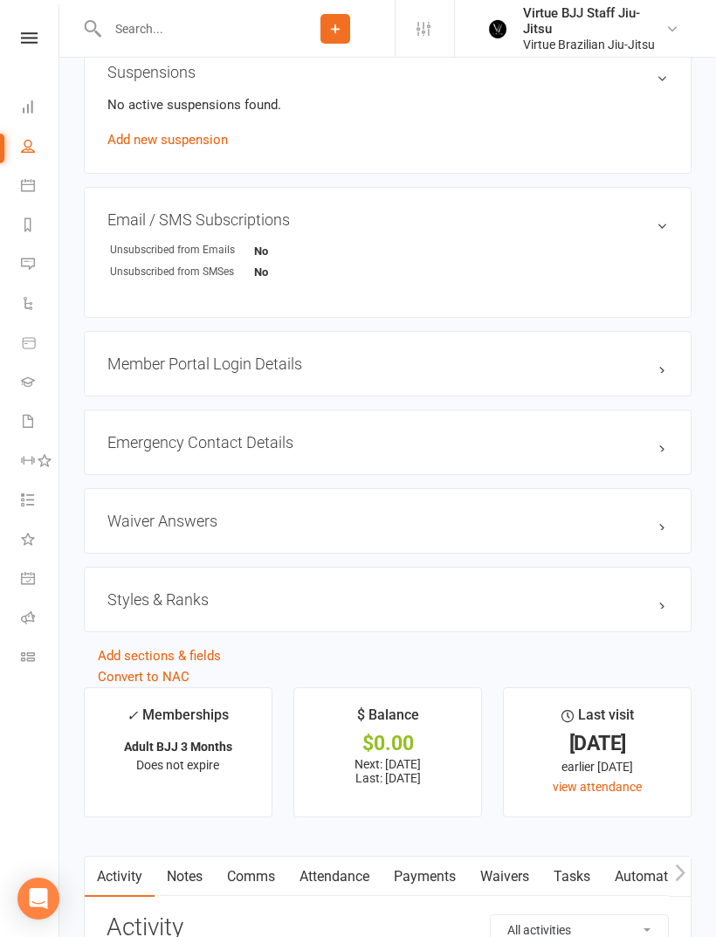
click at [601, 609] on h3 "Styles & Ranks" at bounding box center [387, 599] width 561 height 18
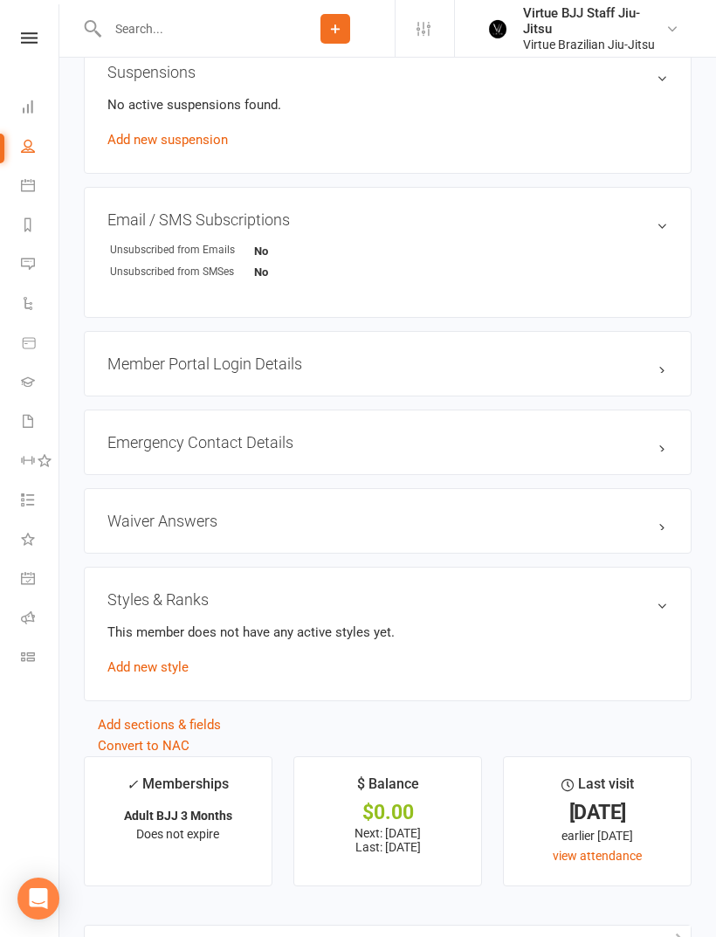
click at [174, 669] on link "Add new style" at bounding box center [147, 667] width 81 height 16
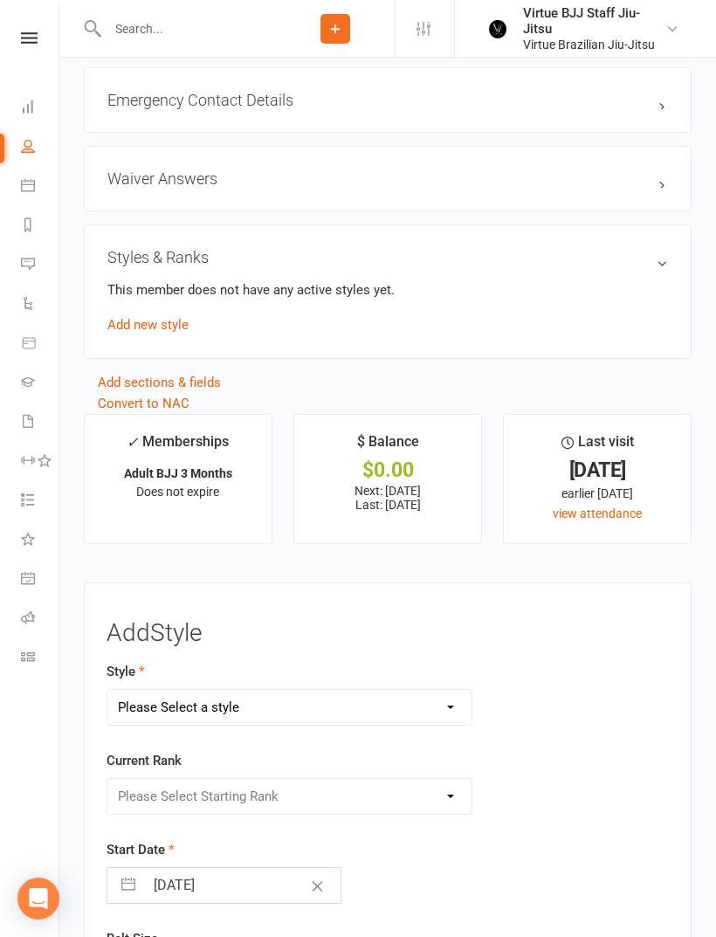
scroll to position [1645, 0]
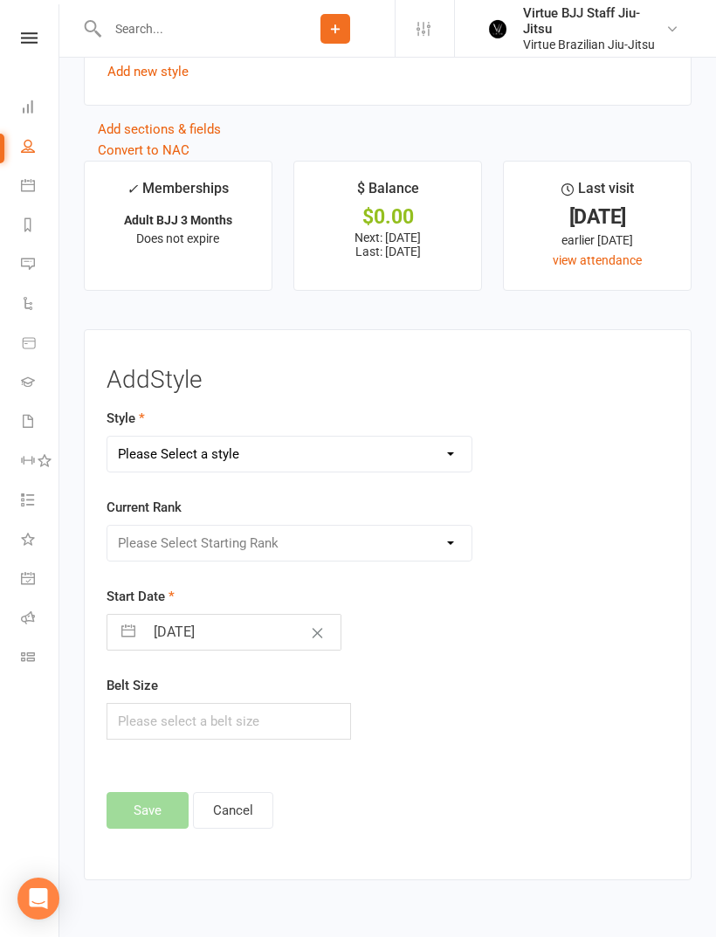
click at [411, 459] on select "Please Select a style Brazilian Jiu-Jitsu Adults Brazilian Jiu-jitsu Kids" at bounding box center [289, 454] width 364 height 35
select select "2648"
click at [434, 548] on select "Please Select Starting Rank White belt White belt 1 stripe White belt 2 stripes…" at bounding box center [289, 543] width 364 height 35
click at [429, 550] on select "Please Select Starting Rank White belt White belt 1 stripe White belt 2 stripes…" at bounding box center [289, 543] width 364 height 35
select select "27539"
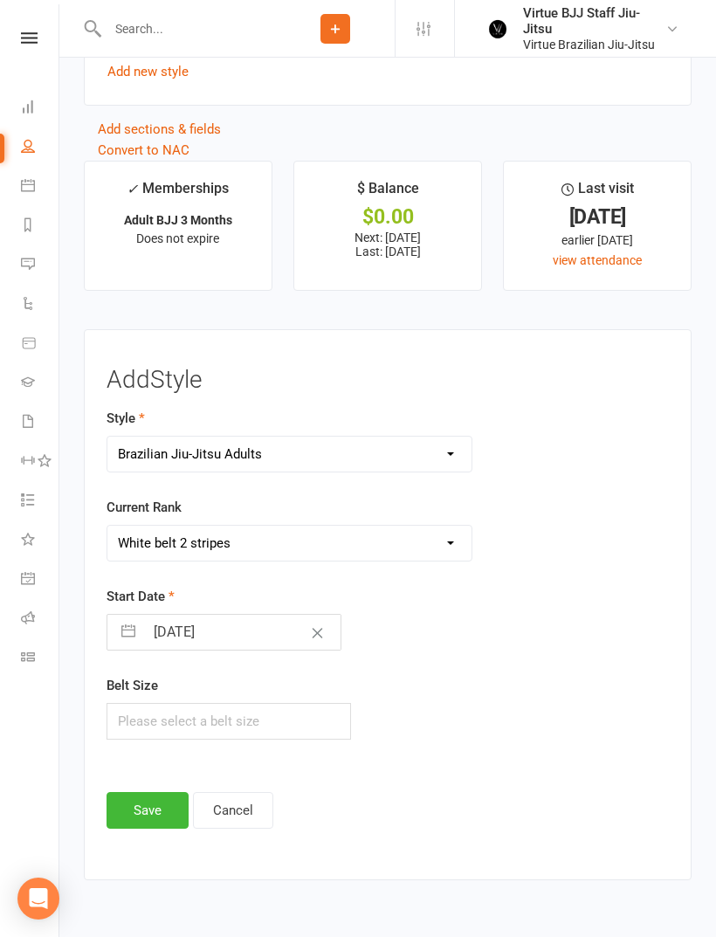
click at [155, 812] on button "Save" at bounding box center [148, 810] width 82 height 37
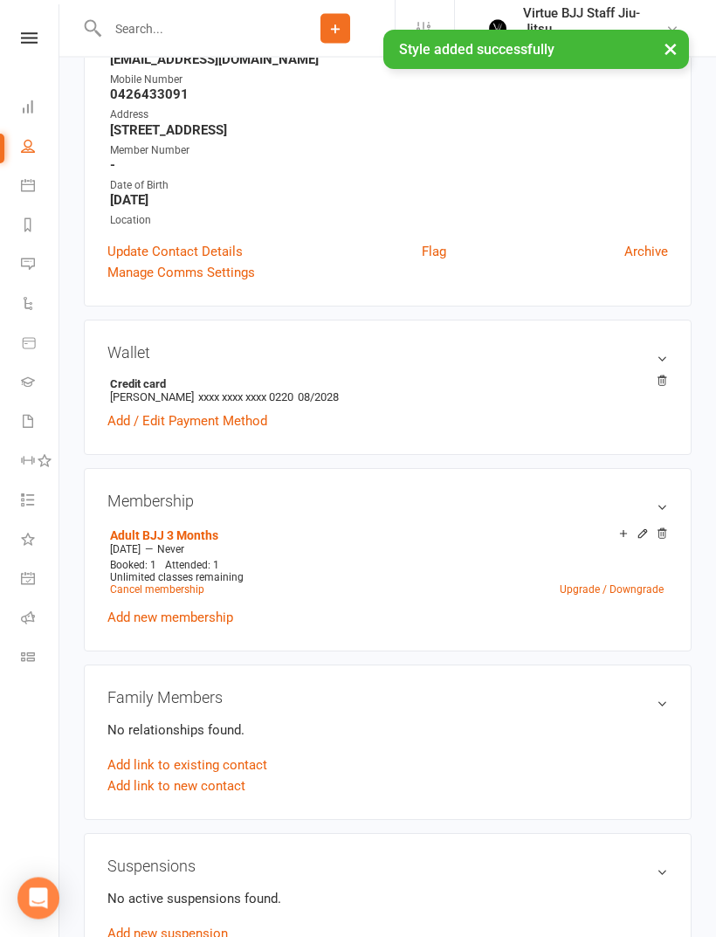
scroll to position [0, 0]
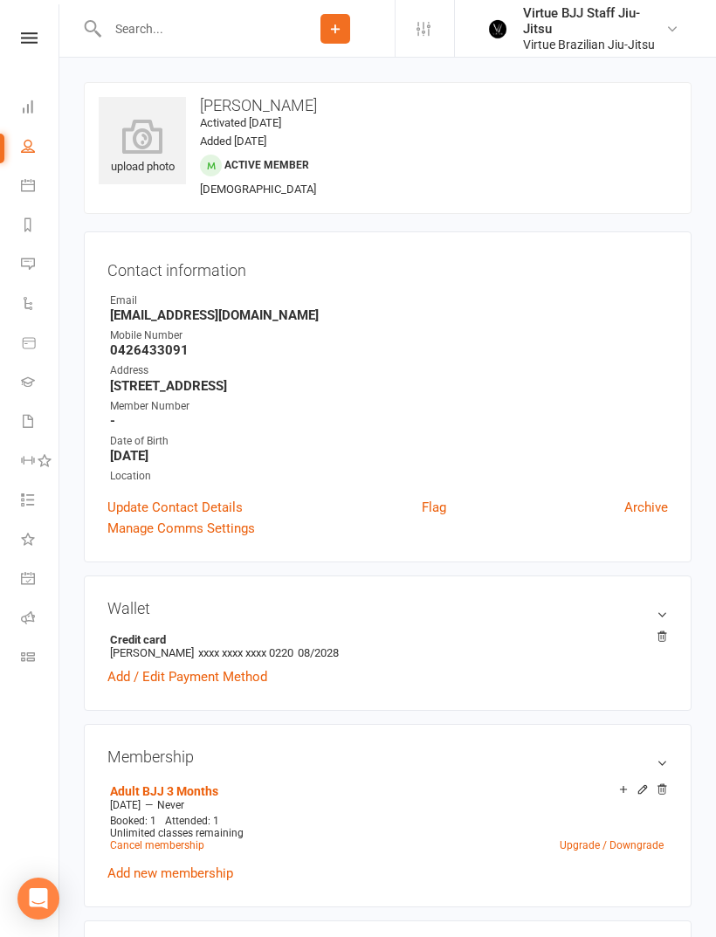
click at [148, 160] on div "upload photo" at bounding box center [142, 148] width 87 height 58
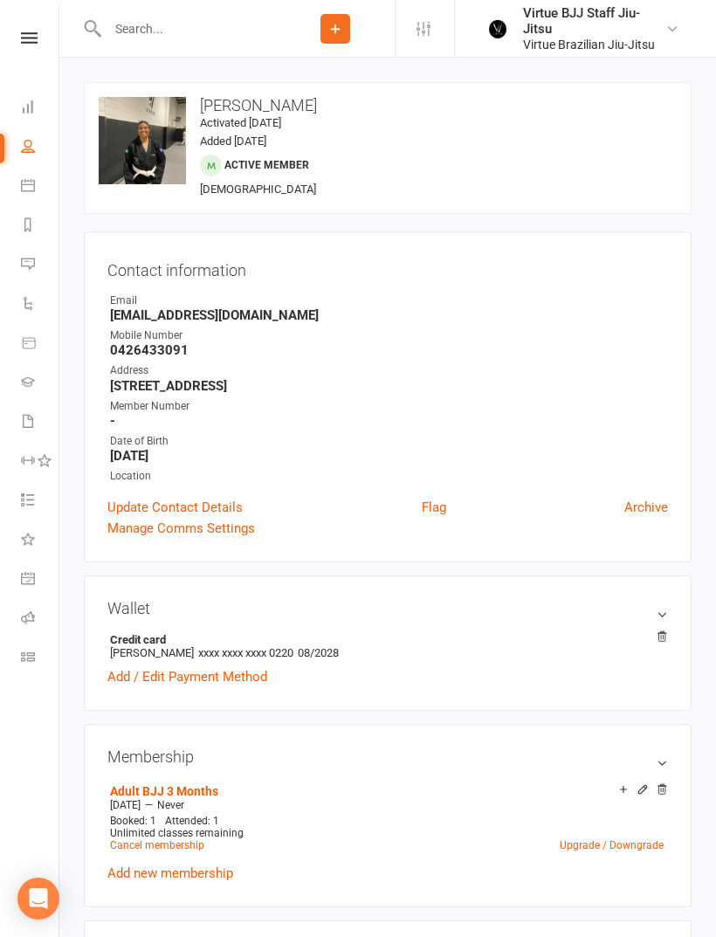
click at [576, 175] on div "upload photo change photo [PERSON_NAME] Activated [DATE] Added [DATE] Active me…" at bounding box center [388, 148] width 608 height 132
